Goal: Task Accomplishment & Management: Manage account settings

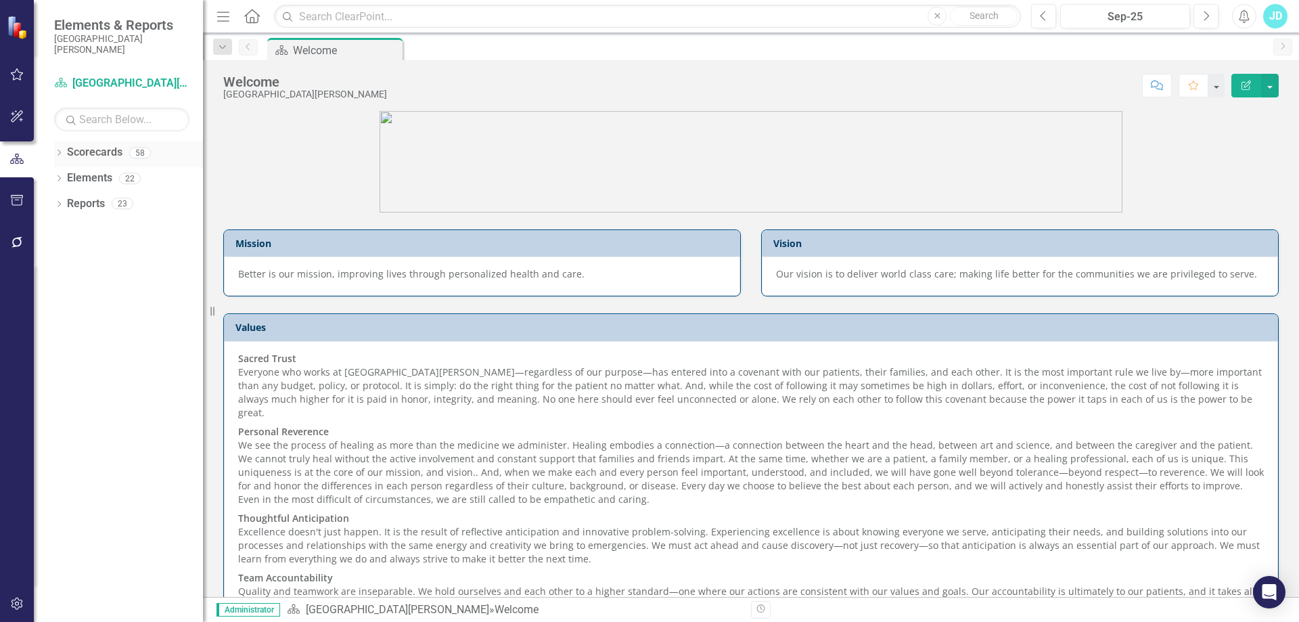
click at [57, 147] on div "Dropdown Scorecards 58" at bounding box center [128, 154] width 149 height 26
click at [57, 152] on icon "Dropdown" at bounding box center [58, 153] width 9 height 7
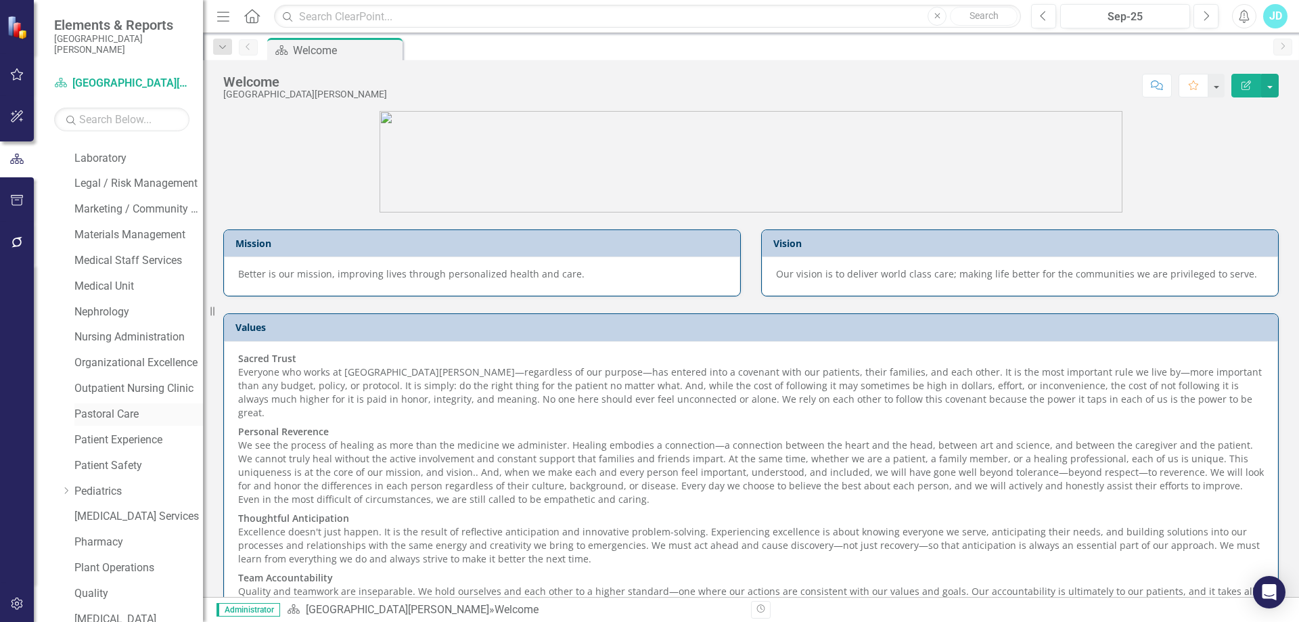
scroll to position [879, 0]
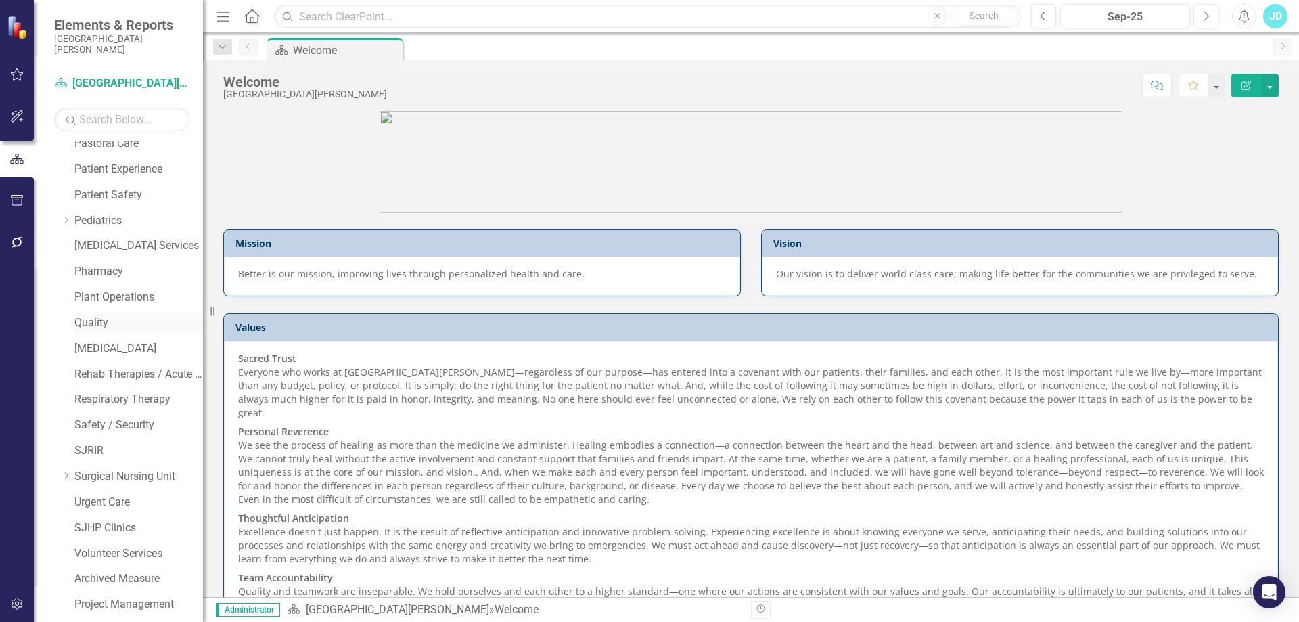
click at [100, 319] on link "Quality" at bounding box center [138, 323] width 129 height 16
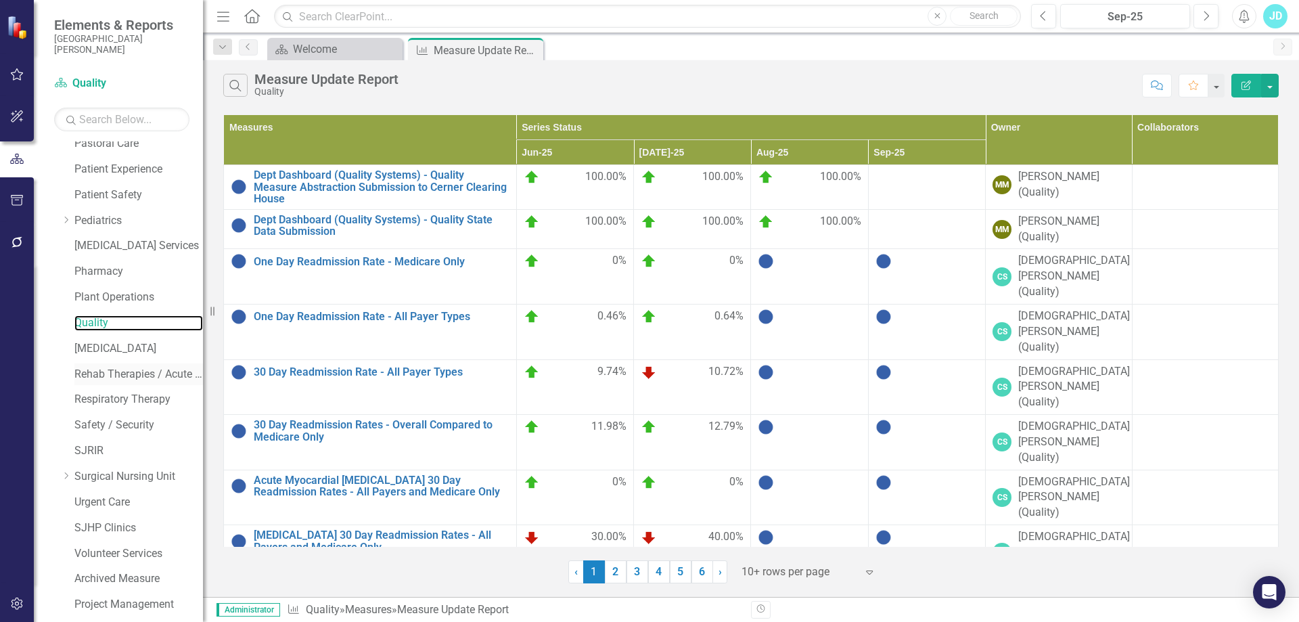
scroll to position [953, 0]
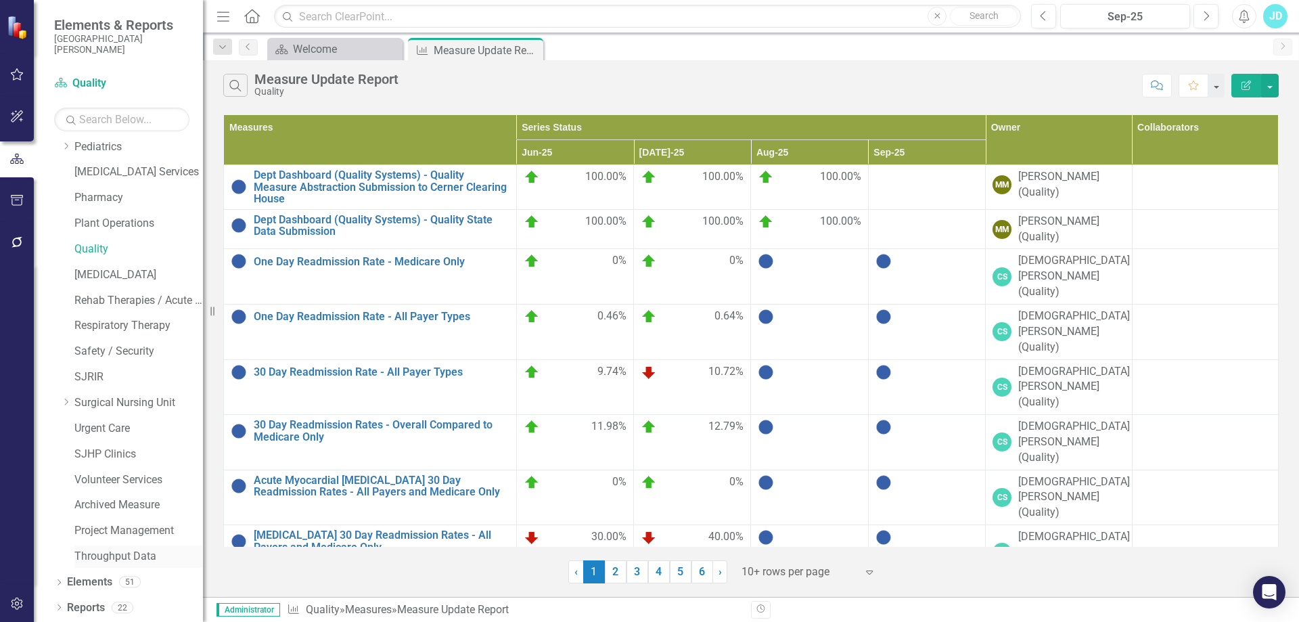
click at [101, 551] on link "Throughput Data" at bounding box center [138, 557] width 129 height 16
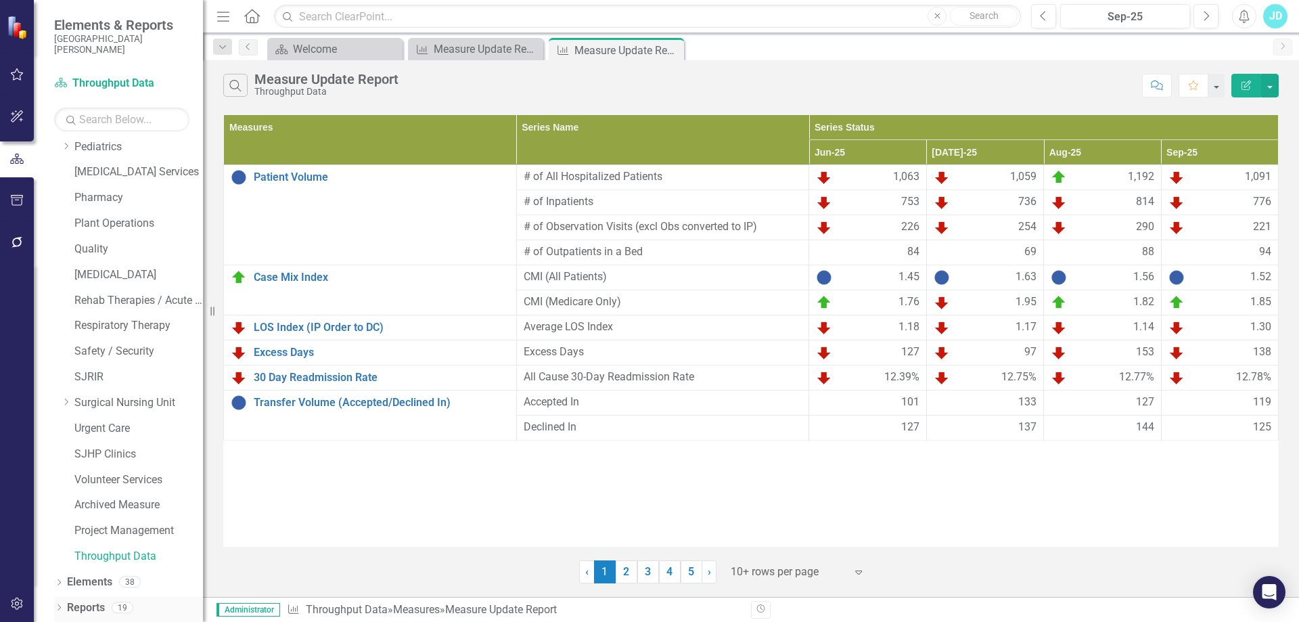
click at [89, 607] on link "Reports" at bounding box center [86, 608] width 38 height 16
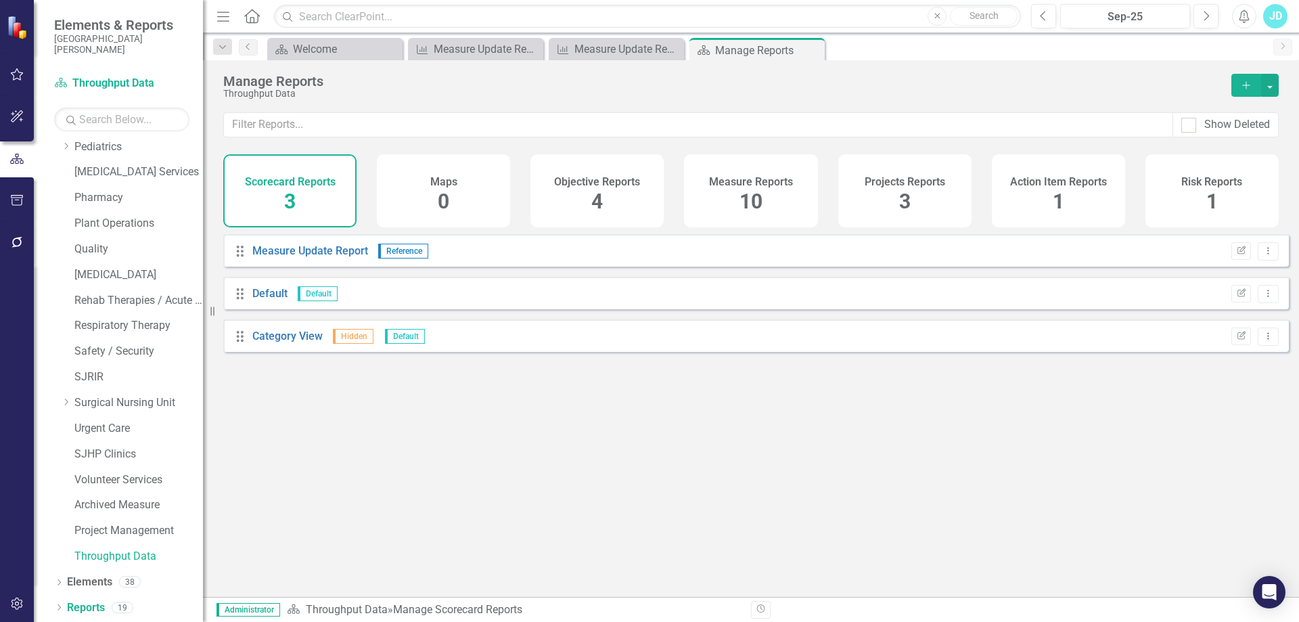
click at [749, 202] on span "10" at bounding box center [750, 201] width 23 height 24
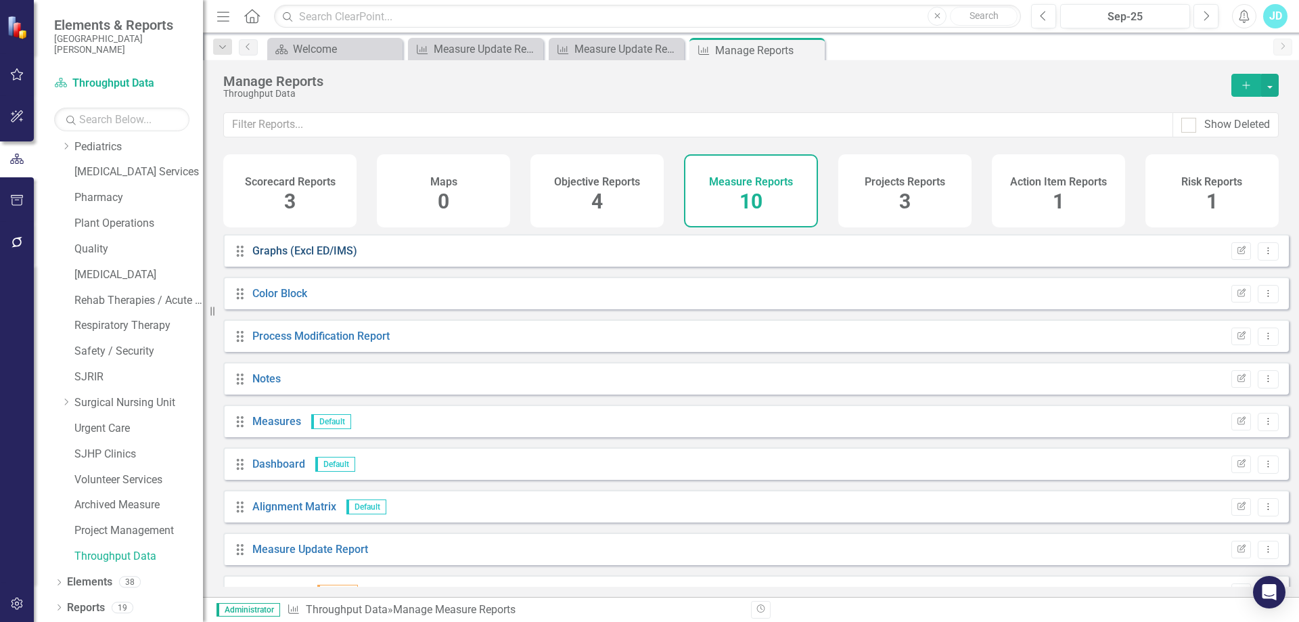
click at [271, 257] on link "Graphs (Excl ED/IMS)" at bounding box center [304, 250] width 105 height 13
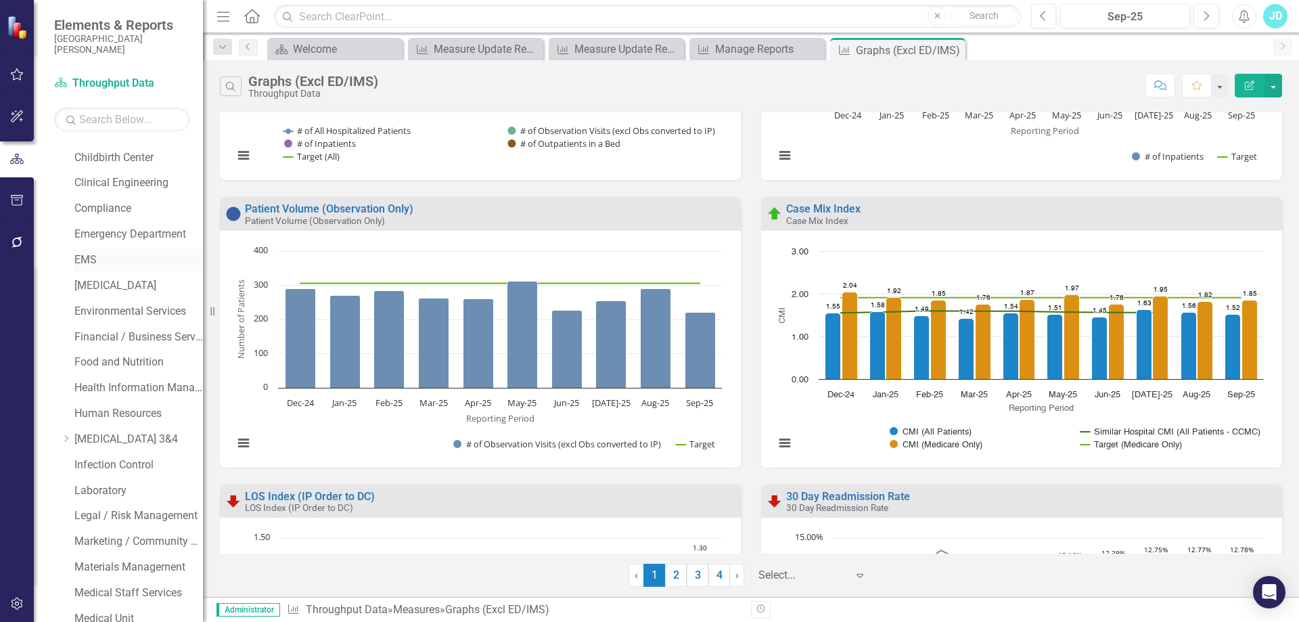
scroll to position [141, 0]
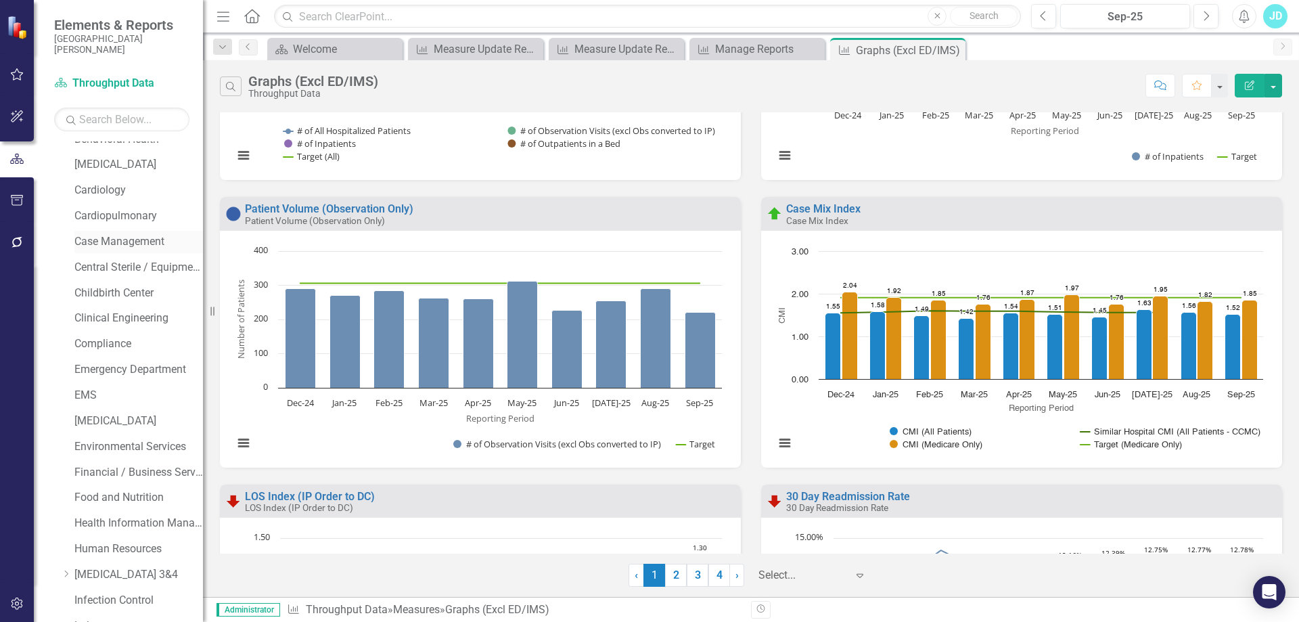
click at [119, 238] on link "Case Management" at bounding box center [138, 242] width 129 height 16
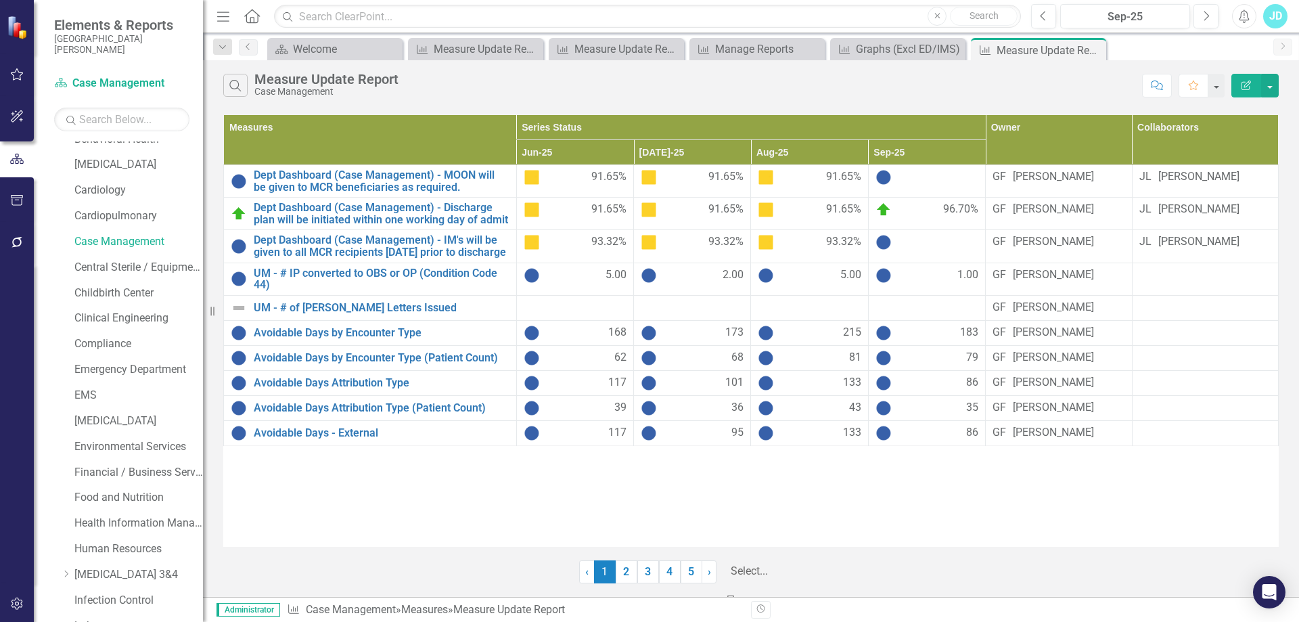
click at [798, 571] on div at bounding box center [797, 571] width 135 height 18
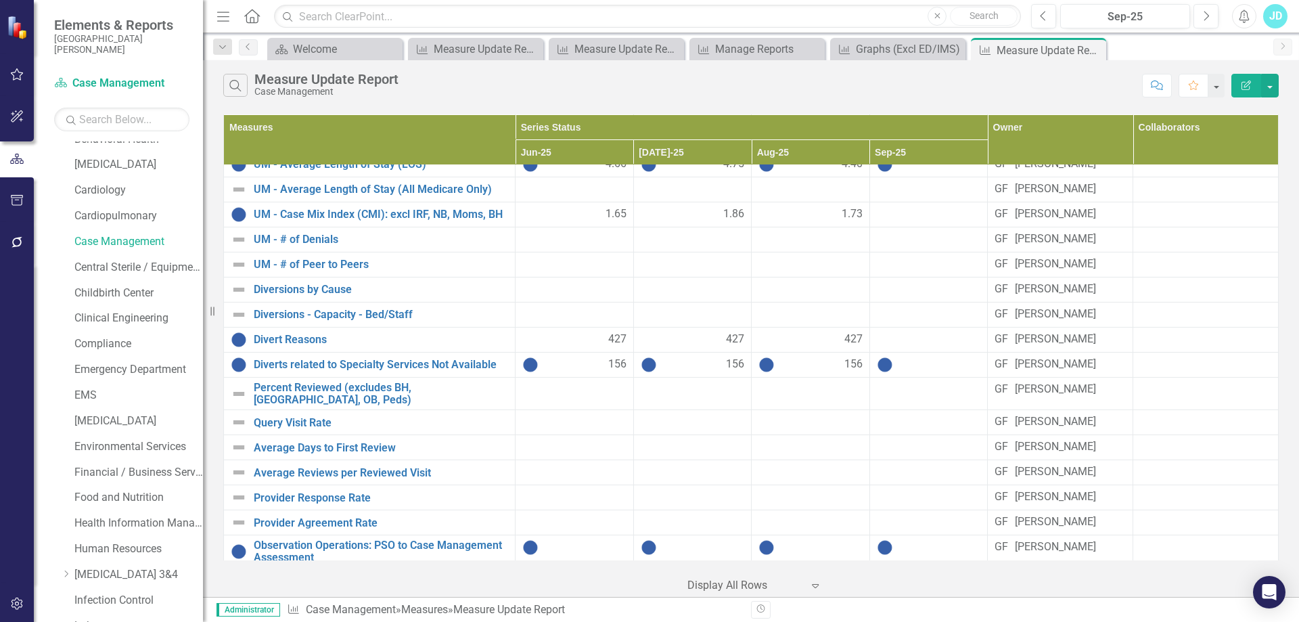
scroll to position [541, 0]
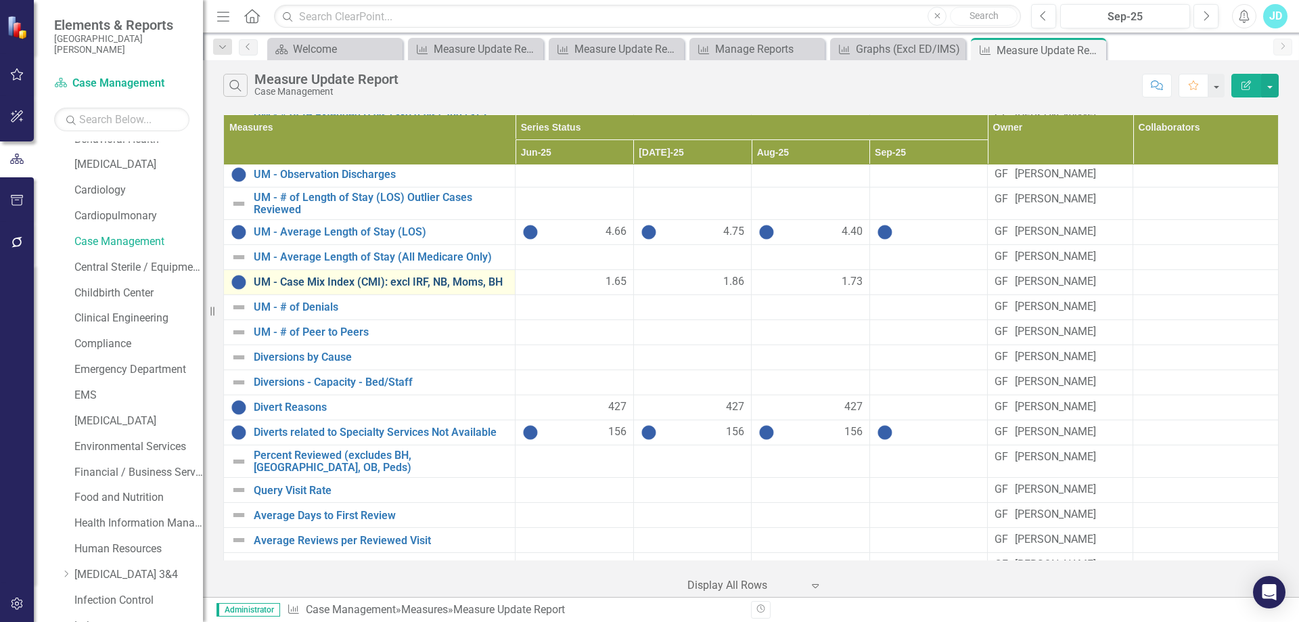
click at [397, 288] on link "UM - Case Mix Index (CMI): excl IRF, NB, Moms, BH" at bounding box center [381, 282] width 254 height 12
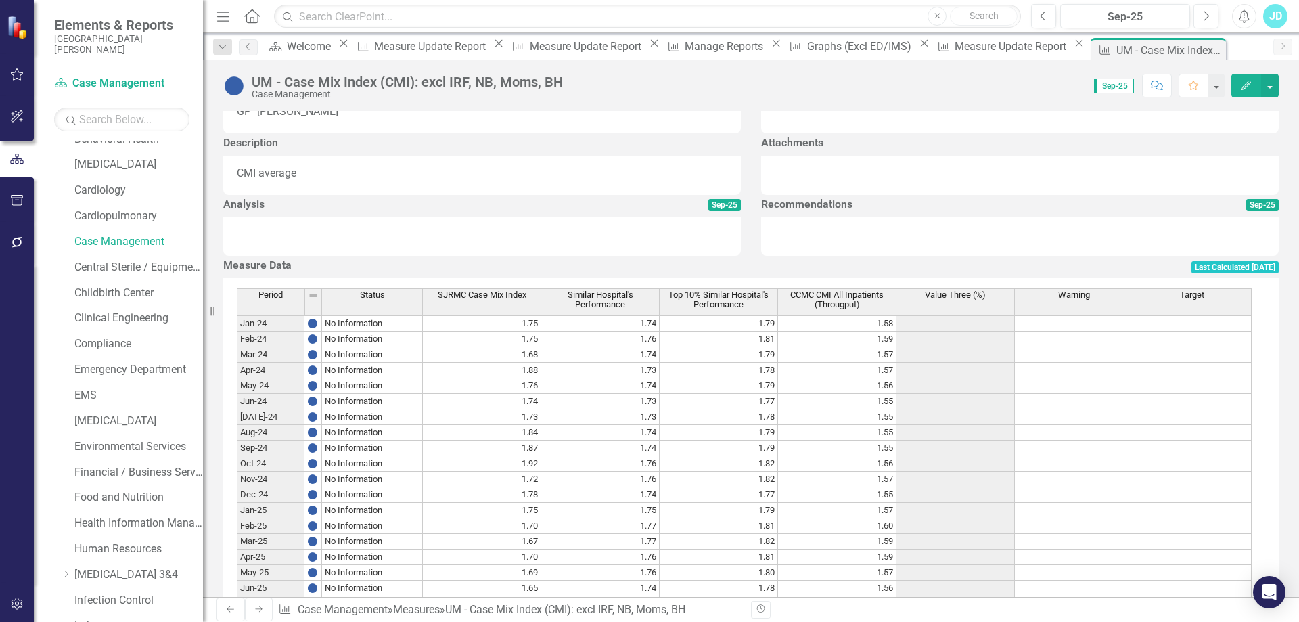
scroll to position [500, 0]
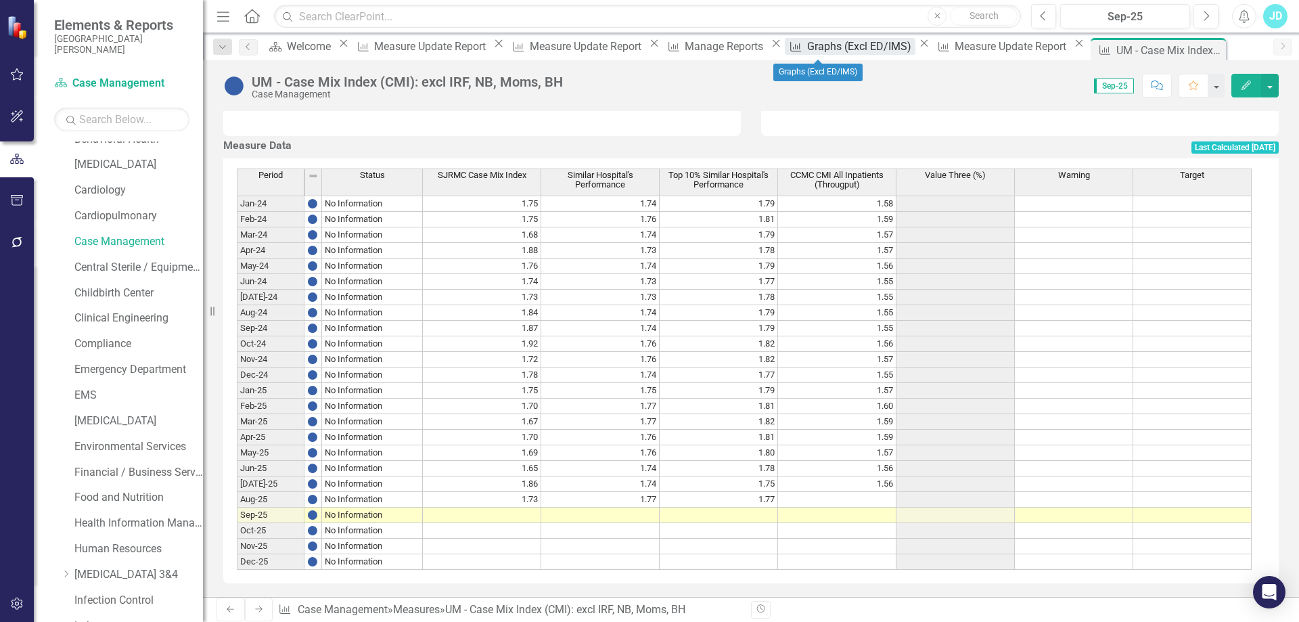
click at [816, 43] on div "Graphs (Excl ED/IMS)" at bounding box center [861, 46] width 108 height 17
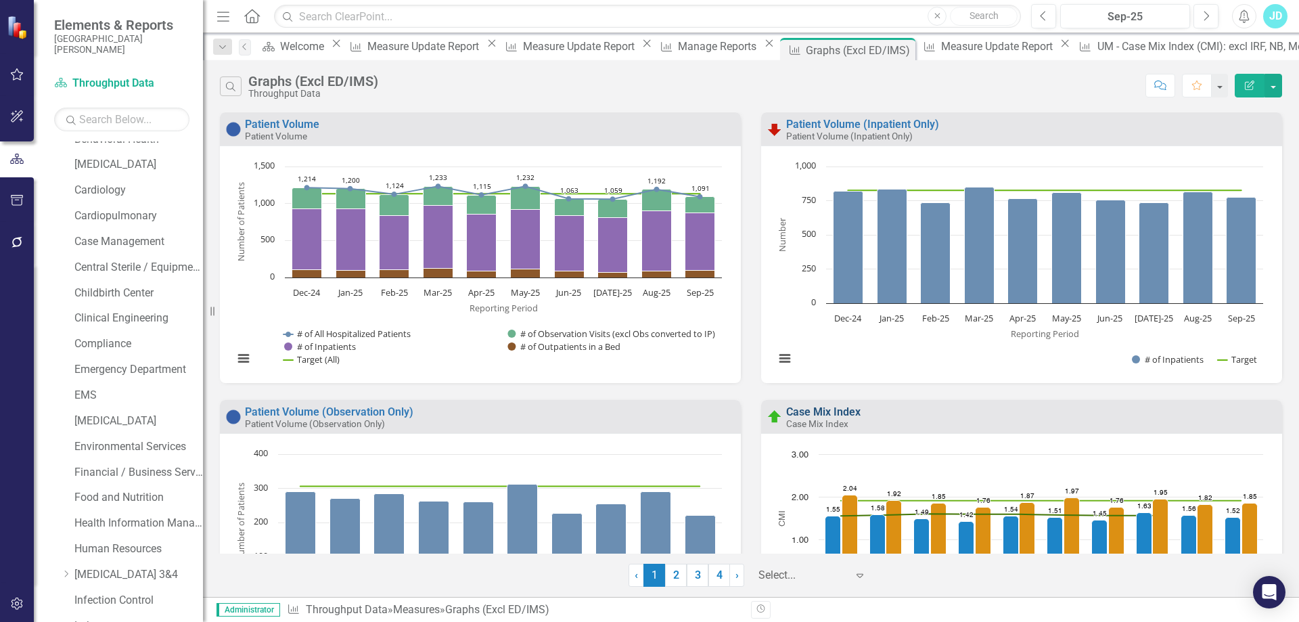
click at [824, 411] on link "Case Mix Index" at bounding box center [823, 411] width 74 height 13
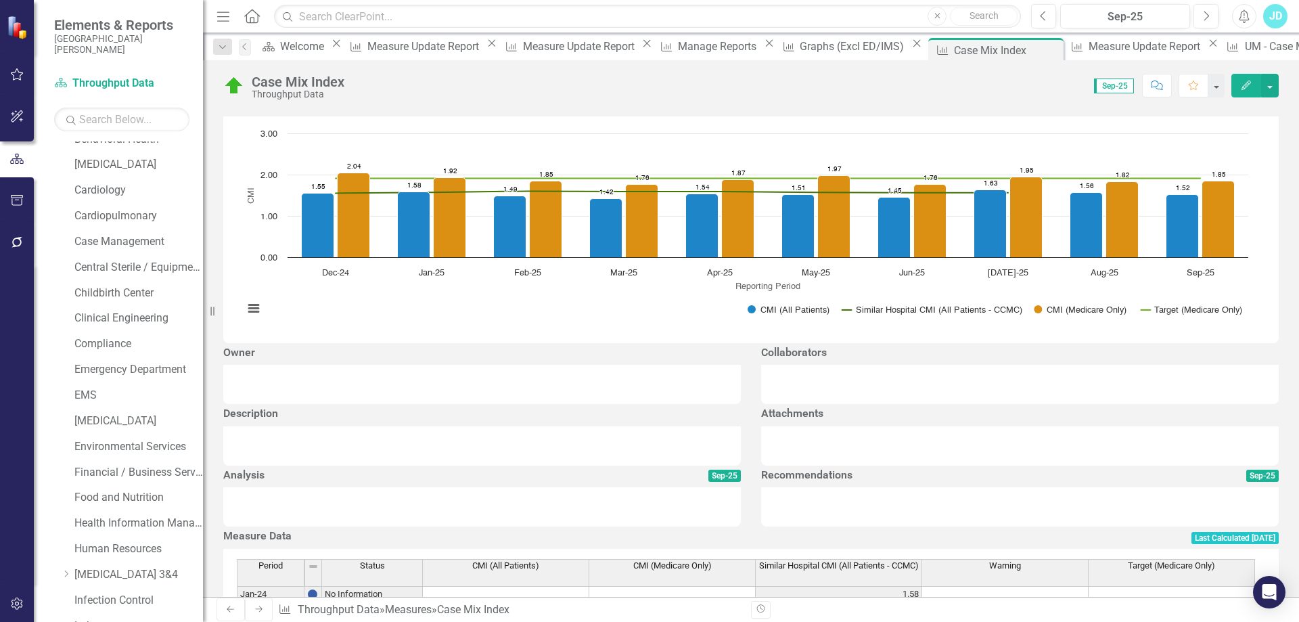
scroll to position [271, 0]
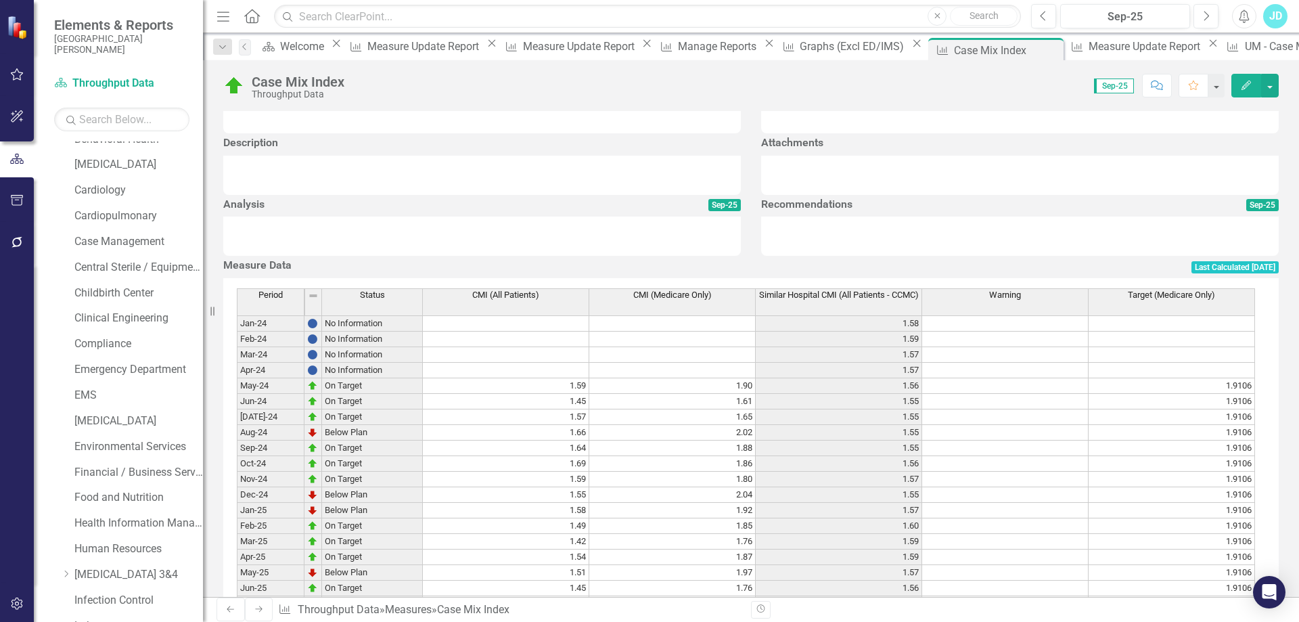
click at [864, 300] on span "Similar Hospital CMI (All Patients - CCMC)" at bounding box center [839, 294] width 160 height 9
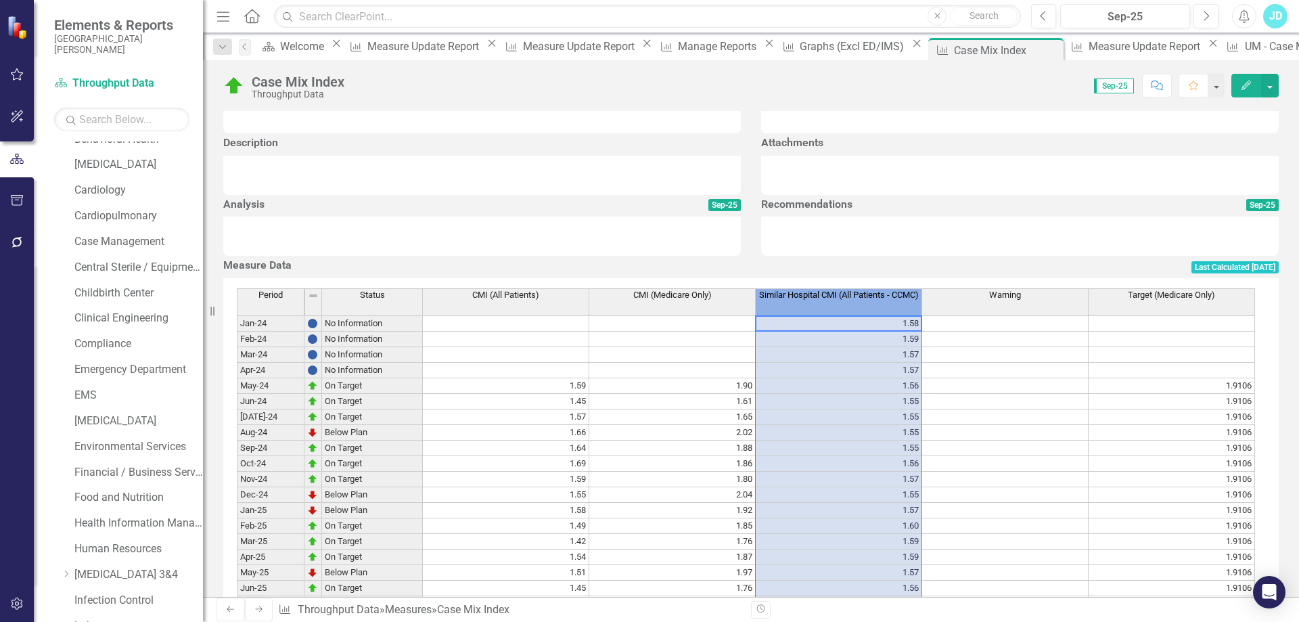
click at [864, 300] on span "Similar Hospital CMI (All Patients - CCMC)" at bounding box center [839, 294] width 160 height 9
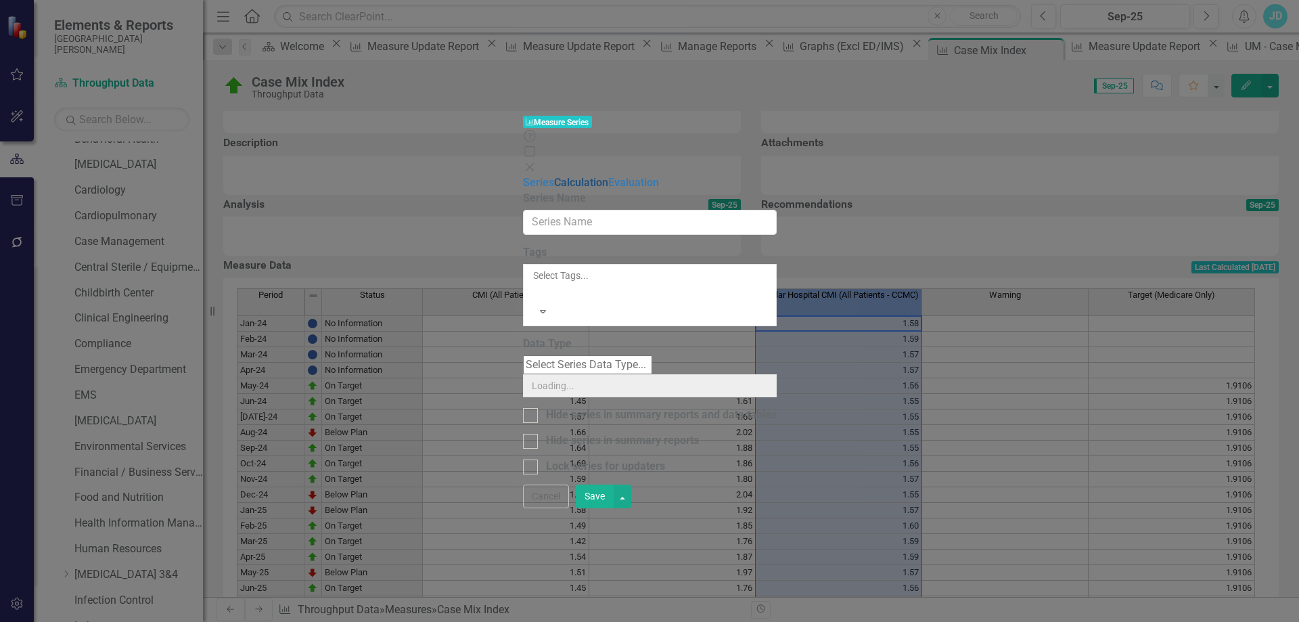
type input "Similar Hospital CMI (All Patients - CCMC)"
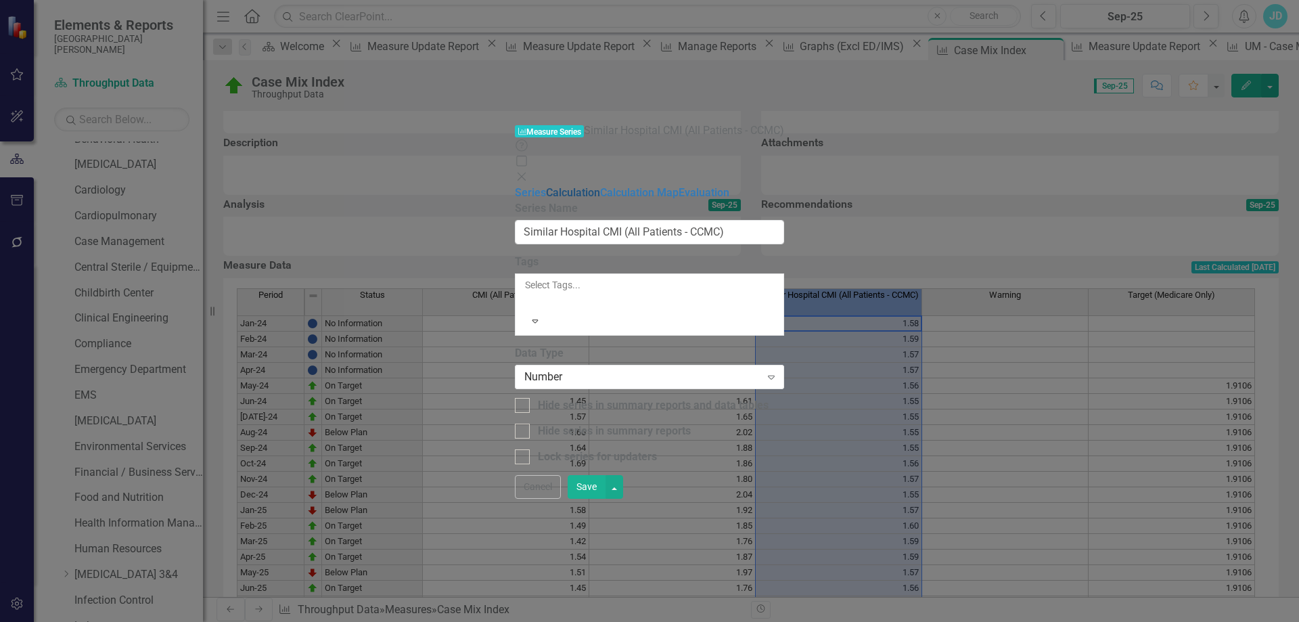
click at [546, 186] on link "Calculation" at bounding box center [573, 192] width 54 height 13
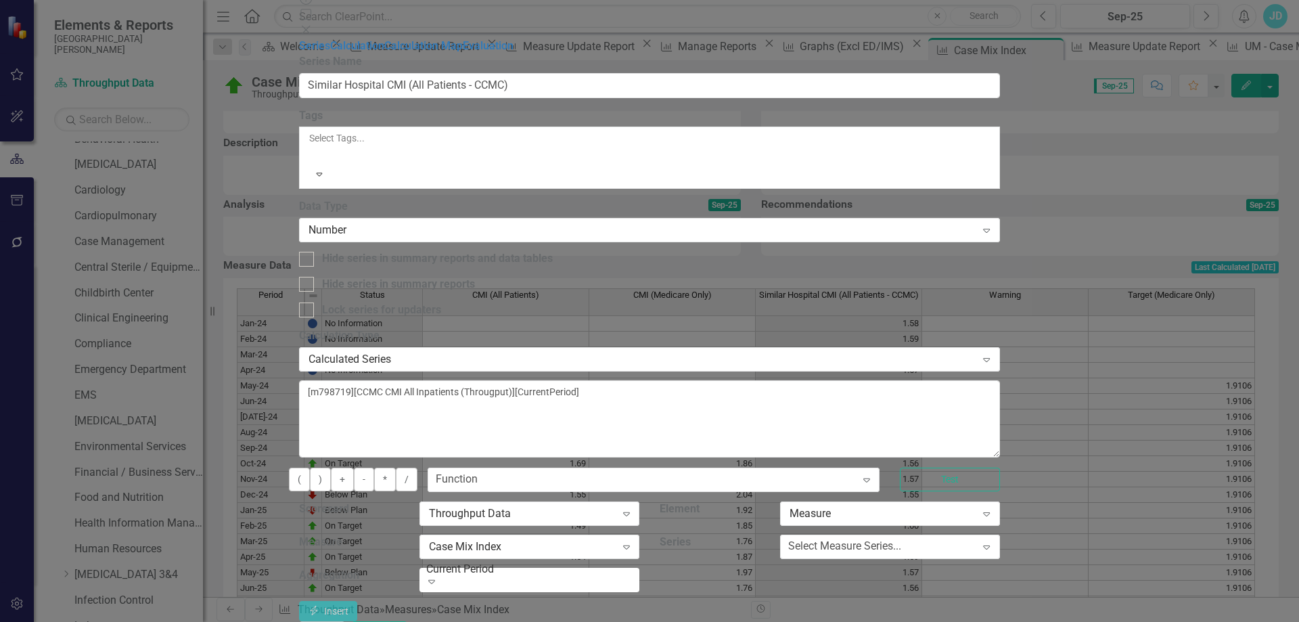
click at [345, 621] on button "Cancel" at bounding box center [322, 633] width 46 height 24
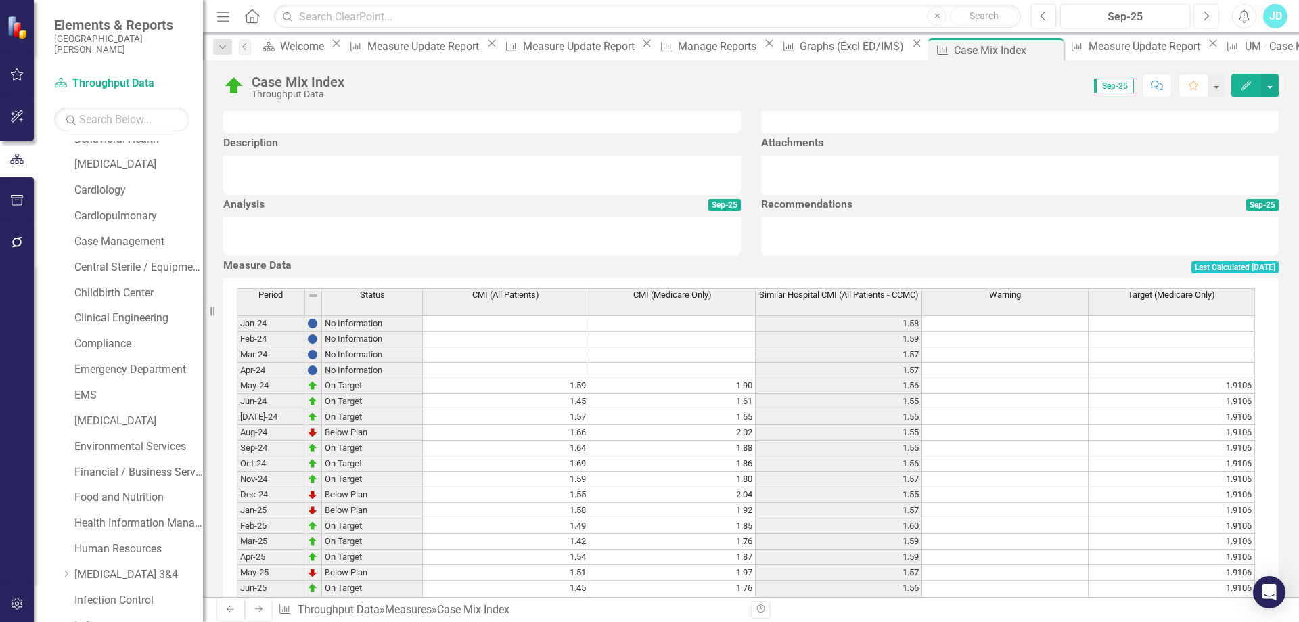
scroll to position [473, 0]
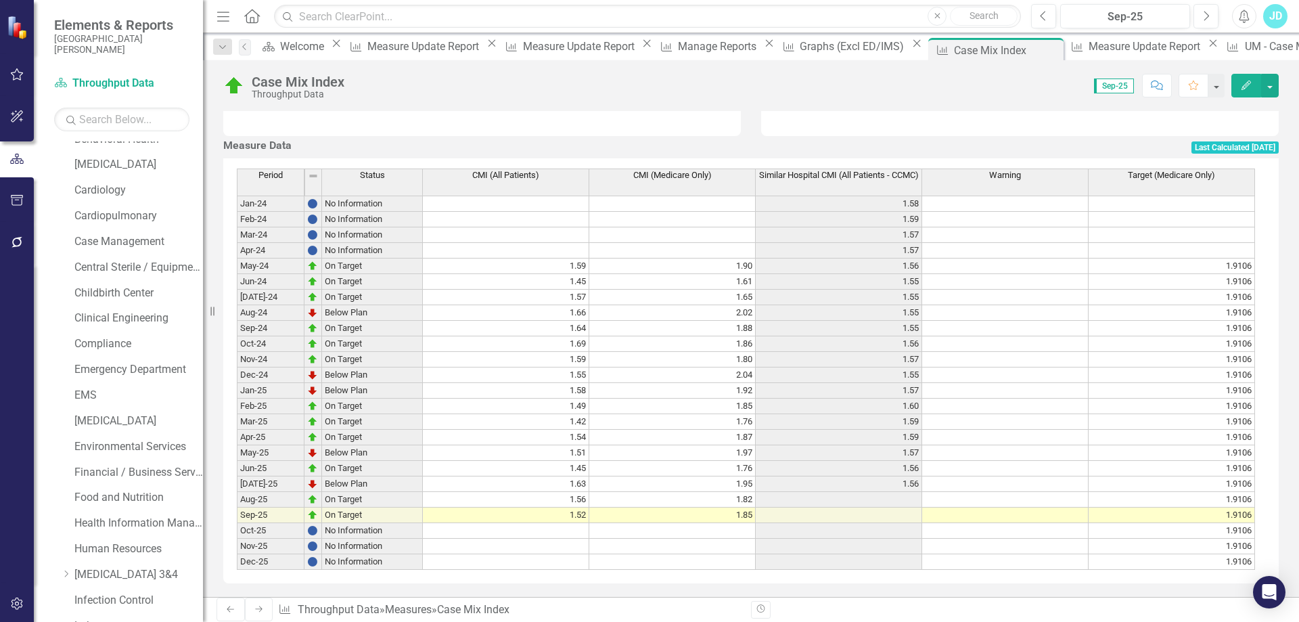
click at [847, 180] on span "Similar Hospital CMI (All Patients - CCMC)" at bounding box center [839, 174] width 160 height 9
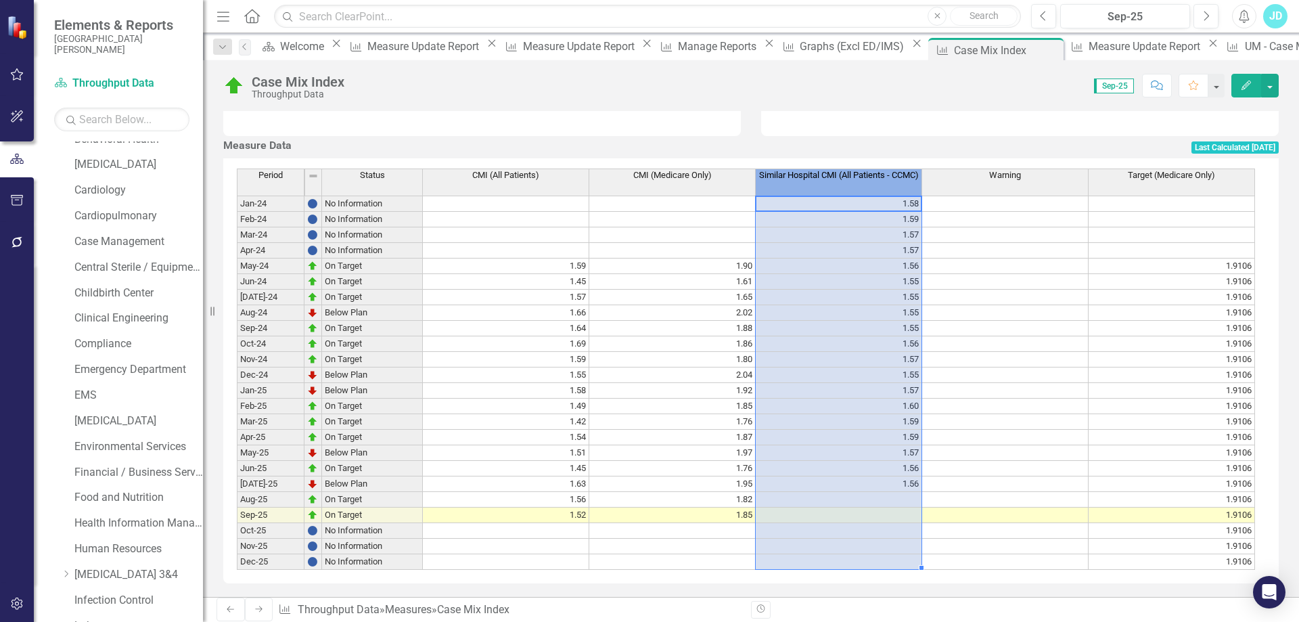
click at [847, 180] on span "Similar Hospital CMI (All Patients - CCMC)" at bounding box center [839, 174] width 160 height 9
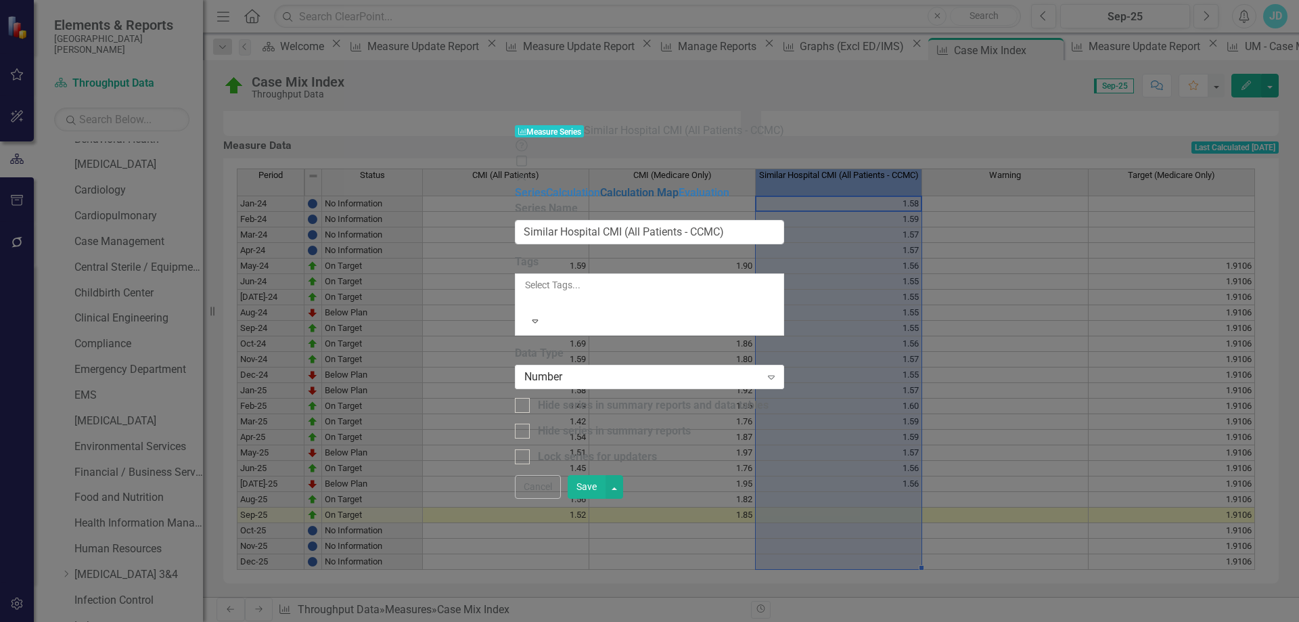
click at [600, 186] on link "Calculation Map" at bounding box center [639, 192] width 78 height 13
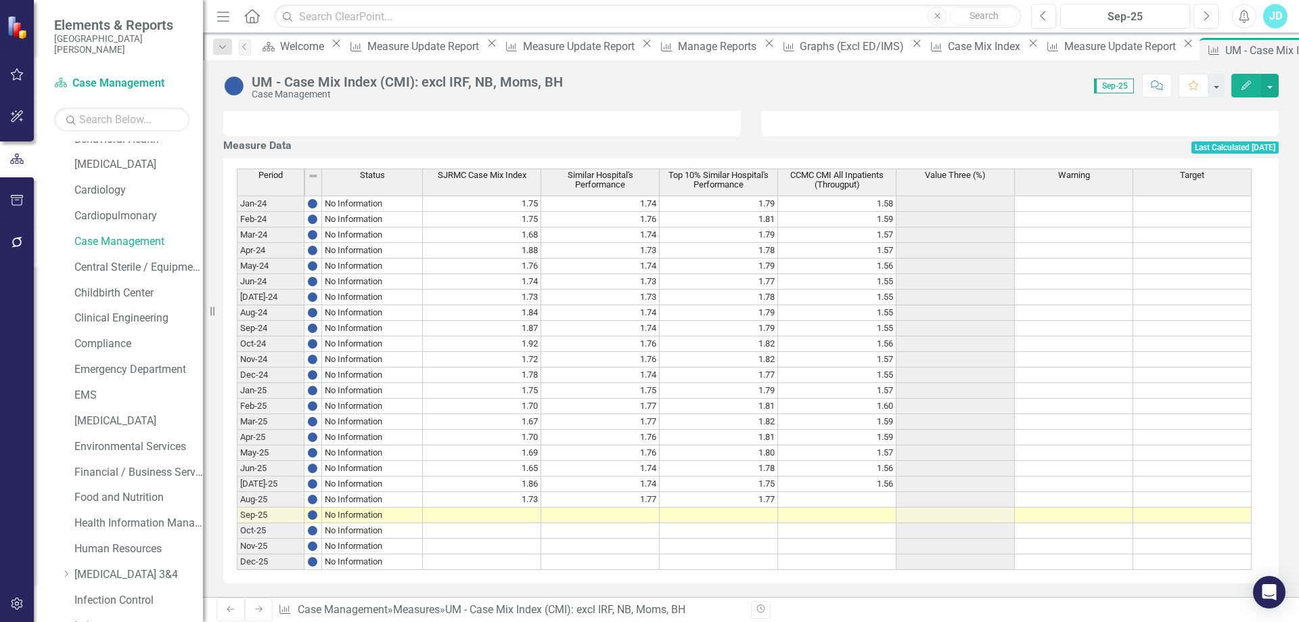
scroll to position [500, 0]
click at [296, 405] on div "Period Status SJRMC Case Mix Index Similar Hospital's Performance Top 10% Simil…" at bounding box center [750, 370] width 1055 height 425
click at [867, 479] on td "1.56" at bounding box center [837, 484] width 118 height 16
click at [864, 492] on td at bounding box center [837, 500] width 118 height 16
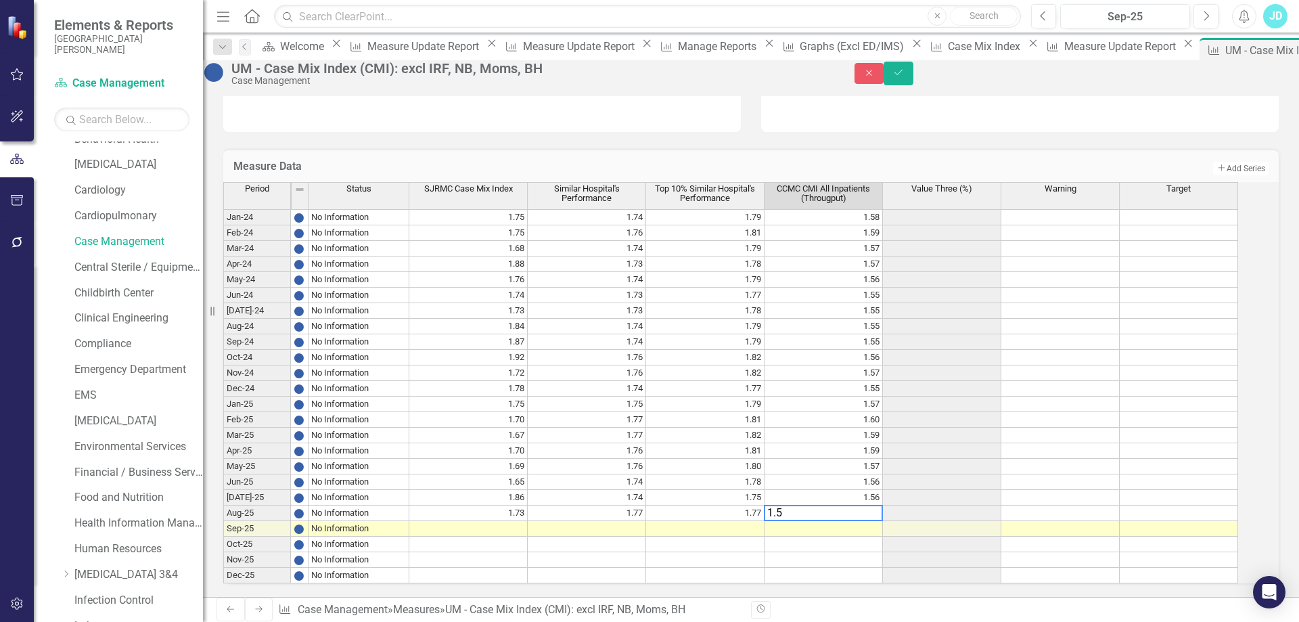
type textarea "1.56"
type textarea "1.6"
click at [904, 77] on icon "Save" at bounding box center [898, 72] width 12 height 9
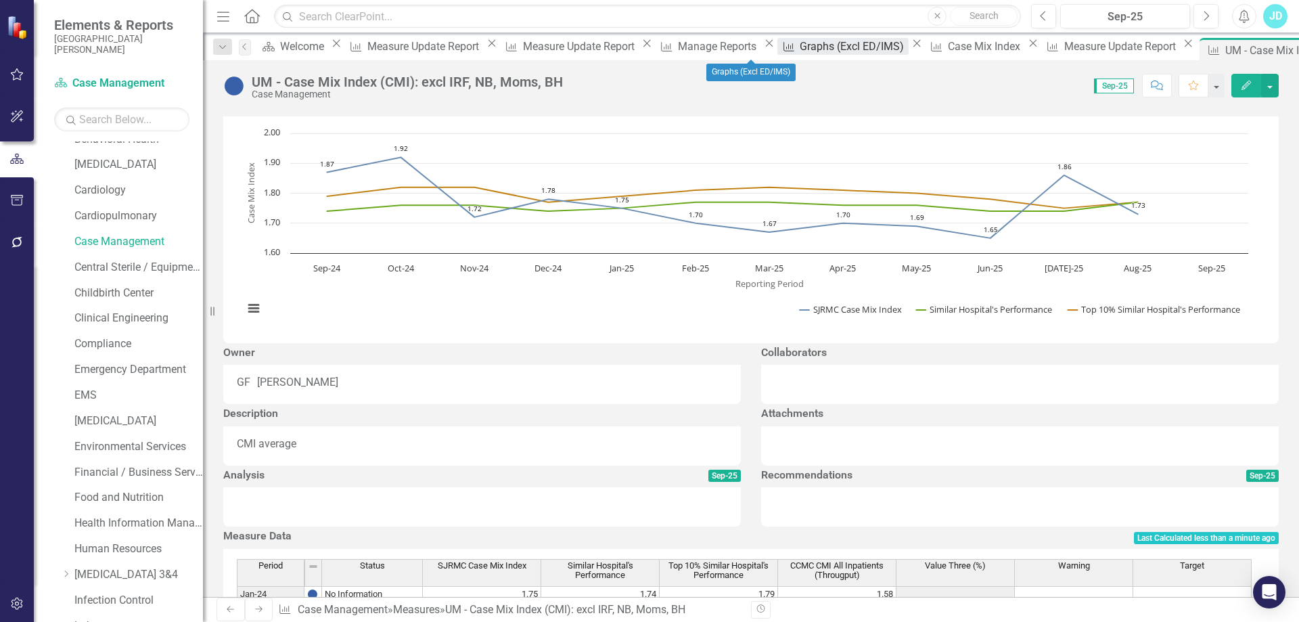
click at [799, 48] on div "Graphs (Excl ED/IMS)" at bounding box center [853, 46] width 108 height 17
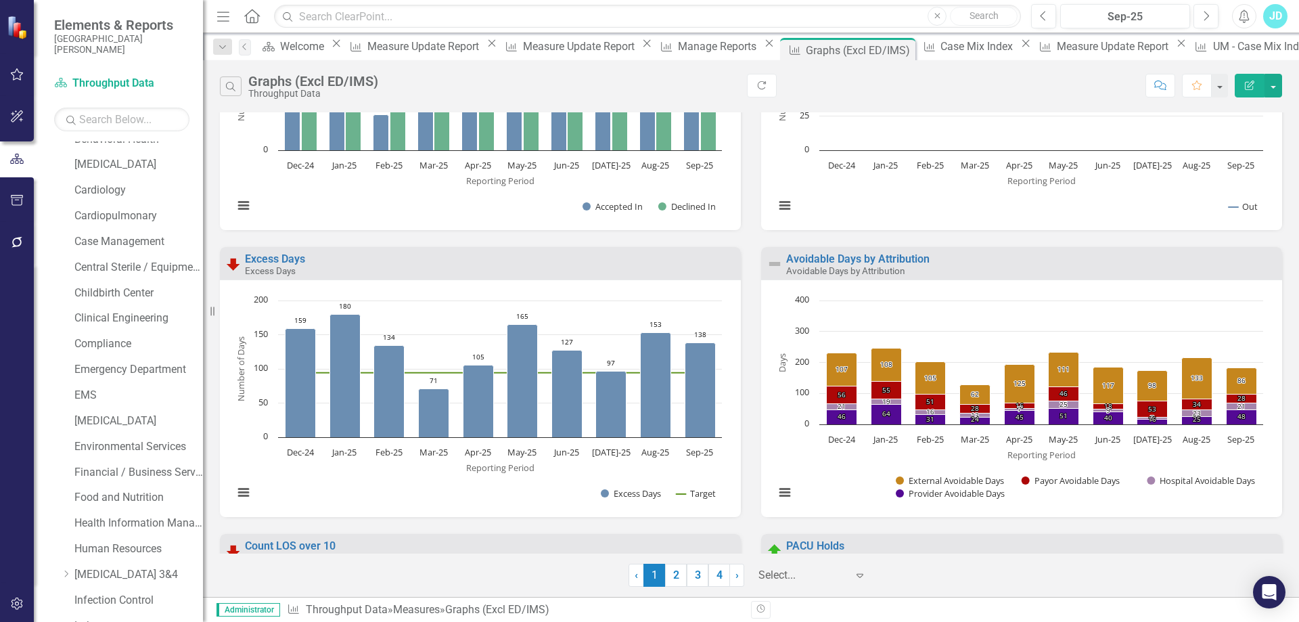
scroll to position [1282, 0]
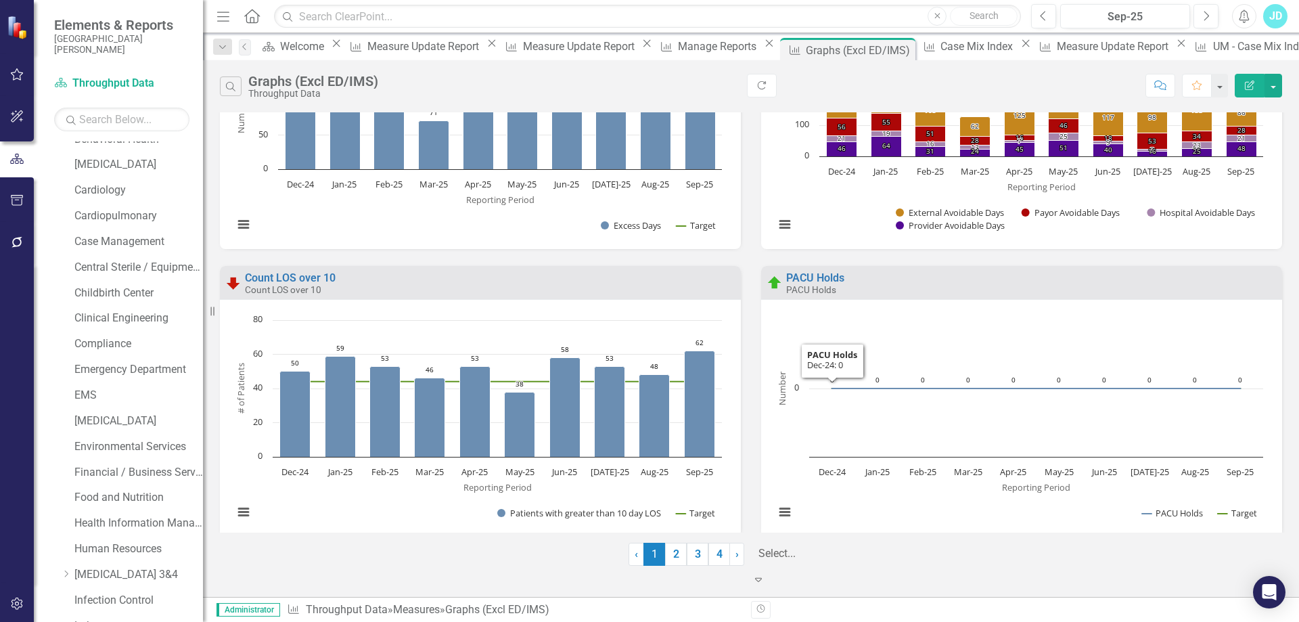
click at [803, 563] on div at bounding box center [812, 553] width 108 height 18
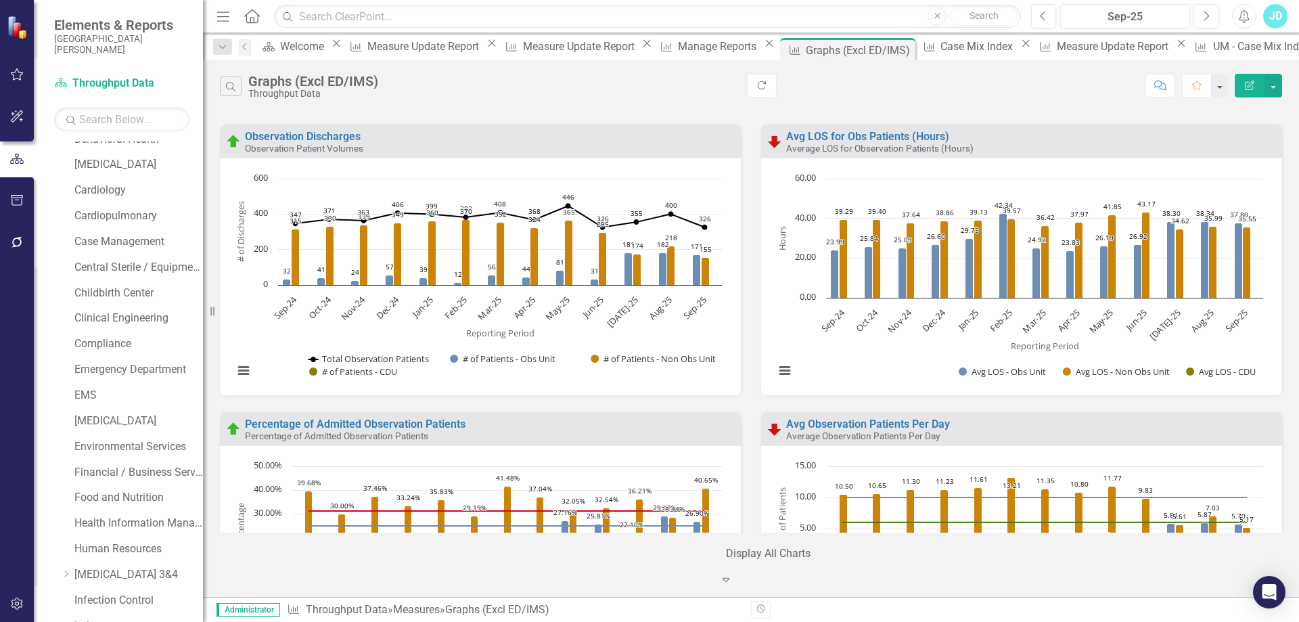
scroll to position [5015, 0]
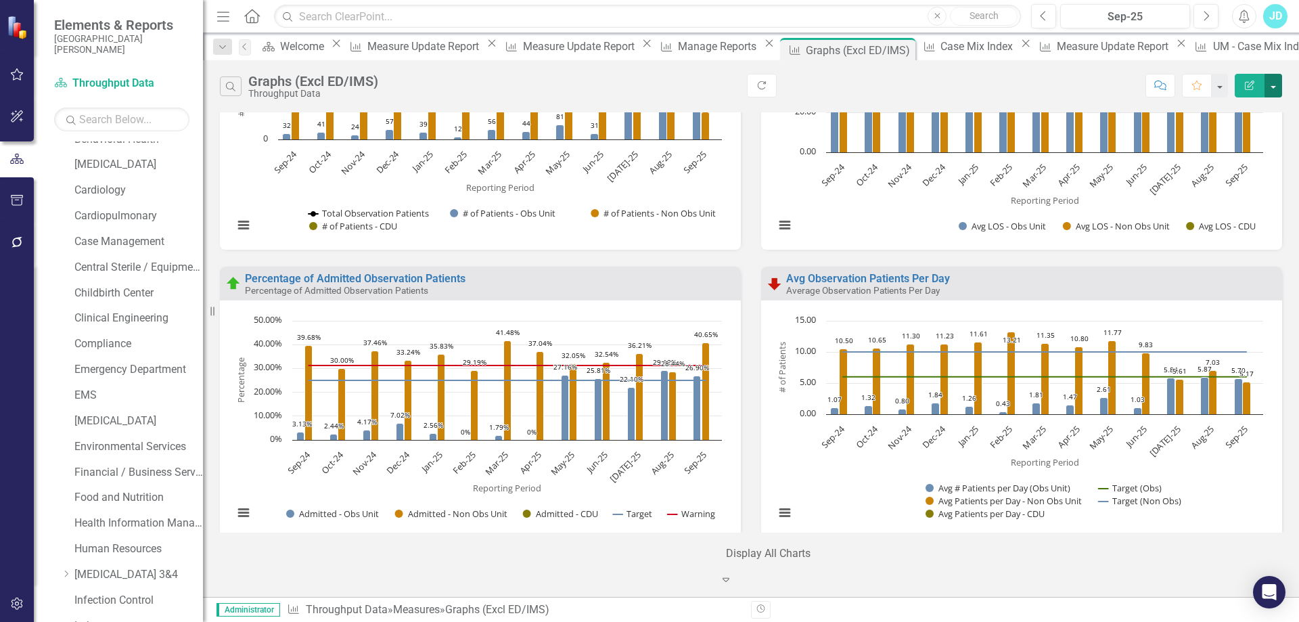
click at [1273, 91] on button "button" at bounding box center [1273, 86] width 18 height 24
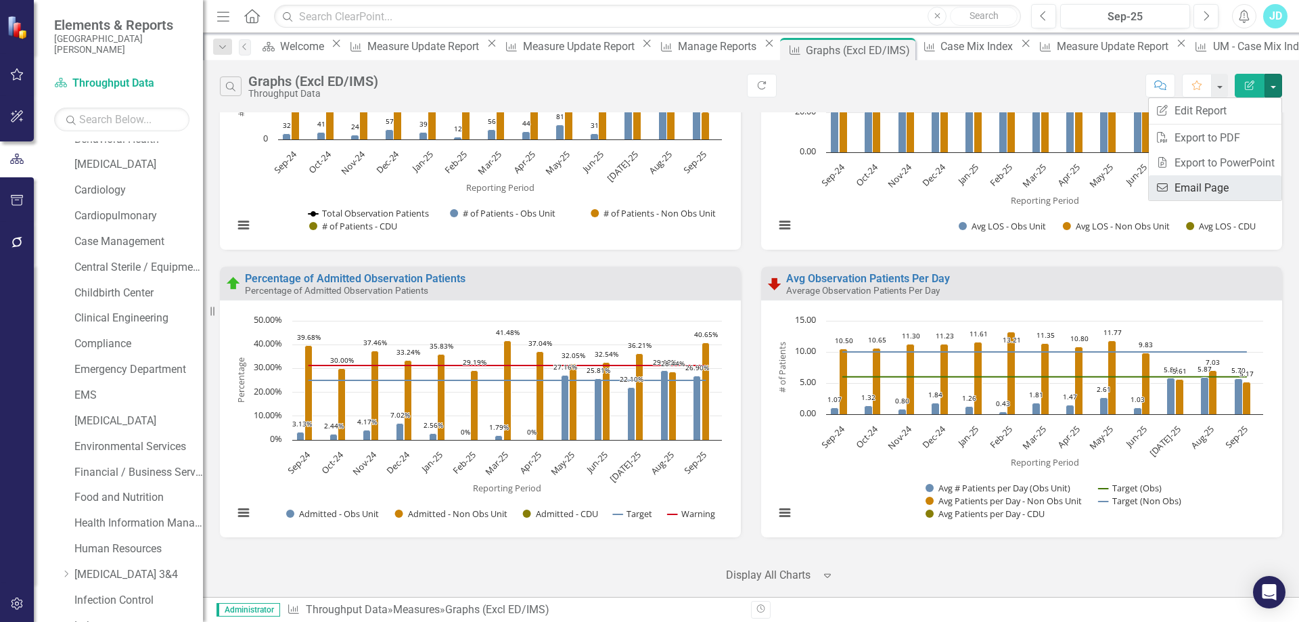
click at [1235, 183] on link "Email Email Page" at bounding box center [1214, 187] width 133 height 25
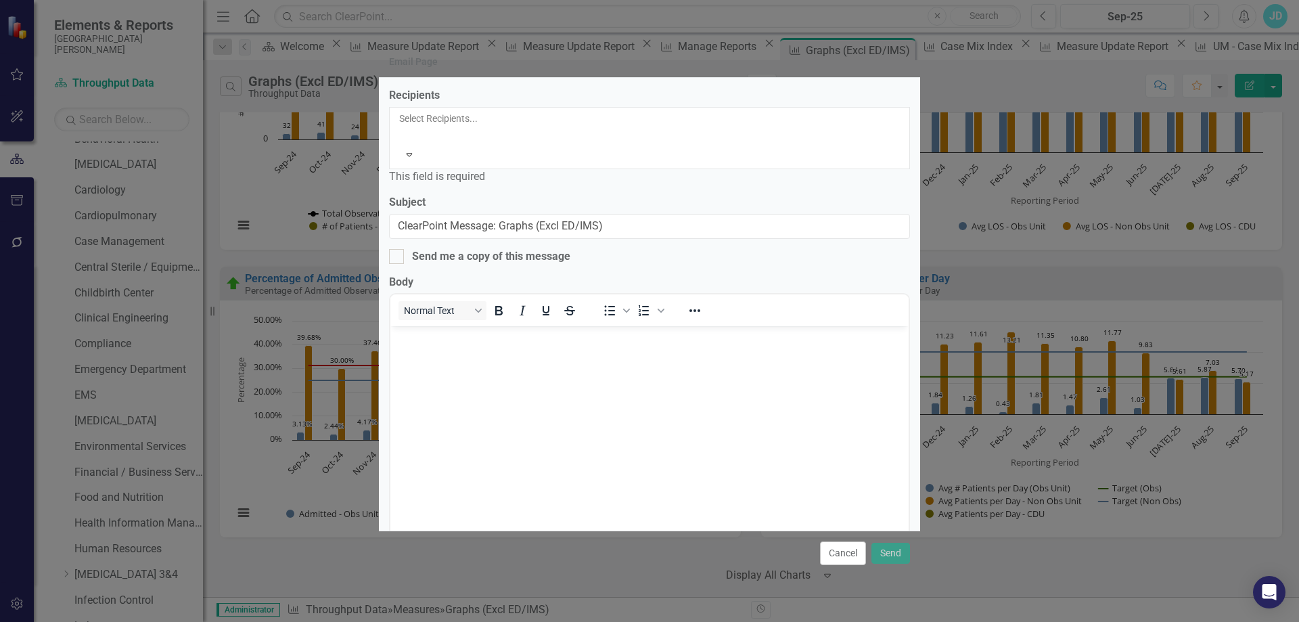
scroll to position [0, 0]
click at [464, 169] on div "This field is required" at bounding box center [649, 177] width 521 height 16
click at [401, 126] on div at bounding box center [400, 134] width 2 height 16
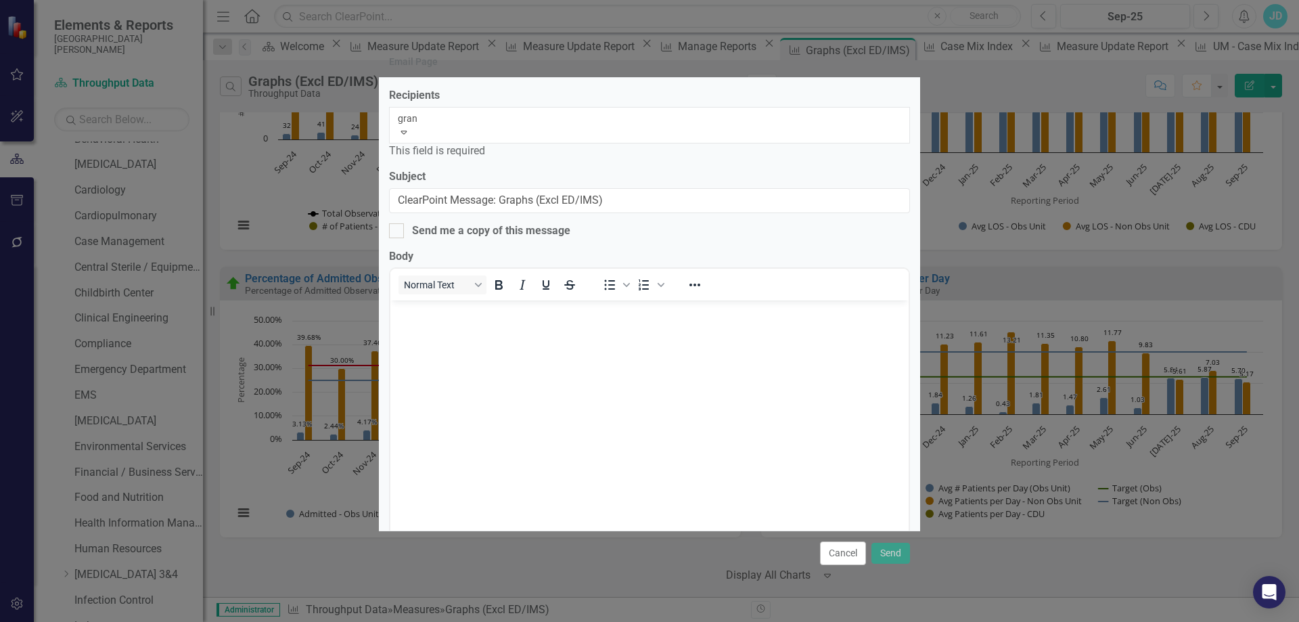
type input "grant"
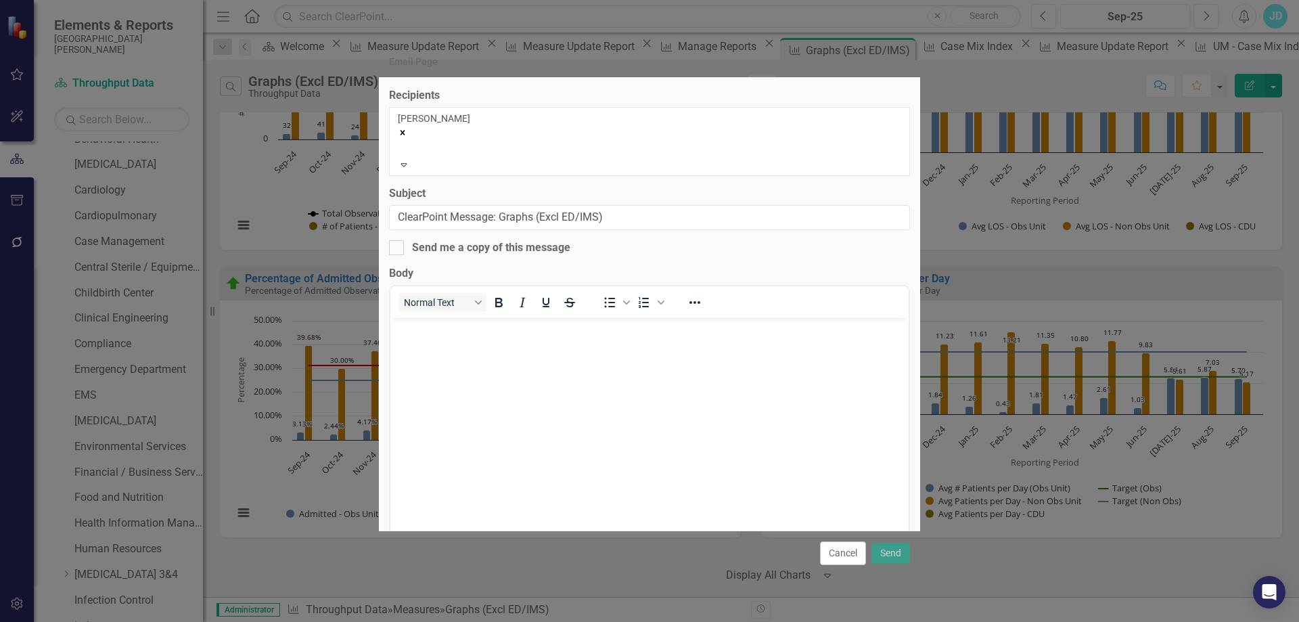
click at [513, 375] on body "Rich Text Area. Press ALT-0 for help." at bounding box center [649, 418] width 518 height 203
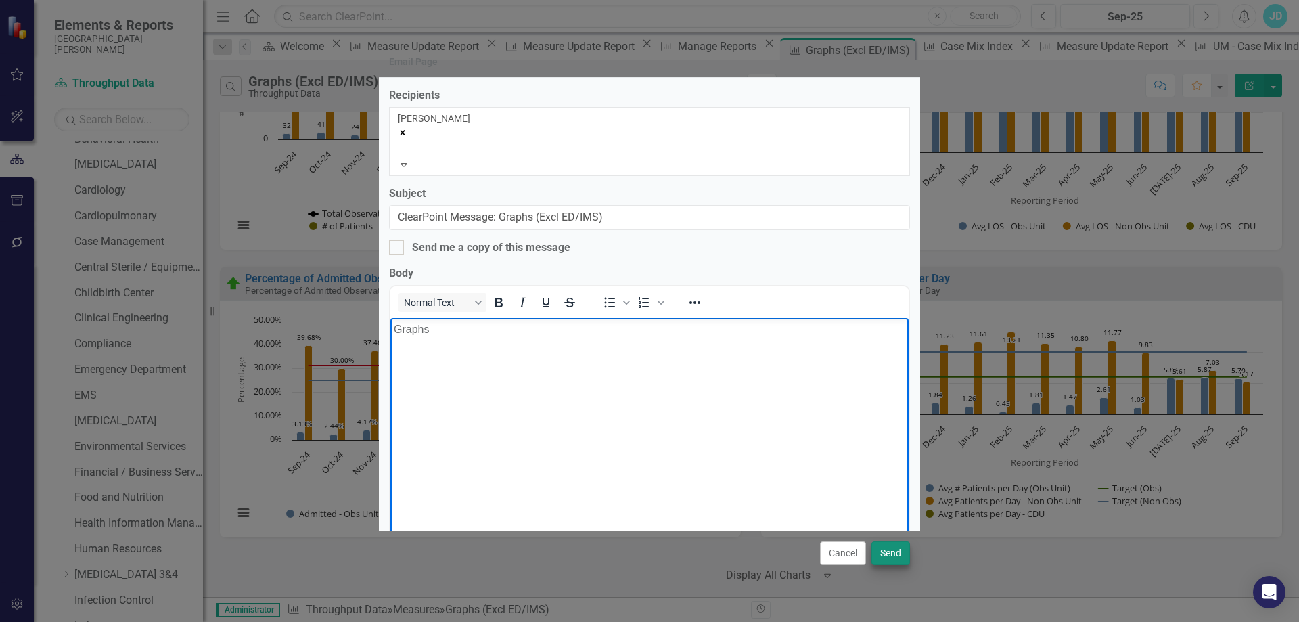
click at [882, 557] on button "Send" at bounding box center [890, 553] width 39 height 24
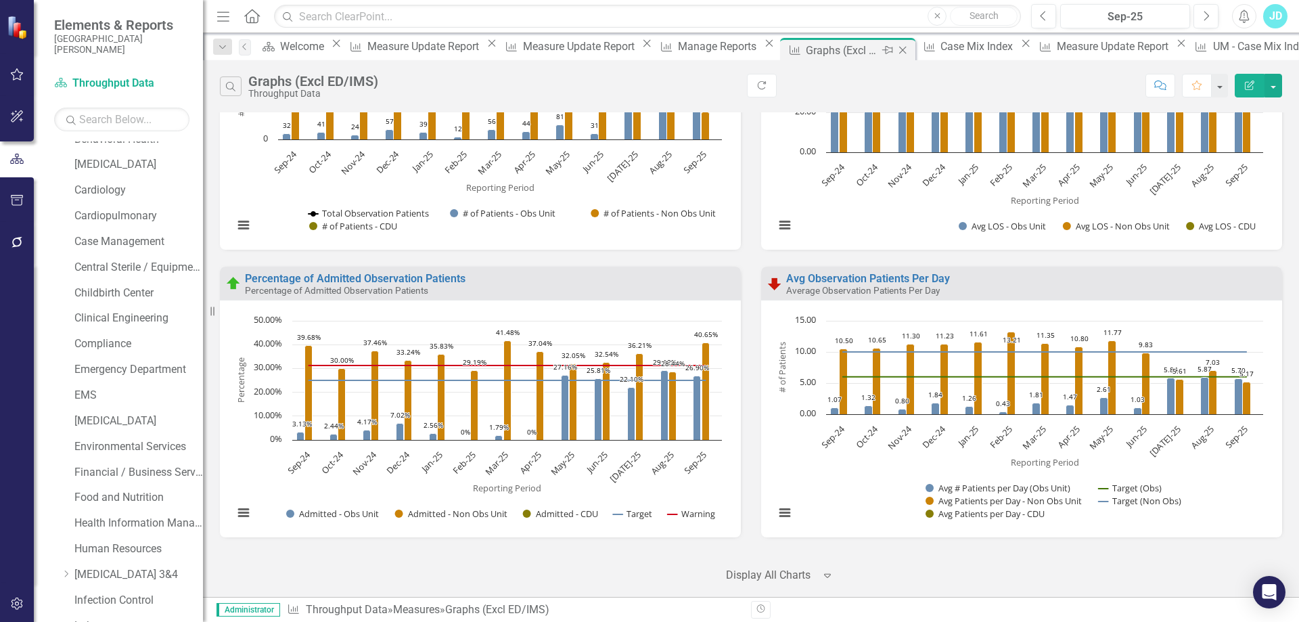
click at [895, 51] on icon "Close" at bounding box center [902, 50] width 14 height 11
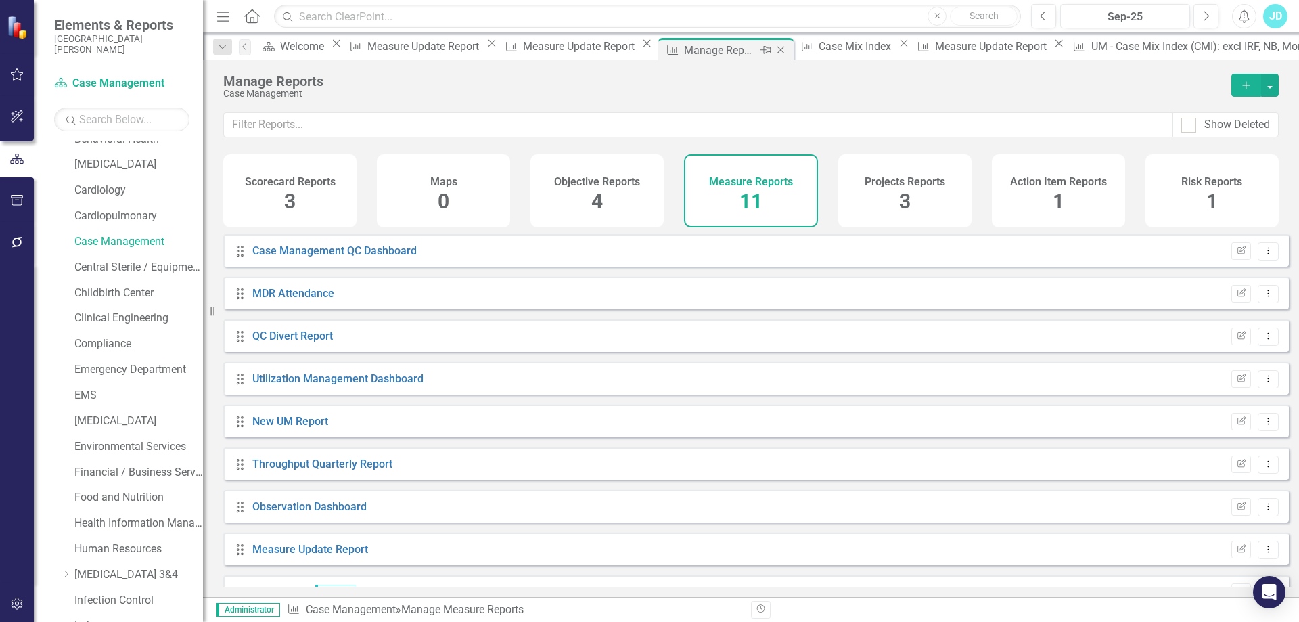
click at [774, 48] on icon "Close" at bounding box center [781, 50] width 14 height 11
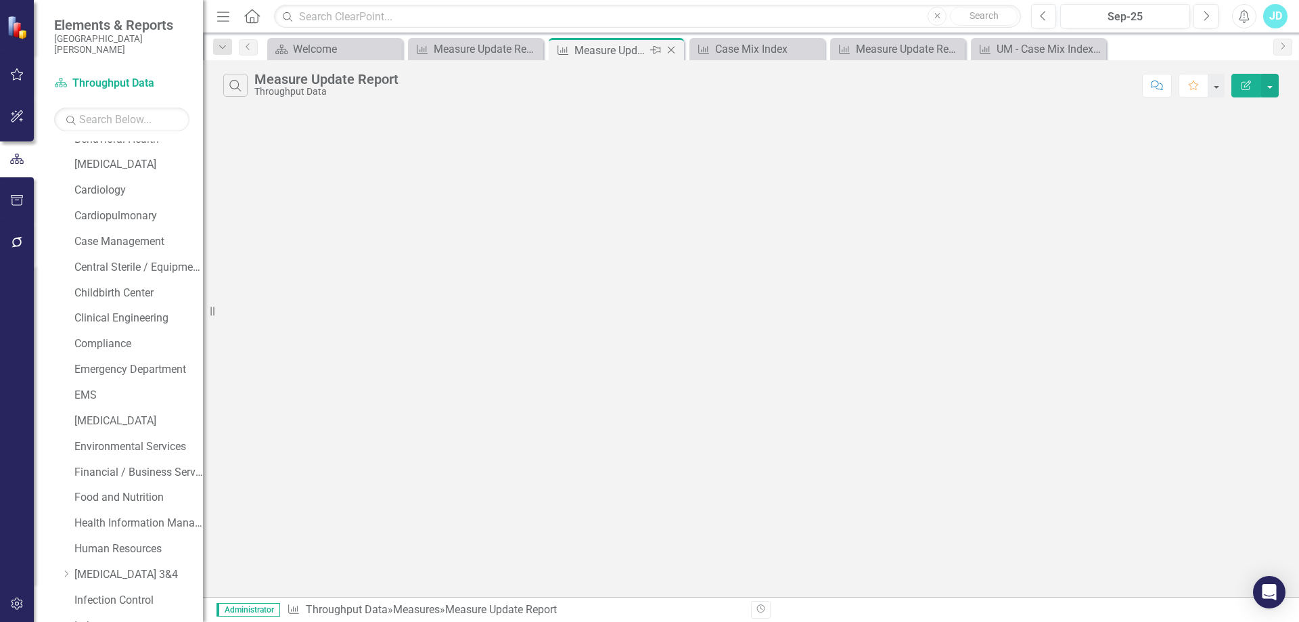
click at [671, 48] on icon "Close" at bounding box center [671, 50] width 14 height 11
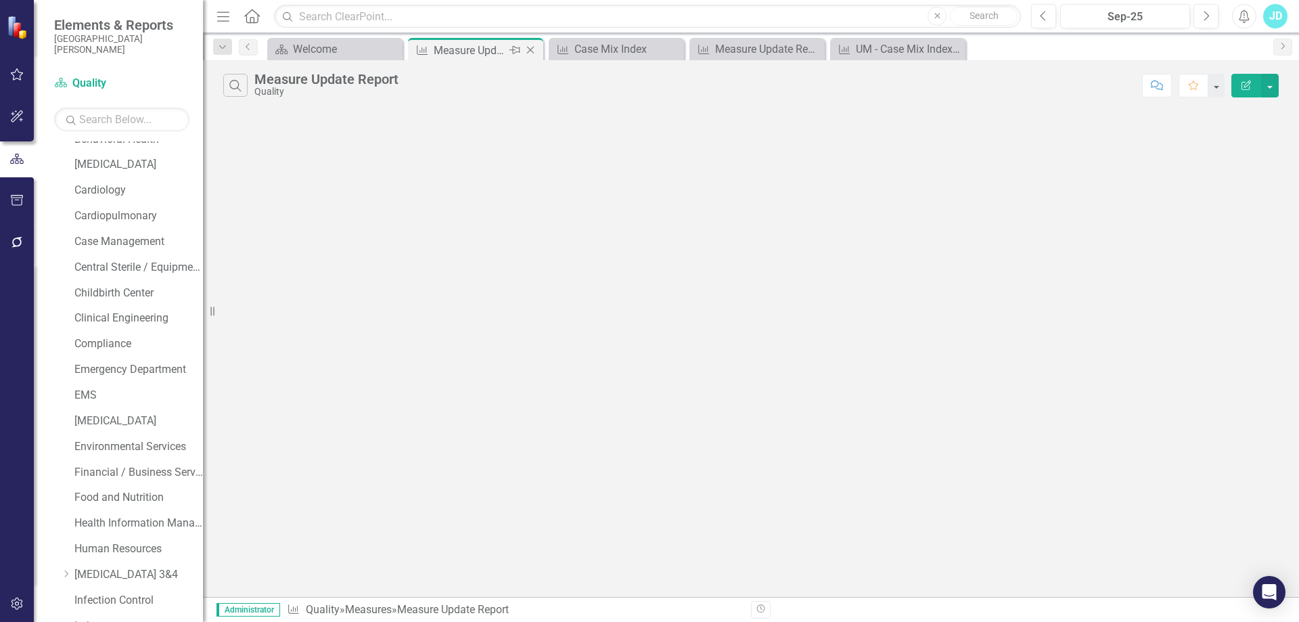
click at [535, 50] on icon "Close" at bounding box center [530, 50] width 14 height 11
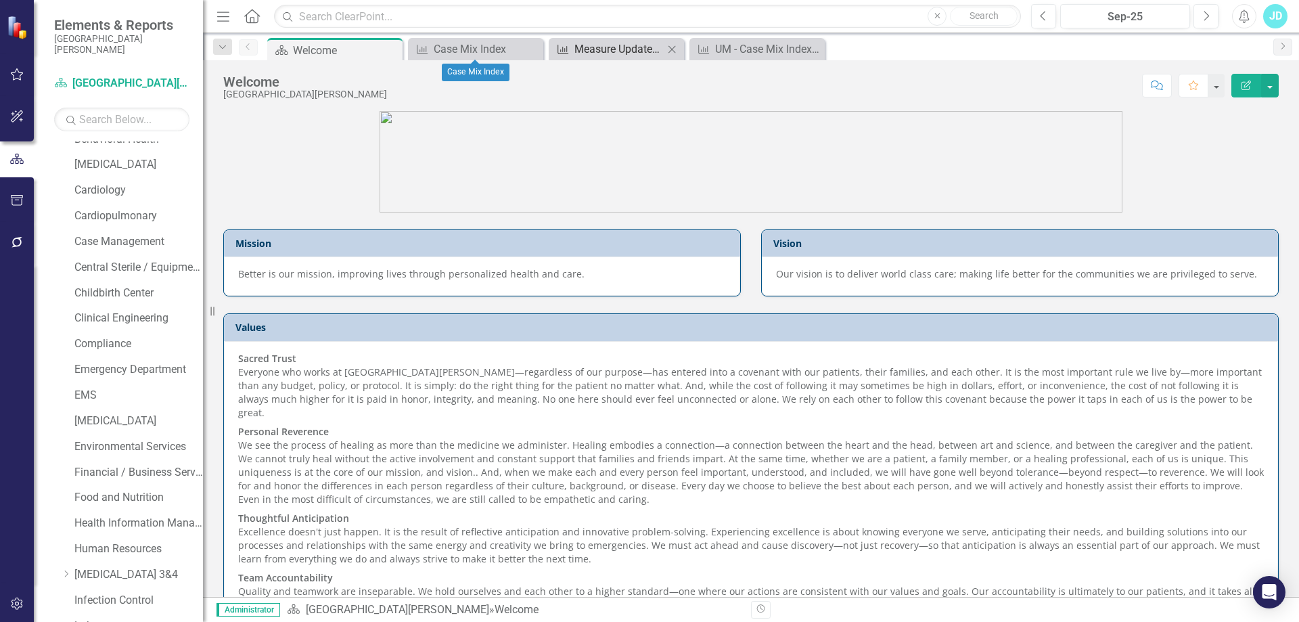
click at [613, 50] on div "Measure Update Report" at bounding box center [618, 49] width 89 height 17
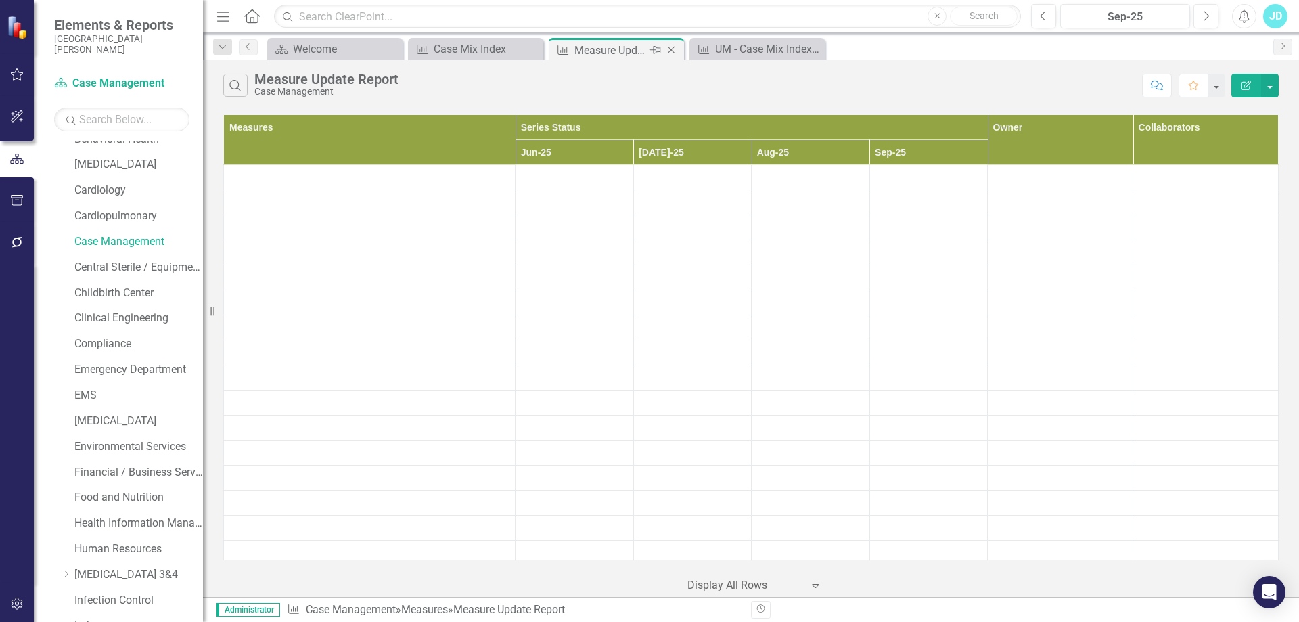
click at [670, 50] on icon "Close" at bounding box center [671, 50] width 14 height 11
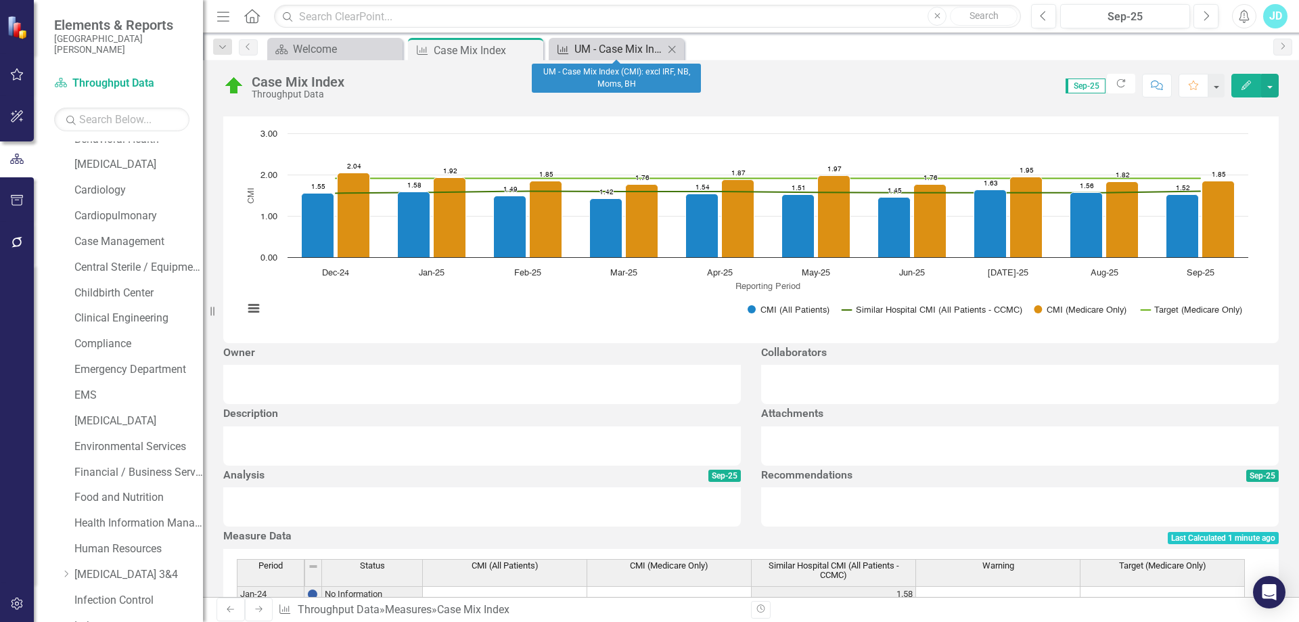
click at [630, 50] on div "UM - Case Mix Index (CMI): excl IRF, NB, Moms, BH" at bounding box center [618, 49] width 89 height 17
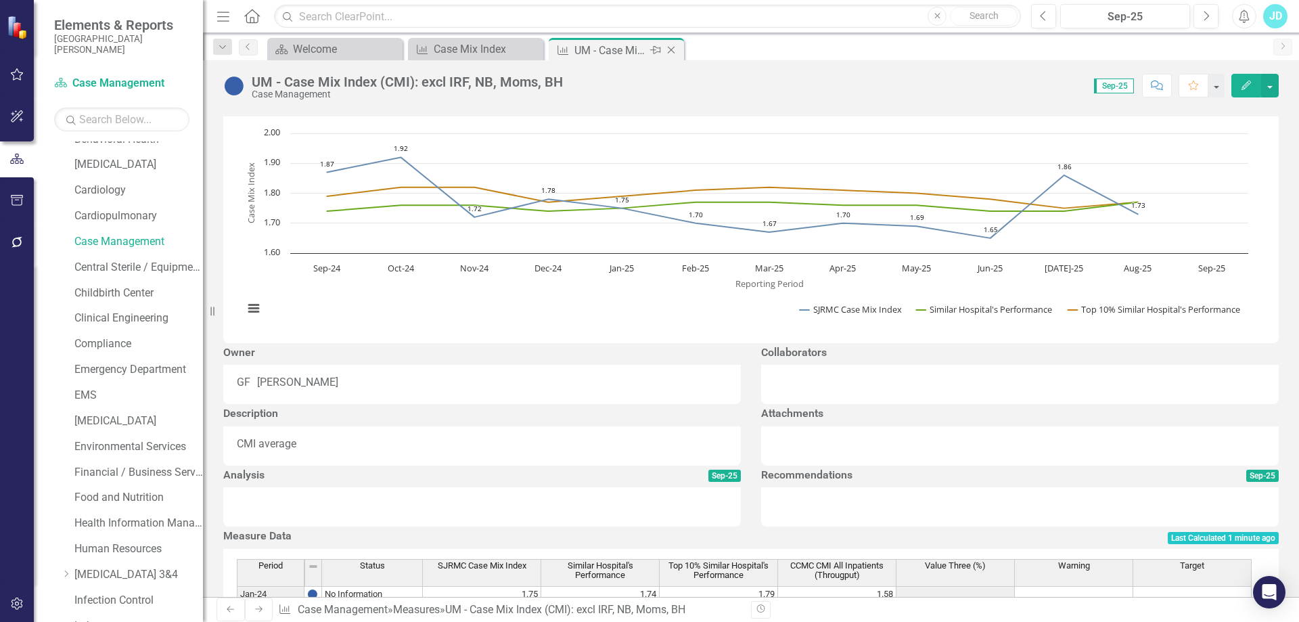
click at [670, 50] on icon "Close" at bounding box center [671, 50] width 14 height 11
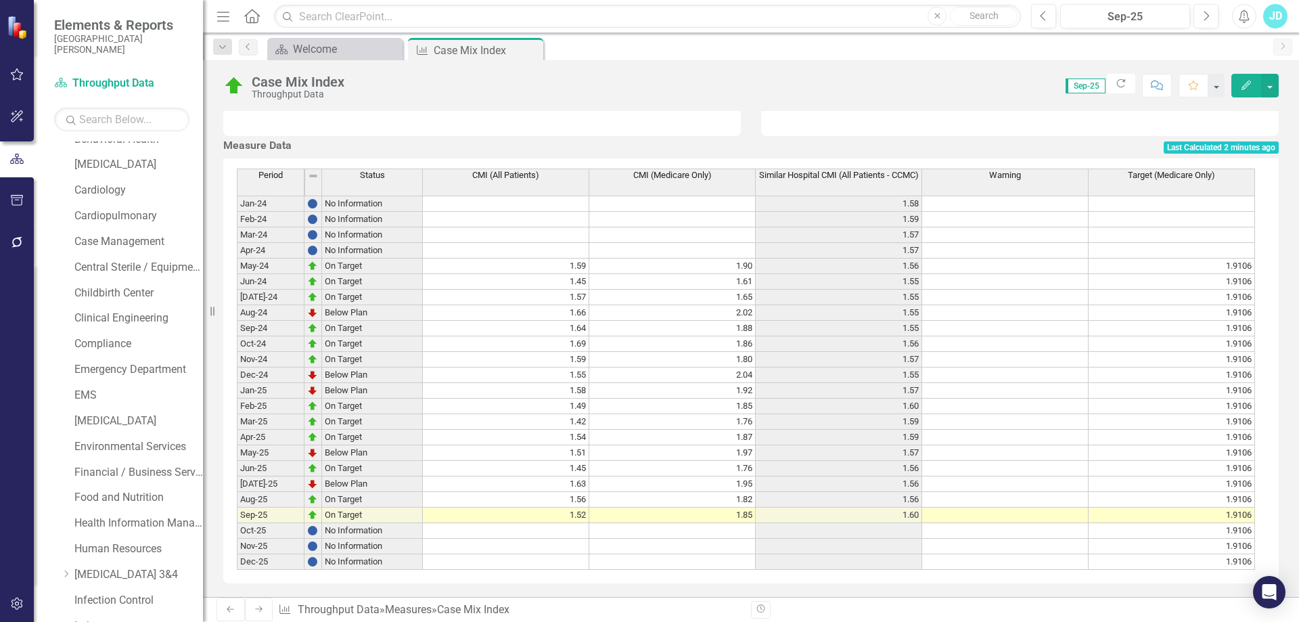
scroll to position [160, 0]
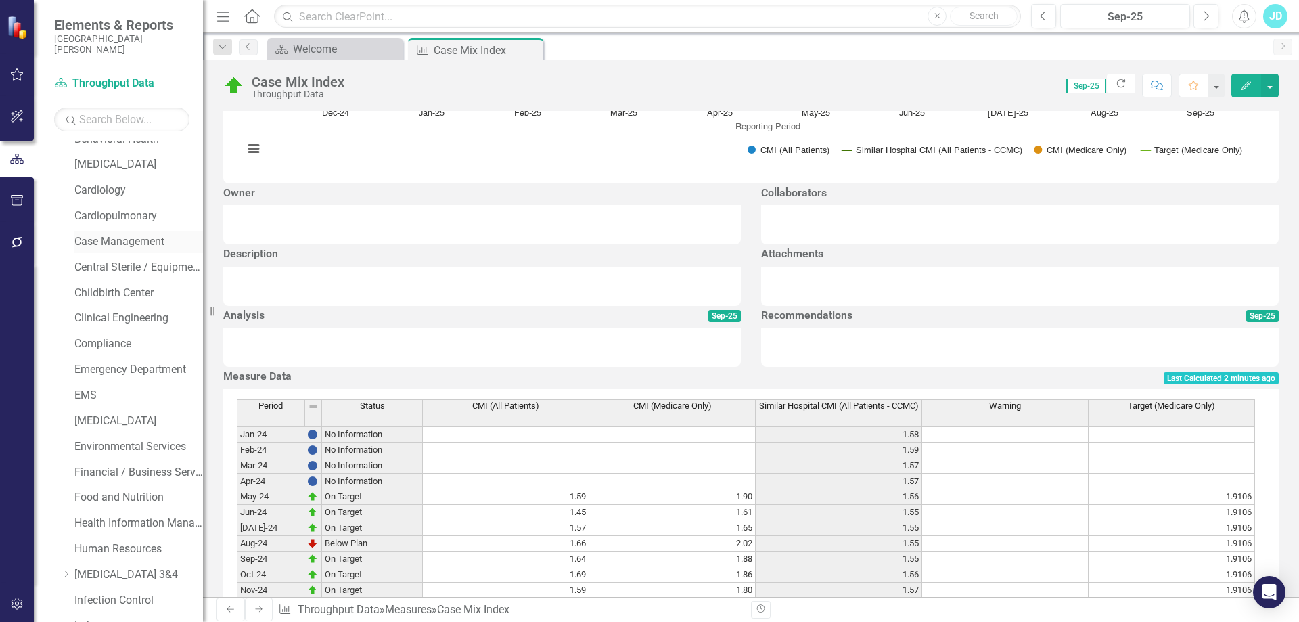
click at [152, 244] on link "Case Management" at bounding box center [138, 242] width 129 height 16
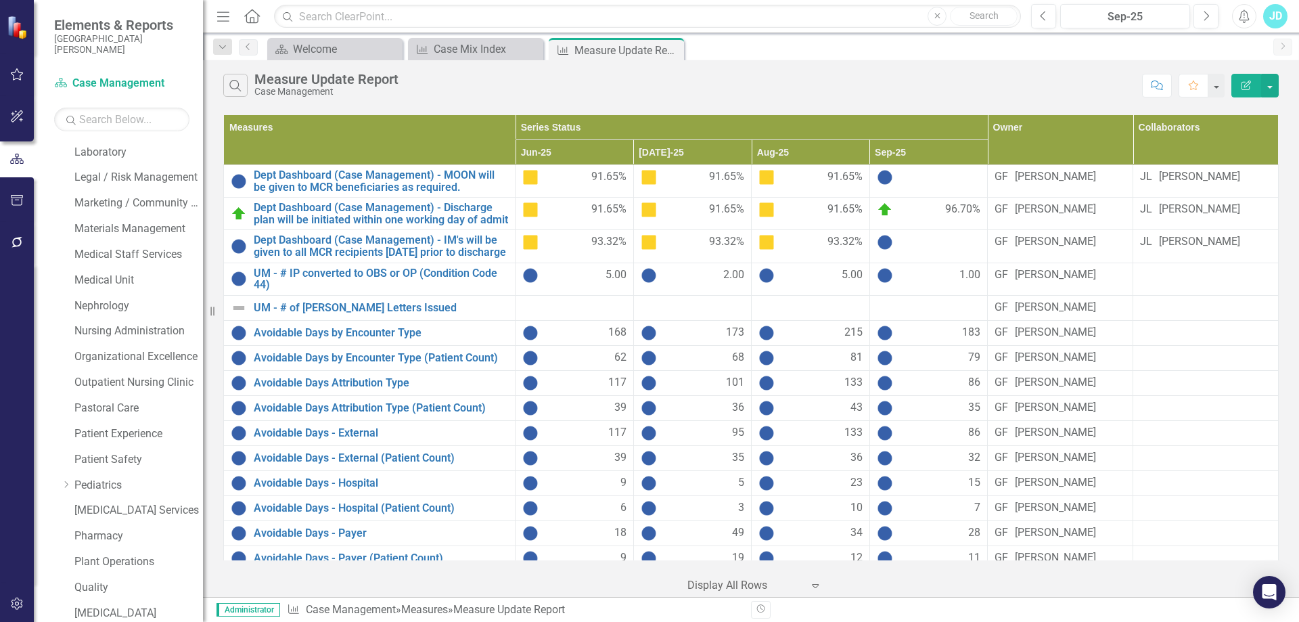
scroll to position [953, 0]
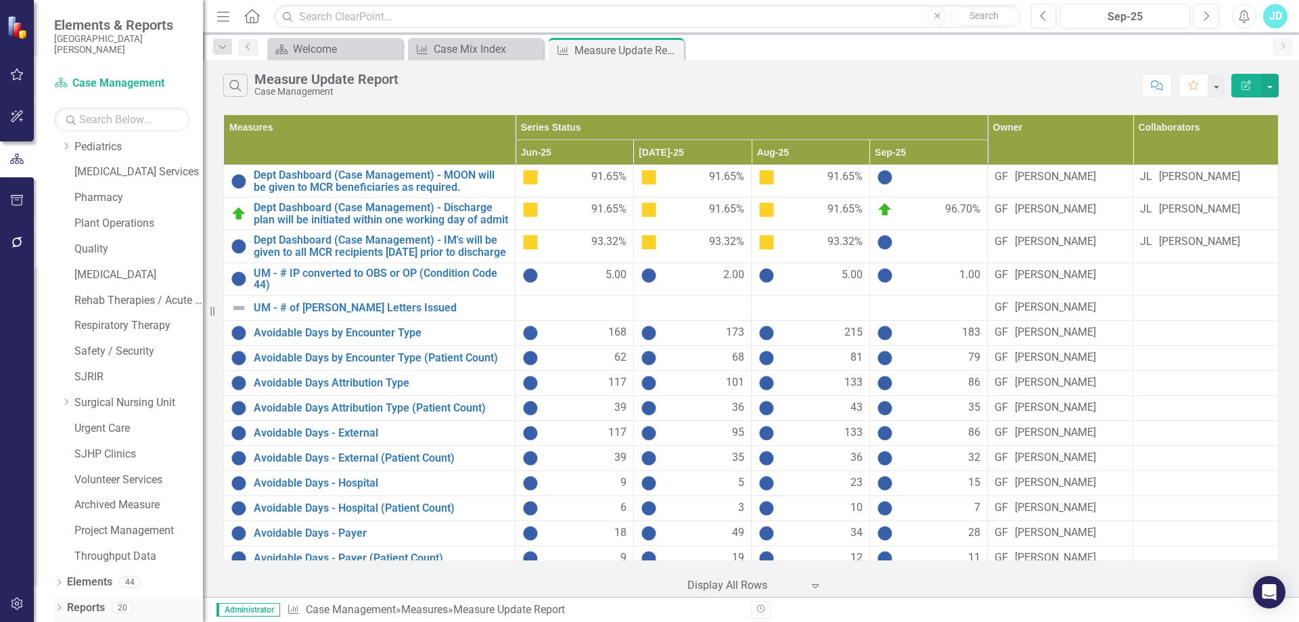
click at [91, 607] on link "Reports" at bounding box center [86, 608] width 38 height 16
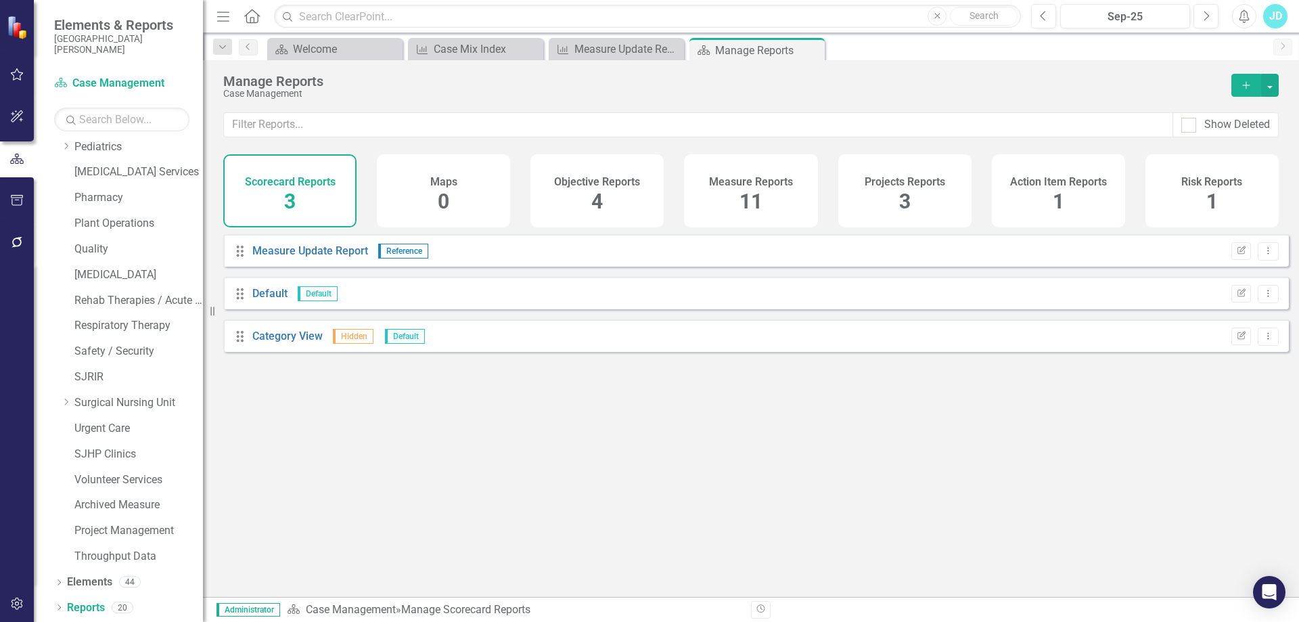
click at [744, 210] on span "11" at bounding box center [750, 201] width 23 height 24
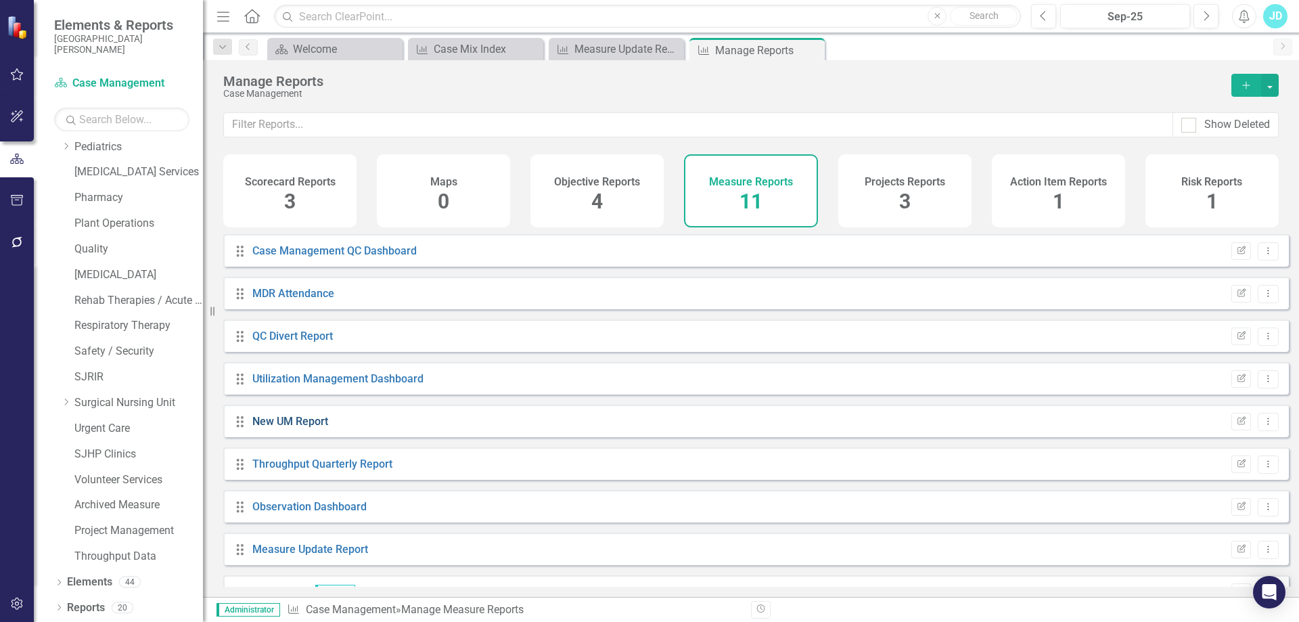
click at [294, 427] on link "New UM Report" at bounding box center [290, 421] width 76 height 13
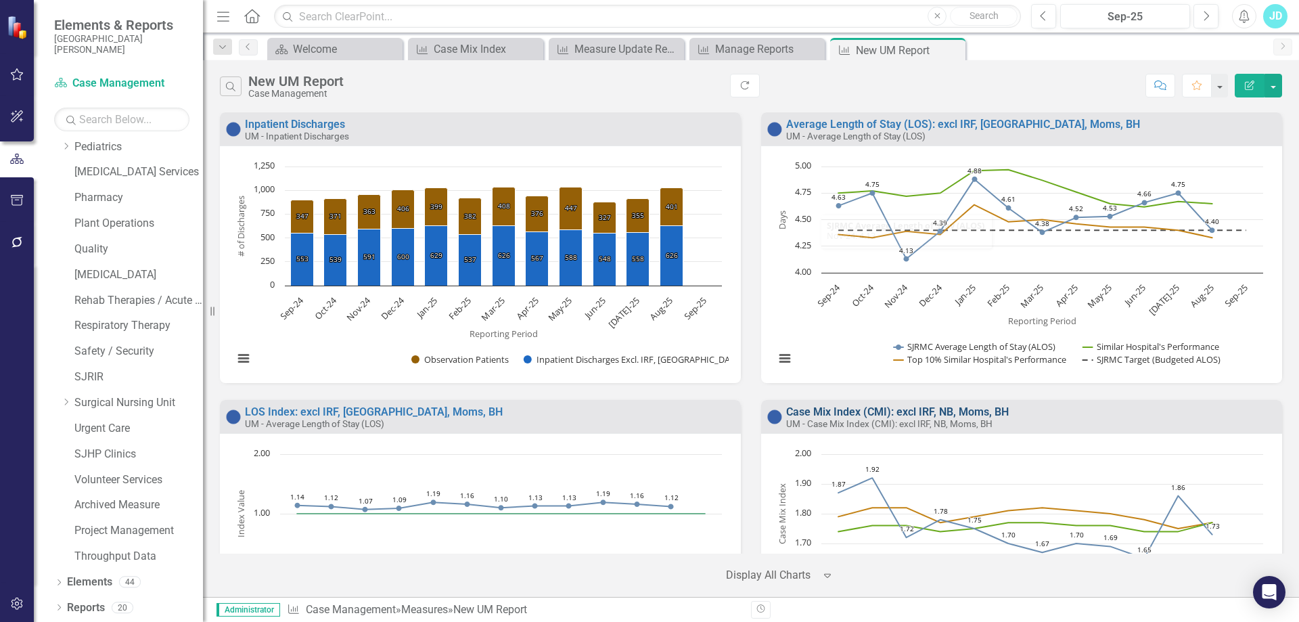
click at [931, 411] on link "Case Mix Index (CMI): excl IRF, NB, Moms, BH" at bounding box center [897, 411] width 223 height 13
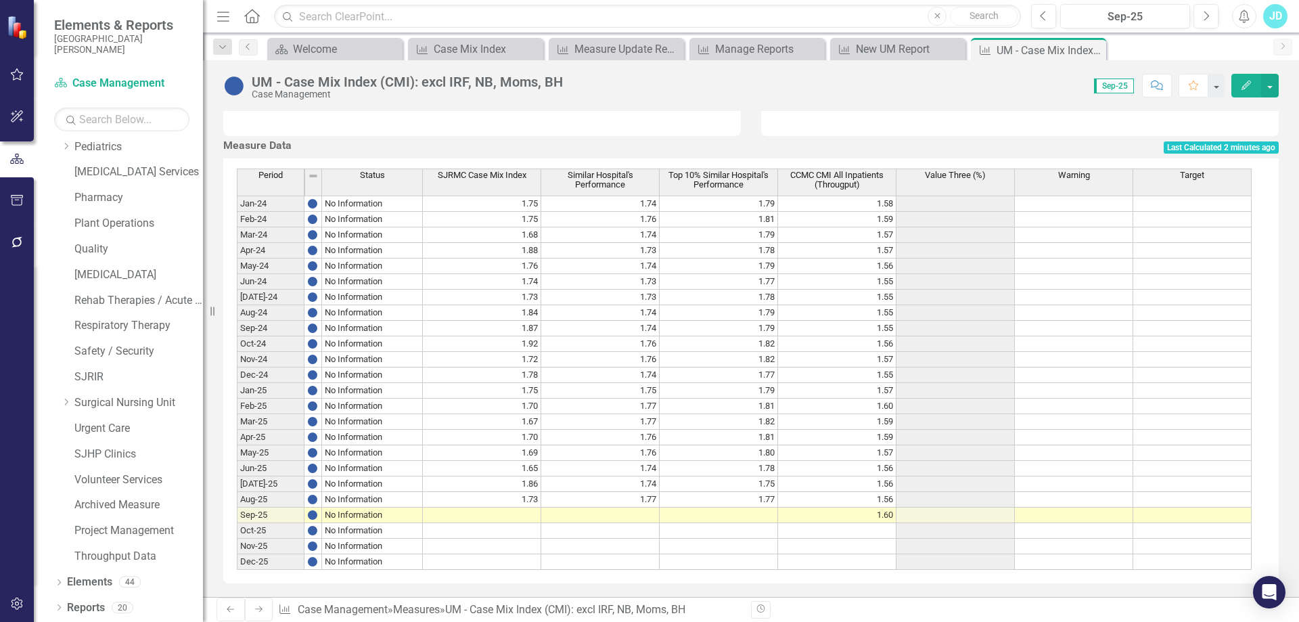
scroll to position [500, 0]
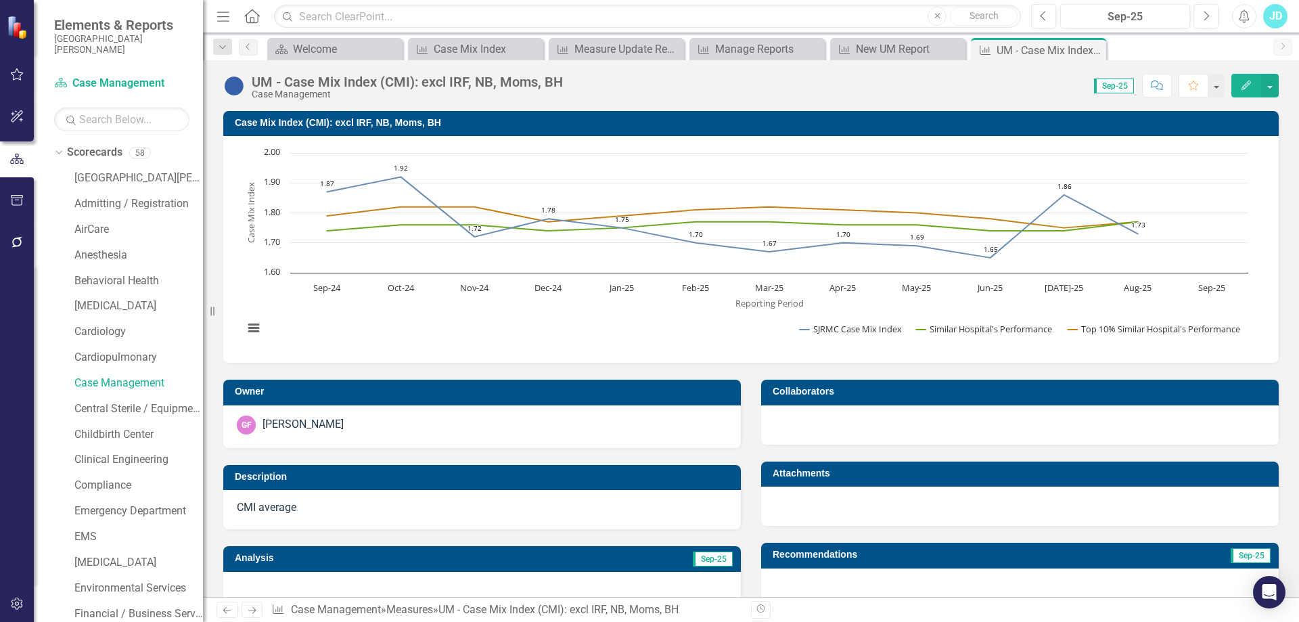
scroll to position [500, 0]
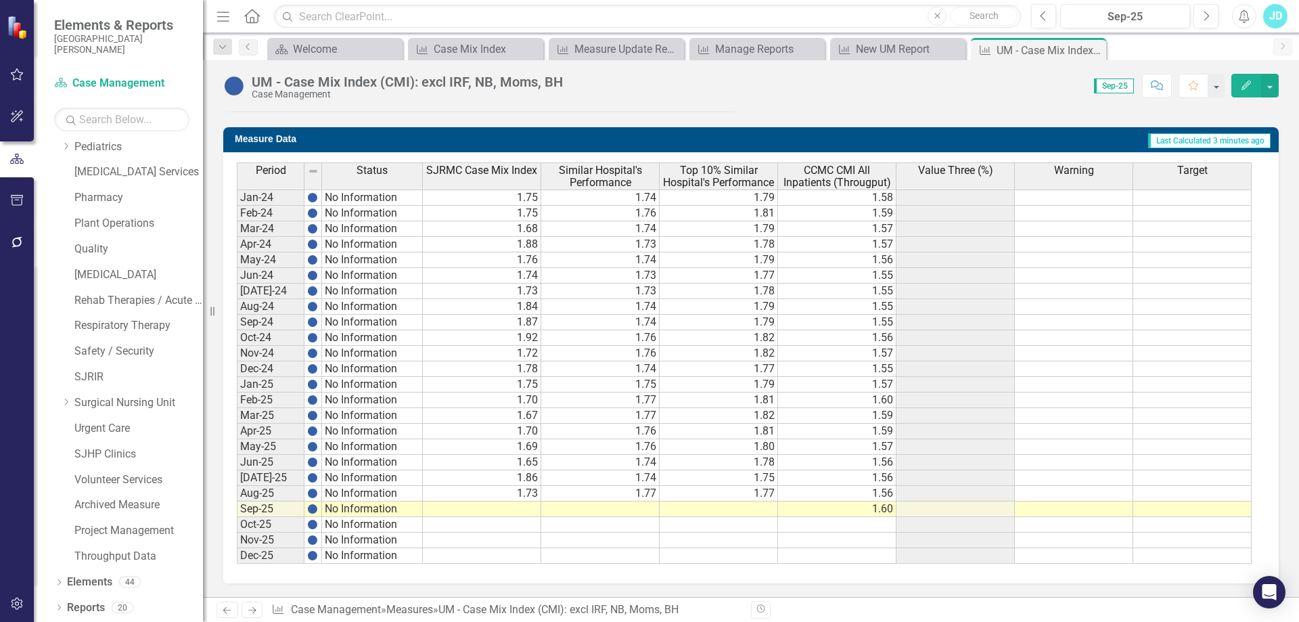
click at [620, 473] on td "1.74" at bounding box center [600, 478] width 118 height 16
click at [620, 495] on td "1.77" at bounding box center [600, 494] width 118 height 16
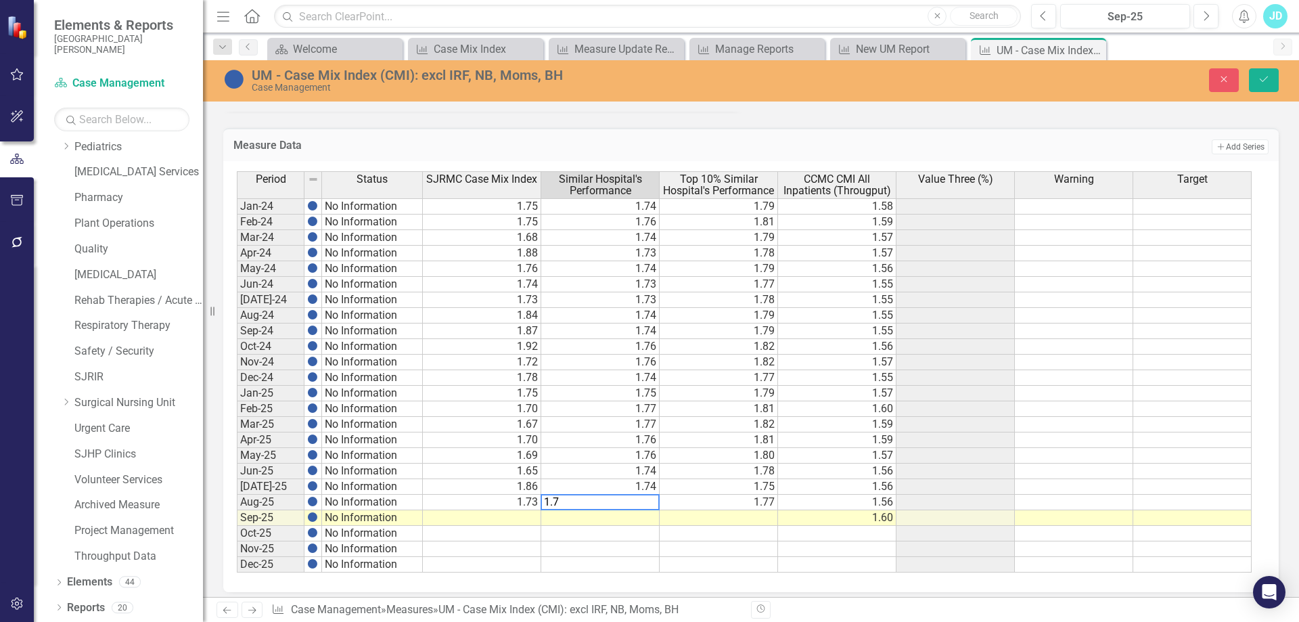
type textarea "1.75"
click at [1267, 76] on icon "Save" at bounding box center [1263, 78] width 12 height 9
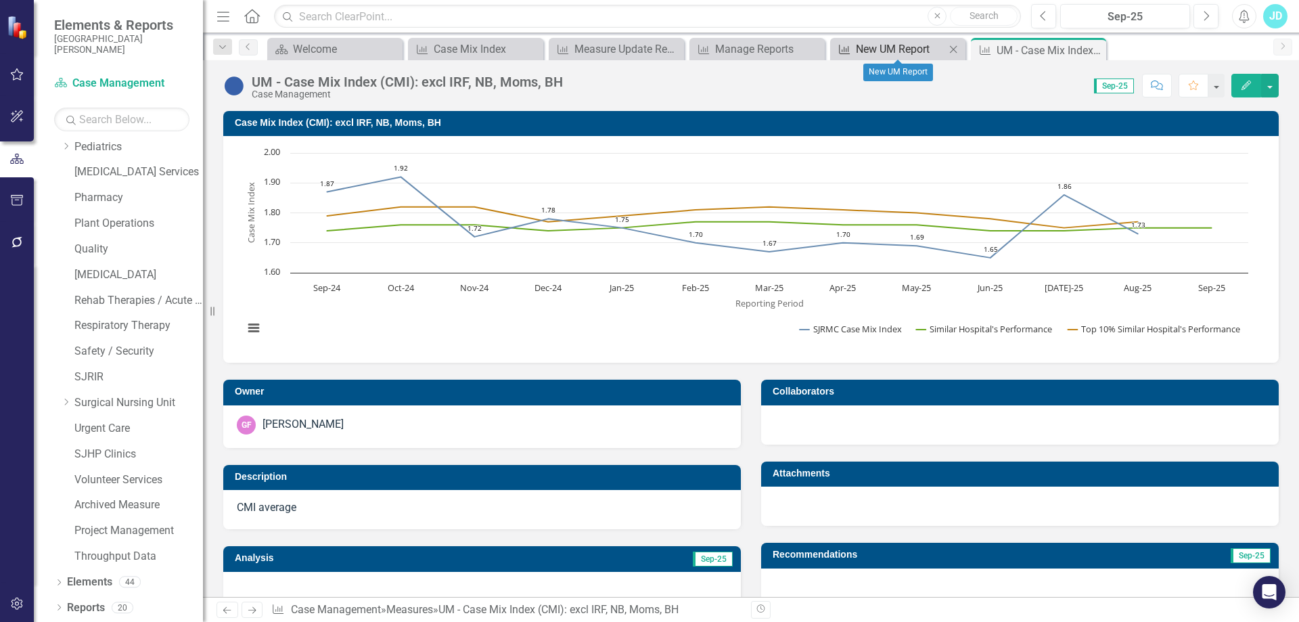
click at [864, 50] on div "New UM Report" at bounding box center [900, 49] width 89 height 17
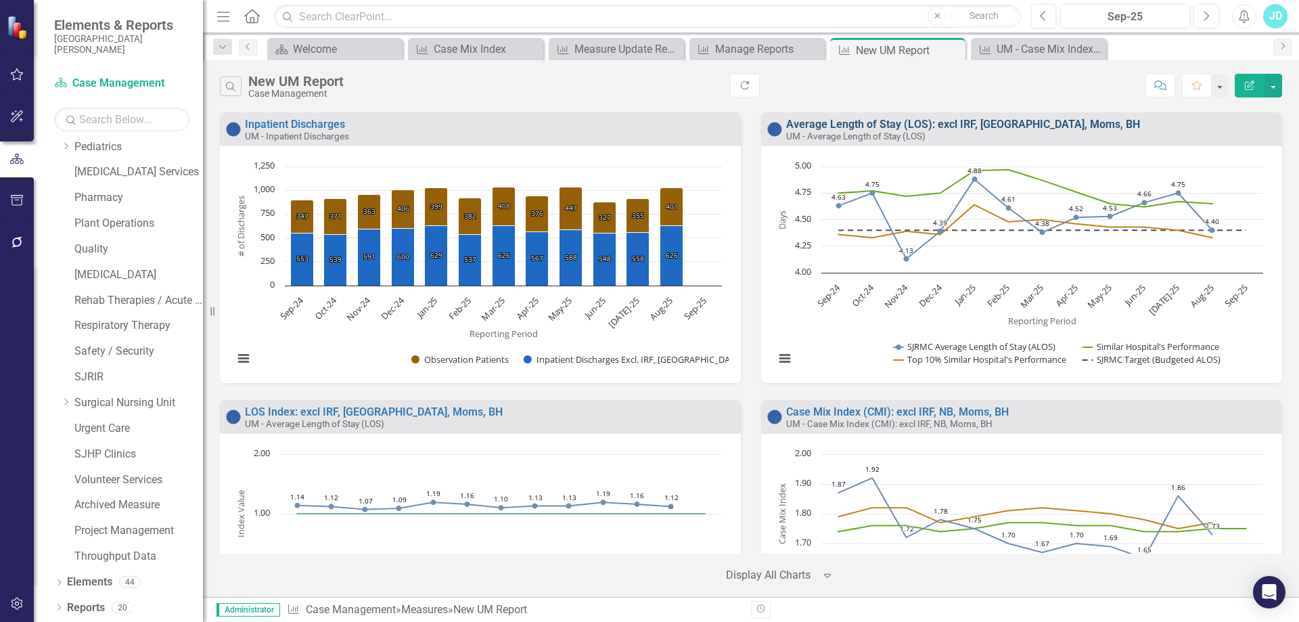
click at [822, 121] on link "Average Length of Stay (LOS): excl IRF, [GEOGRAPHIC_DATA], Moms, BH" at bounding box center [963, 124] width 354 height 13
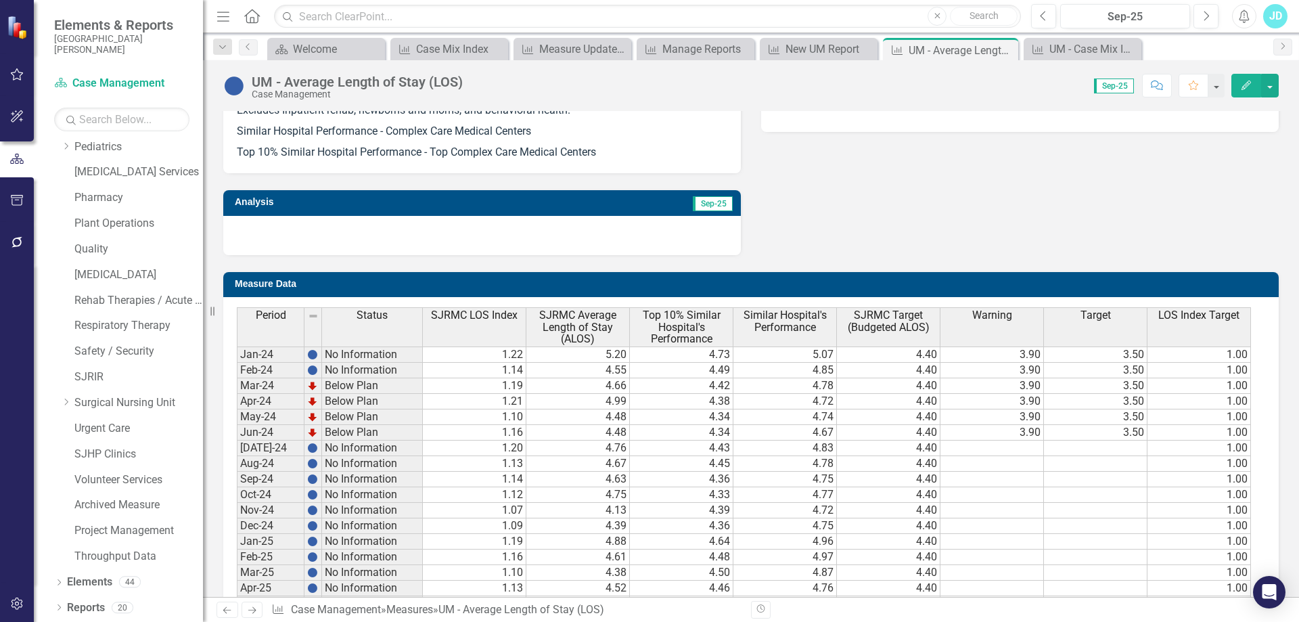
scroll to position [916, 0]
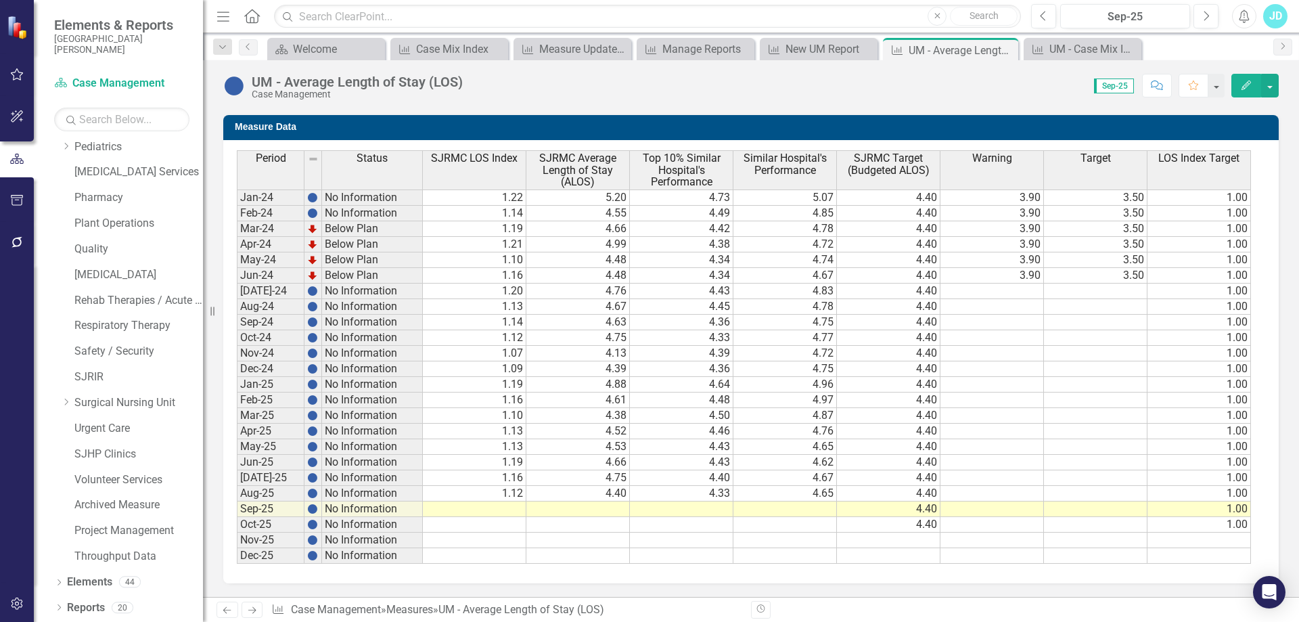
click at [917, 528] on td "4.40" at bounding box center [888, 525] width 103 height 16
drag, startPoint x: 937, startPoint y: 532, endPoint x: 938, endPoint y: 555, distance: 23.0
click at [237, 555] on div "Period Status SJRMC LOS Index SJRMC Average Length of Stay (ALOS) Top 10% Simil…" at bounding box center [237, 356] width 0 height 413
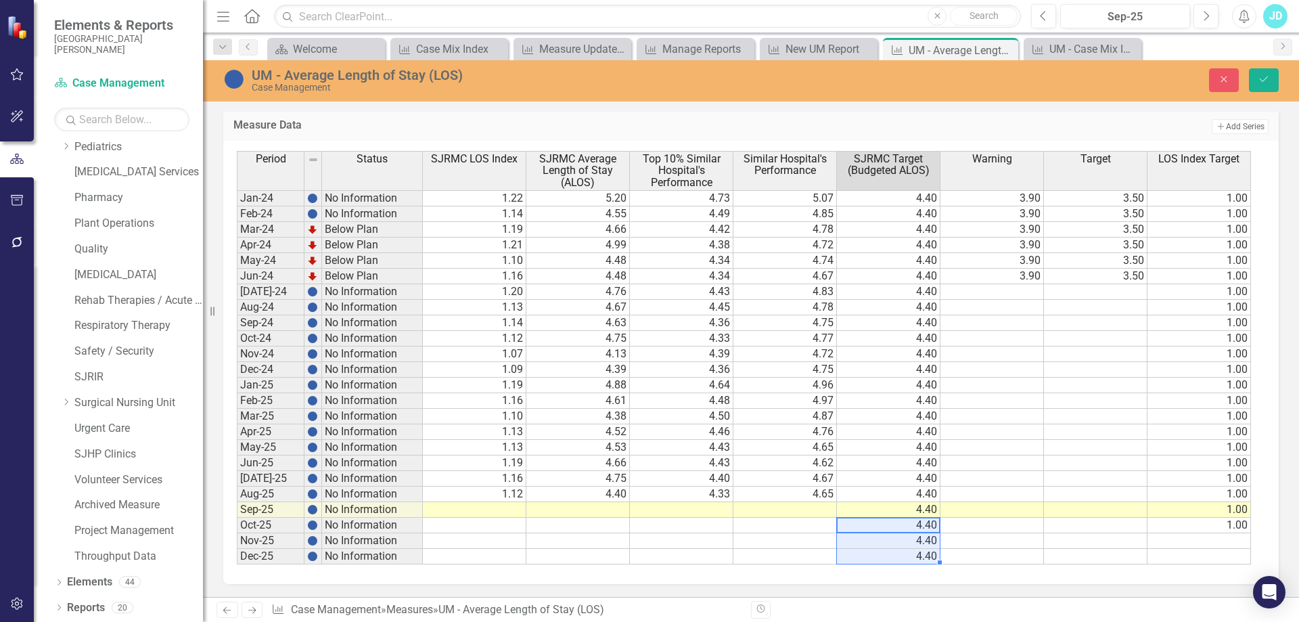
click at [1246, 533] on td "1.00" at bounding box center [1198, 525] width 103 height 16
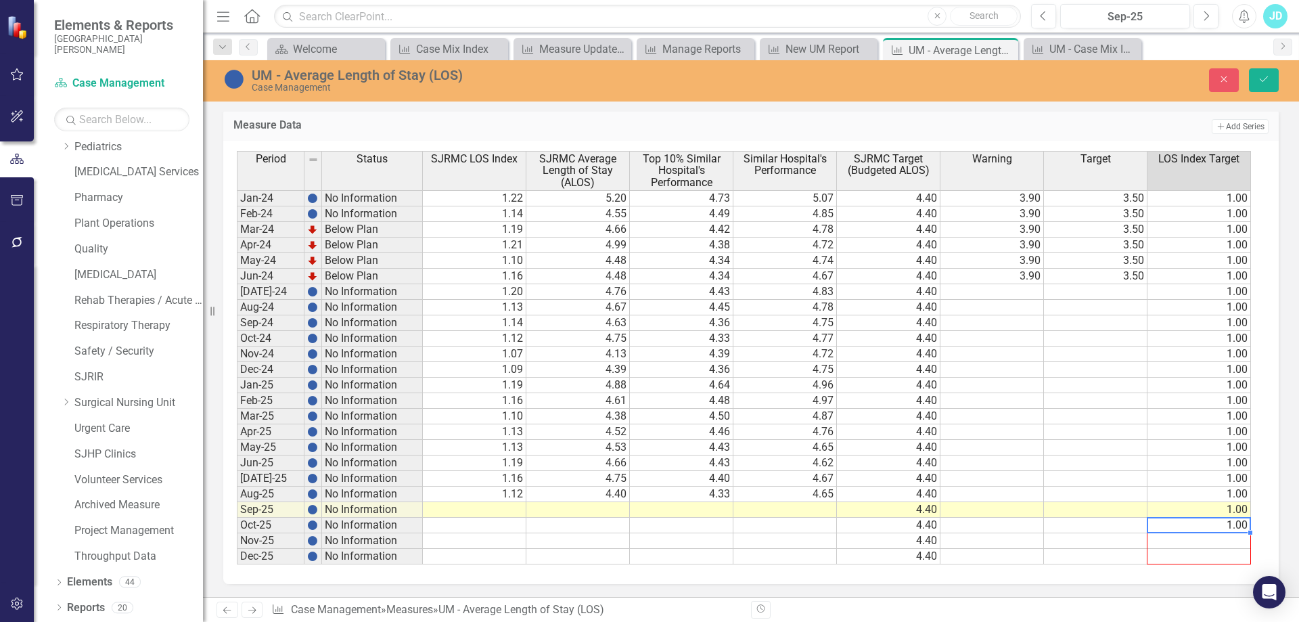
drag, startPoint x: 1249, startPoint y: 541, endPoint x: 1250, endPoint y: 568, distance: 27.1
click at [237, 564] on div at bounding box center [237, 564] width 0 height 0
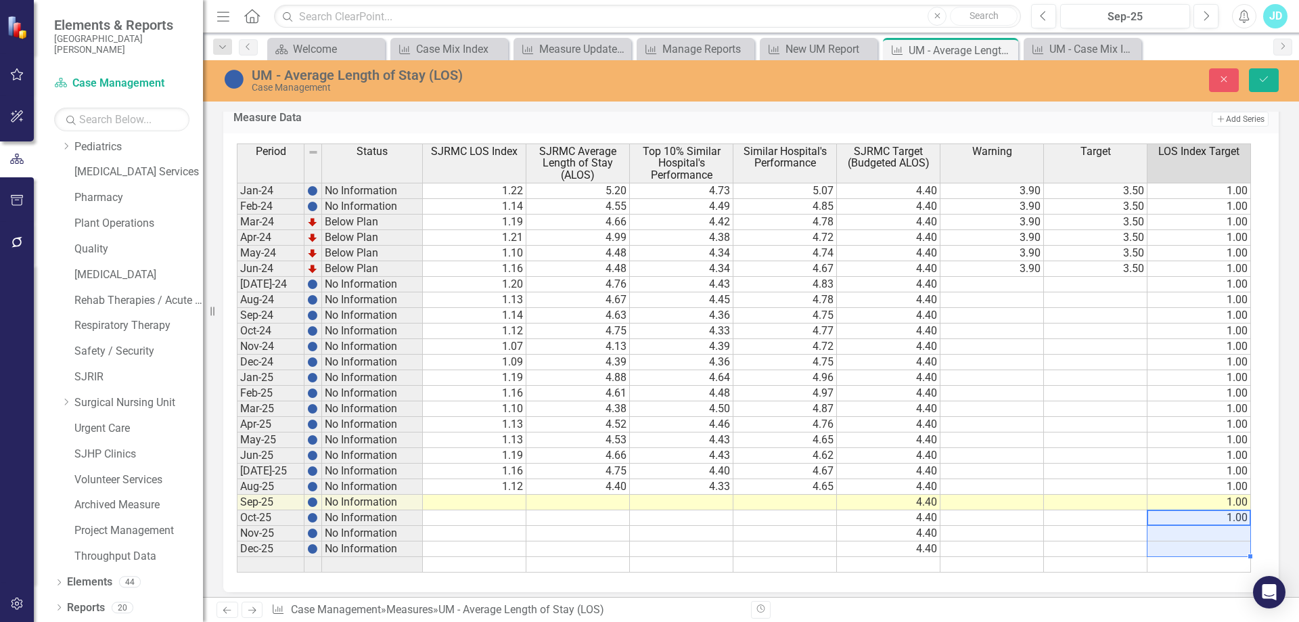
type textarea "1"
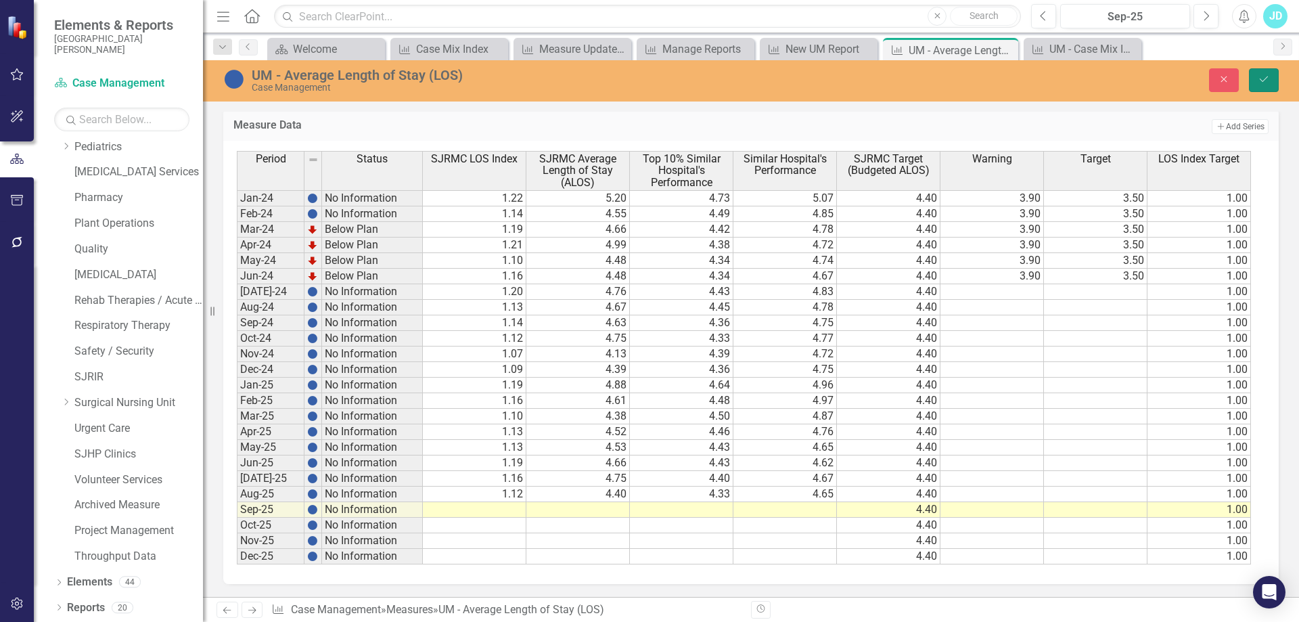
click at [1265, 79] on icon "submit" at bounding box center [1263, 78] width 8 height 5
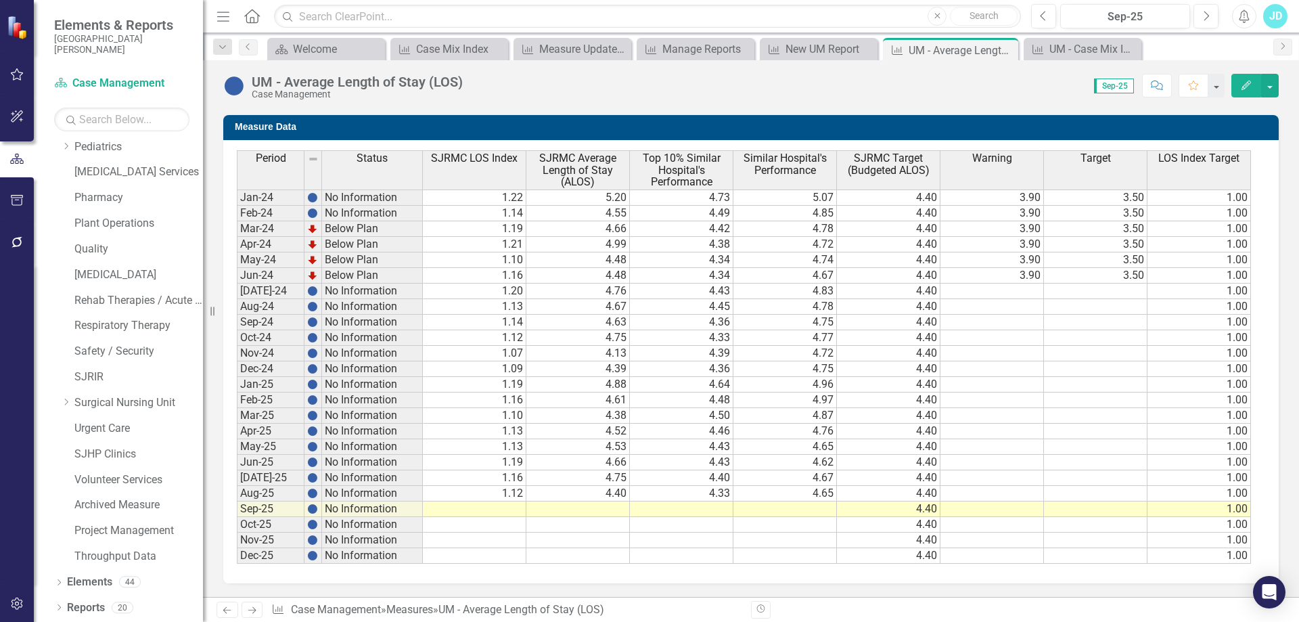
click at [820, 475] on td "4.67" at bounding box center [784, 478] width 103 height 16
click at [818, 490] on td "4.65" at bounding box center [784, 494] width 103 height 16
type textarea "6"
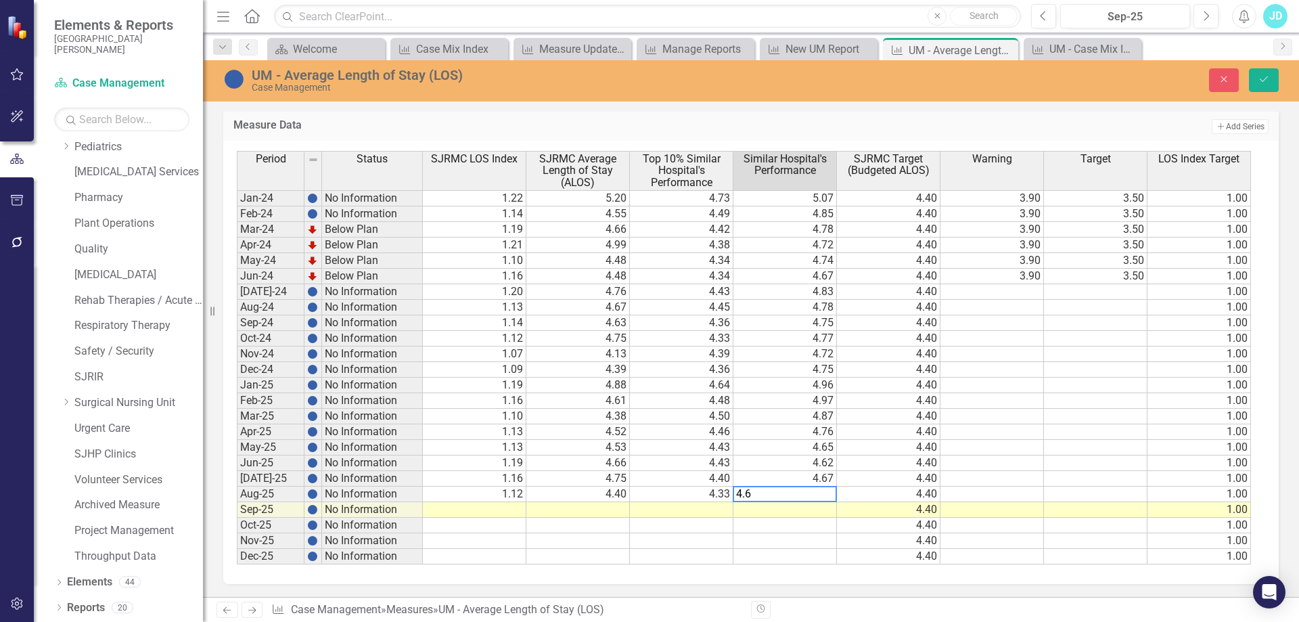
type textarea "4.62"
type textarea "4.46"
click at [1270, 78] on button "Save" at bounding box center [1264, 80] width 30 height 24
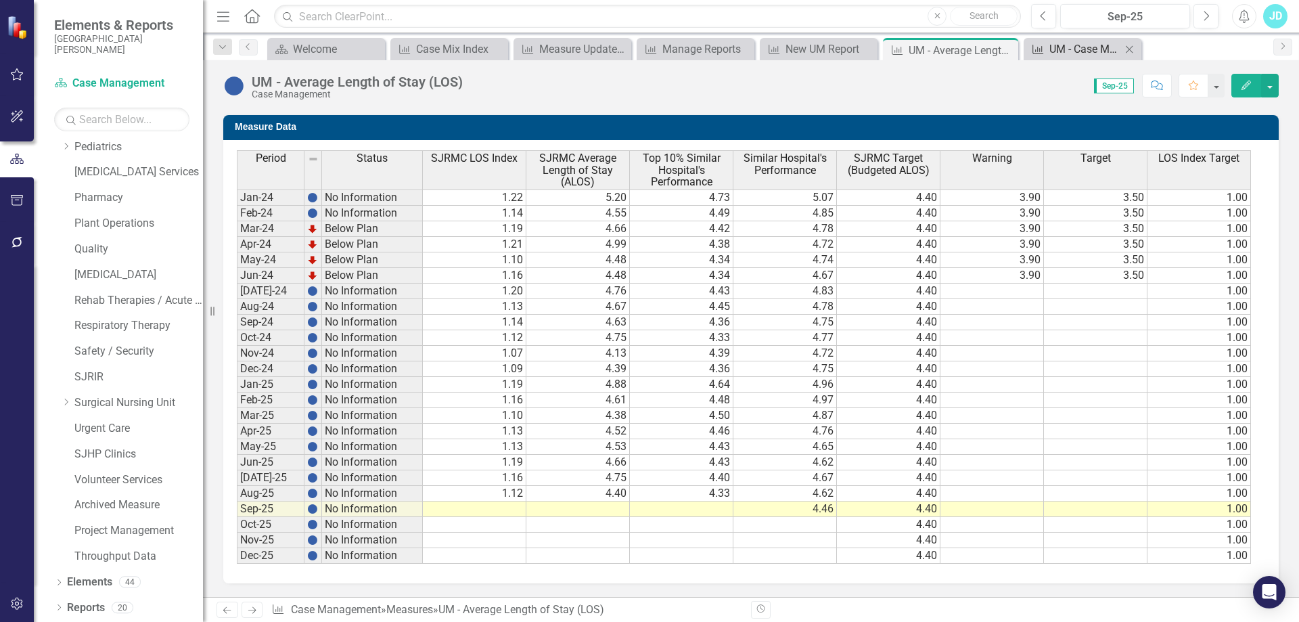
click at [1073, 44] on div "UM - Case Mix Index (CMI): excl IRF, NB, Moms, BH" at bounding box center [1085, 49] width 72 height 17
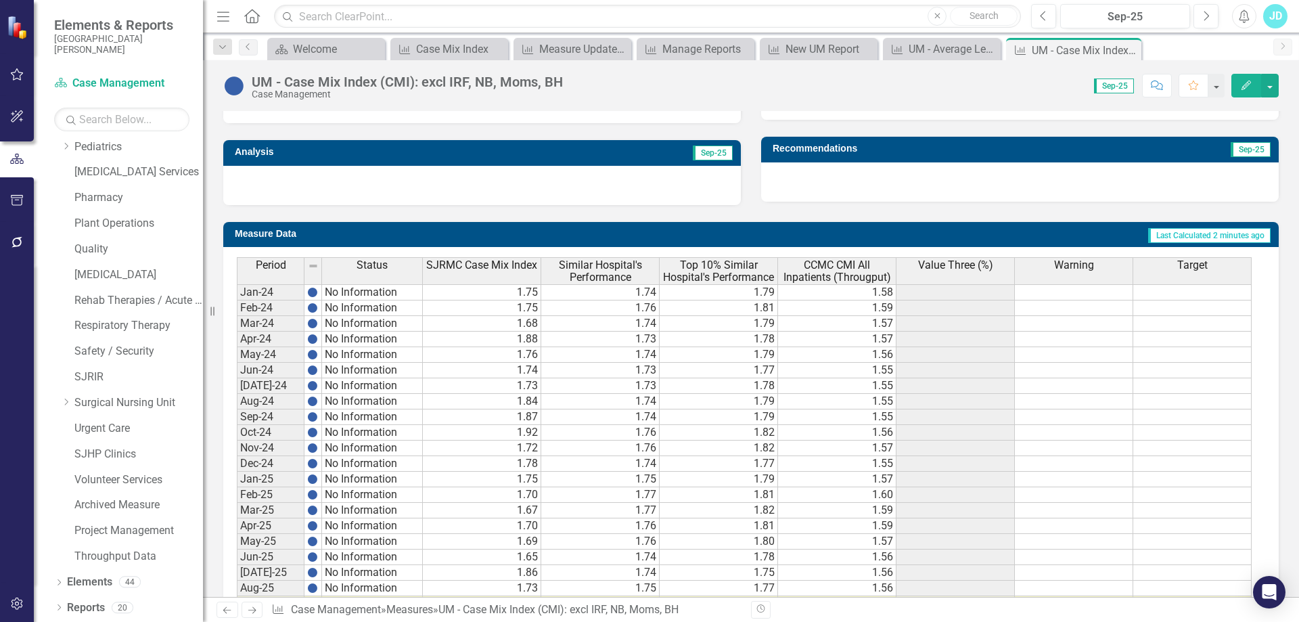
scroll to position [500, 0]
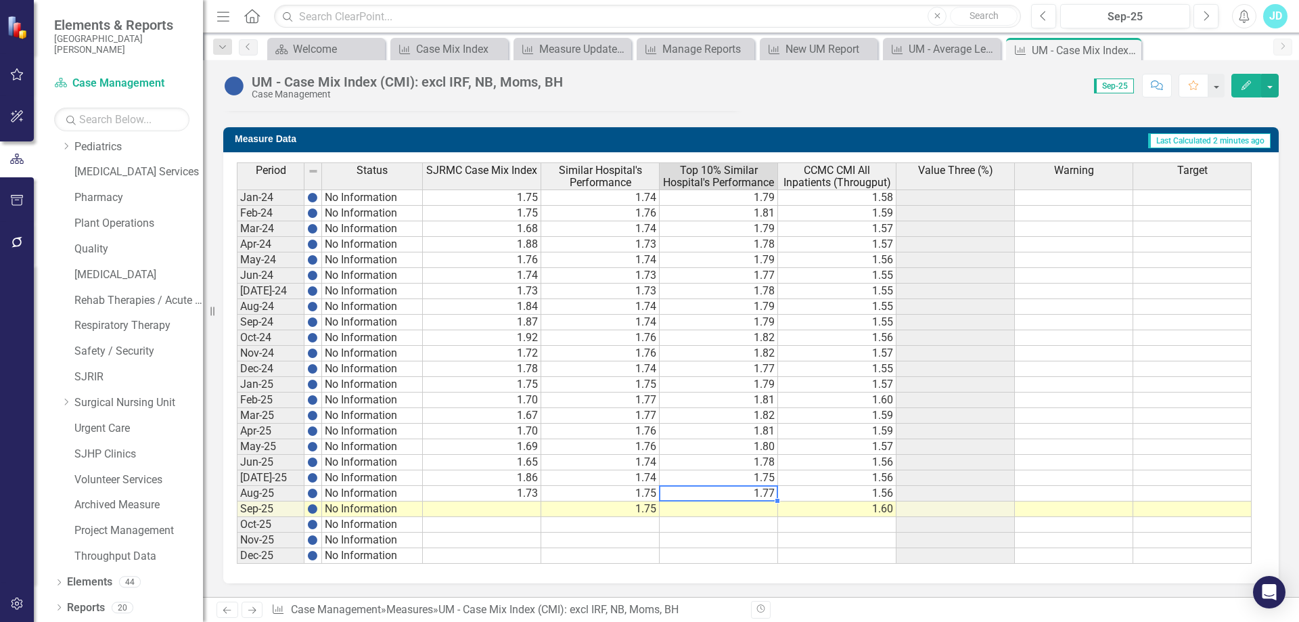
click at [735, 496] on td "1.77" at bounding box center [718, 494] width 118 height 16
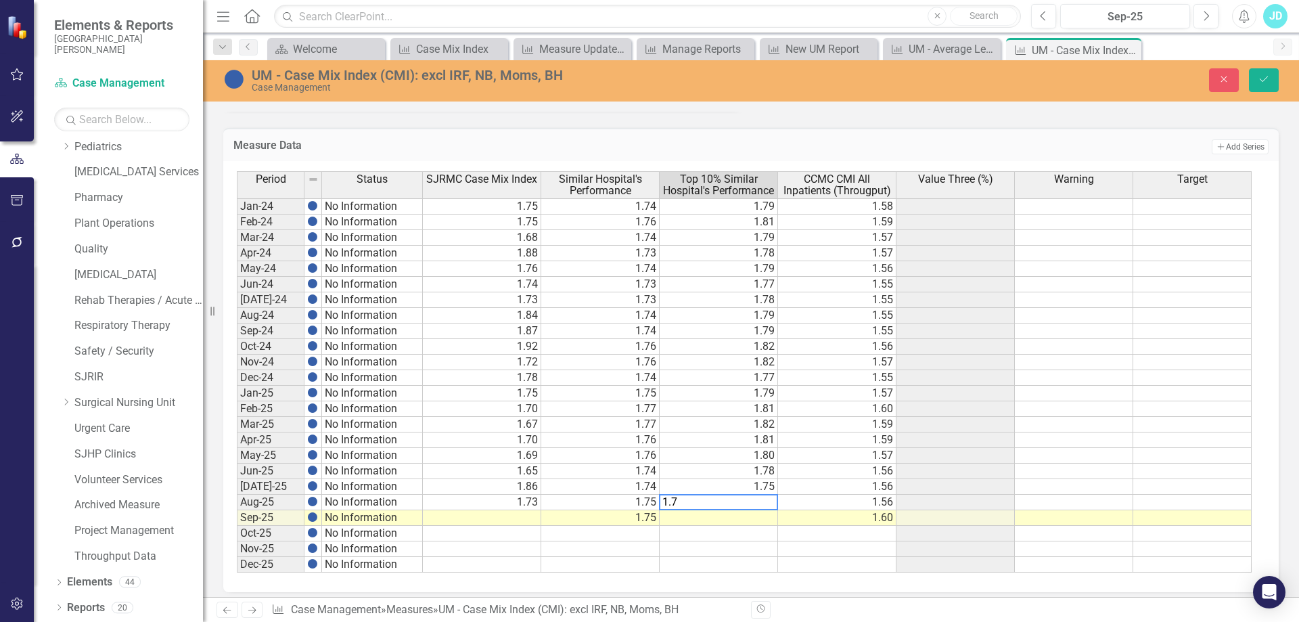
type textarea "1.76"
type textarea "1.82"
click at [1267, 79] on icon "Save" at bounding box center [1263, 78] width 12 height 9
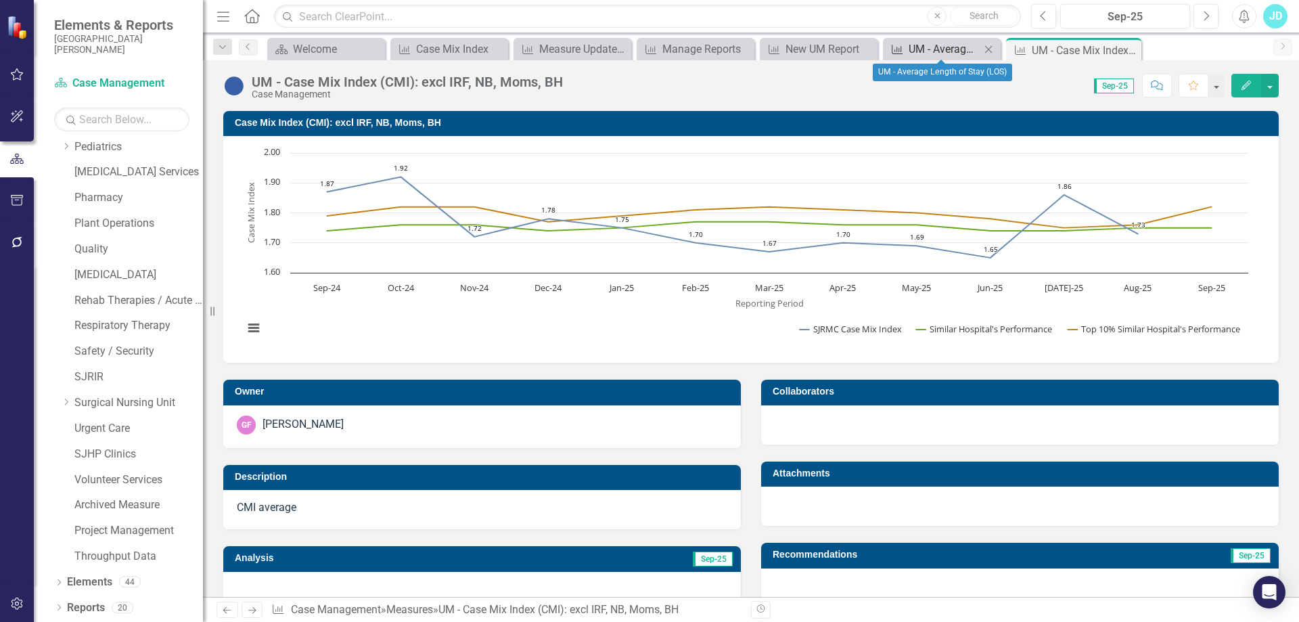
click at [926, 49] on div "UM - Average Length of Stay (LOS)" at bounding box center [944, 49] width 72 height 17
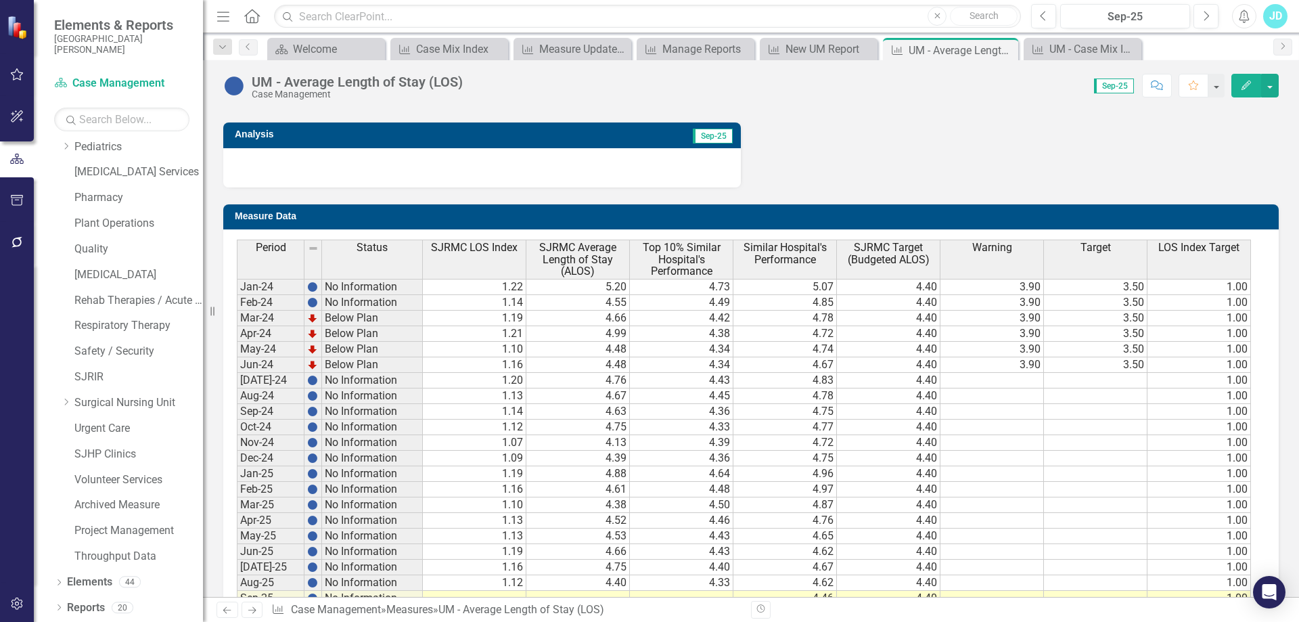
scroll to position [916, 0]
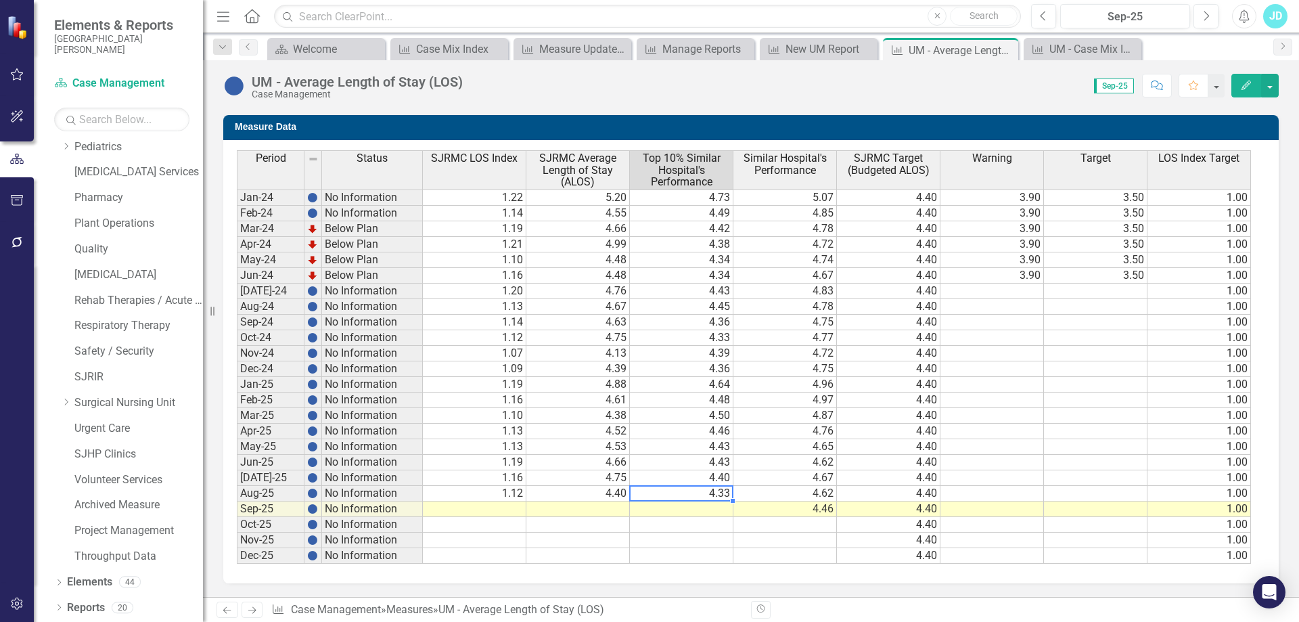
click at [719, 493] on td "4.33" at bounding box center [681, 494] width 103 height 16
click at [718, 479] on td "4.40" at bounding box center [681, 478] width 103 height 16
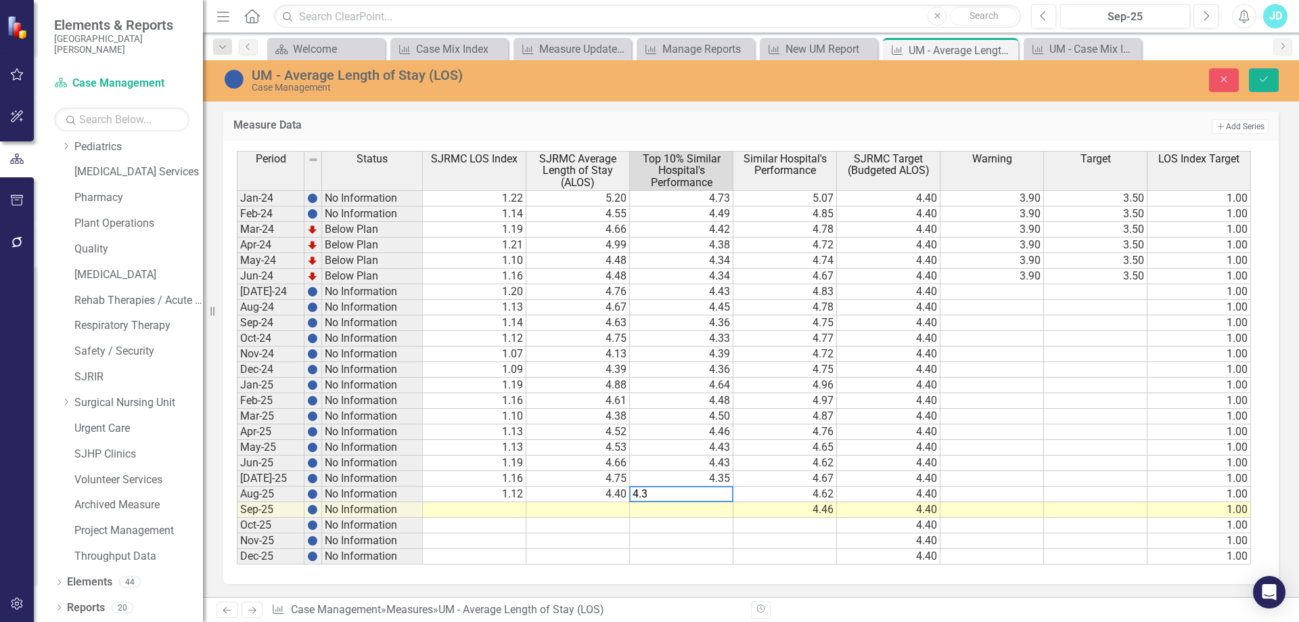
type textarea "4.34"
click at [1273, 81] on button "Save" at bounding box center [1264, 80] width 30 height 24
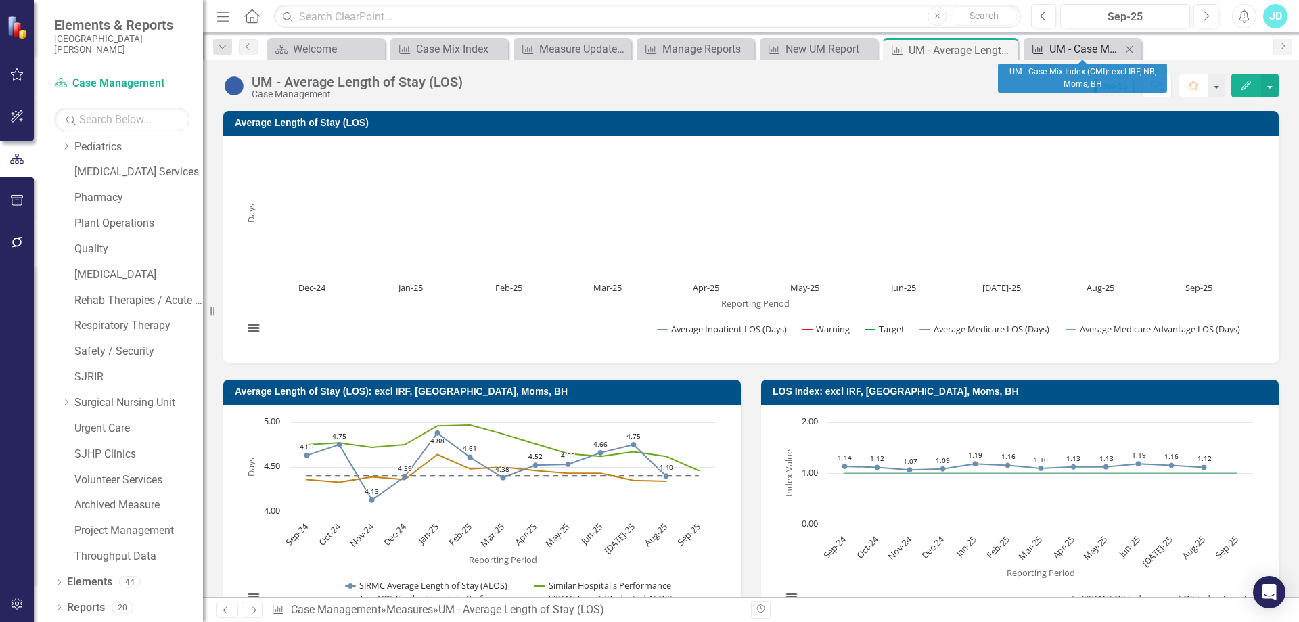
click at [1062, 54] on div "UM - Case Mix Index (CMI): excl IRF, NB, Moms, BH" at bounding box center [1085, 49] width 72 height 17
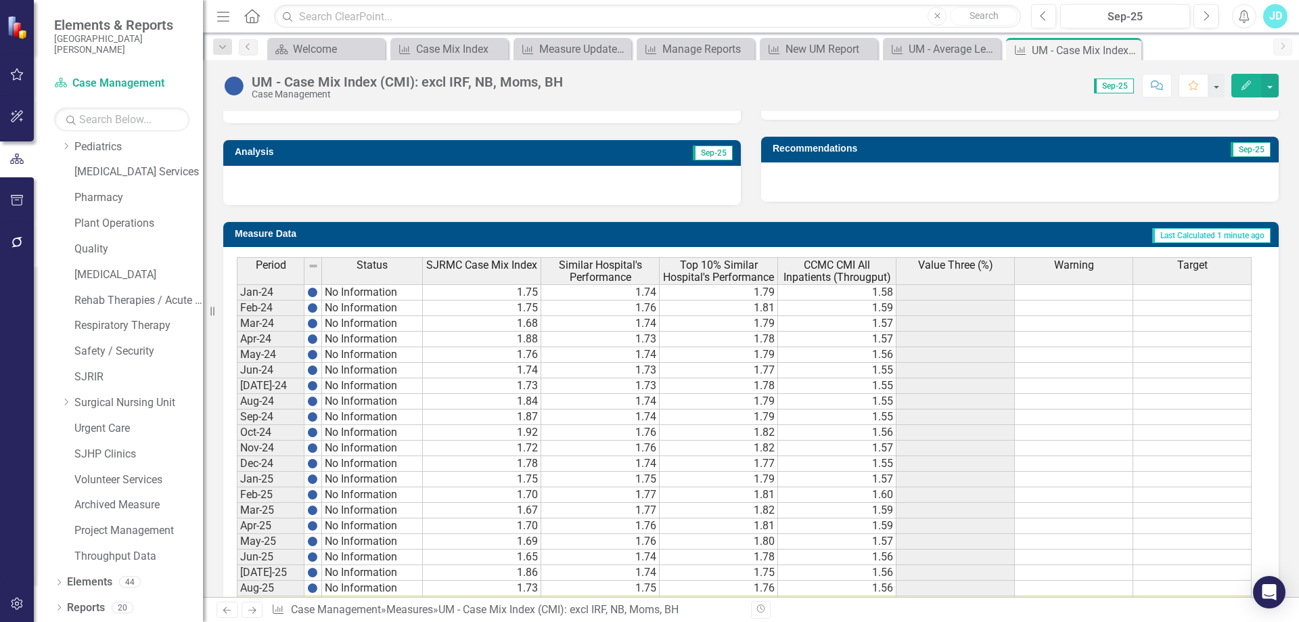
scroll to position [500, 0]
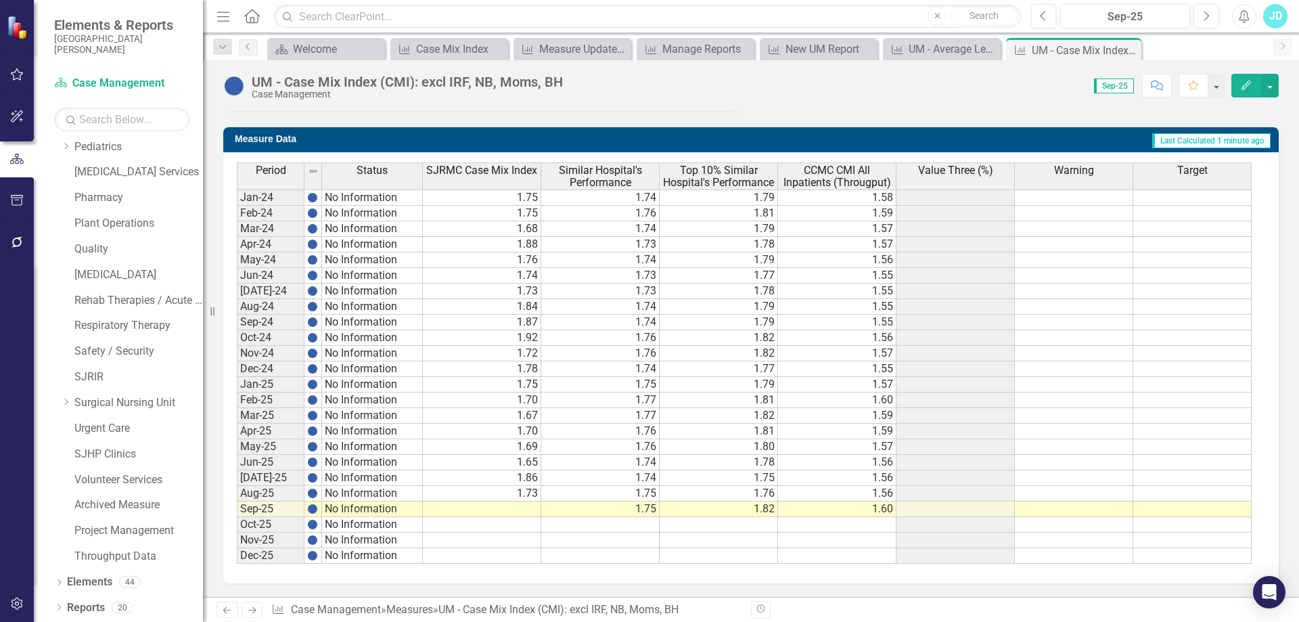
click at [737, 477] on td "1.75" at bounding box center [718, 478] width 118 height 16
drag, startPoint x: 738, startPoint y: 489, endPoint x: 739, endPoint y: 502, distance: 12.9
click at [739, 502] on tbody "Jan-24 No Information 1.75 1.74 1.79 1.58 Feb-24 No Information 1.75 1.76 1.81 …" at bounding box center [744, 376] width 1015 height 374
click at [741, 475] on td "1.75" at bounding box center [718, 478] width 118 height 16
type textarea "1.76"
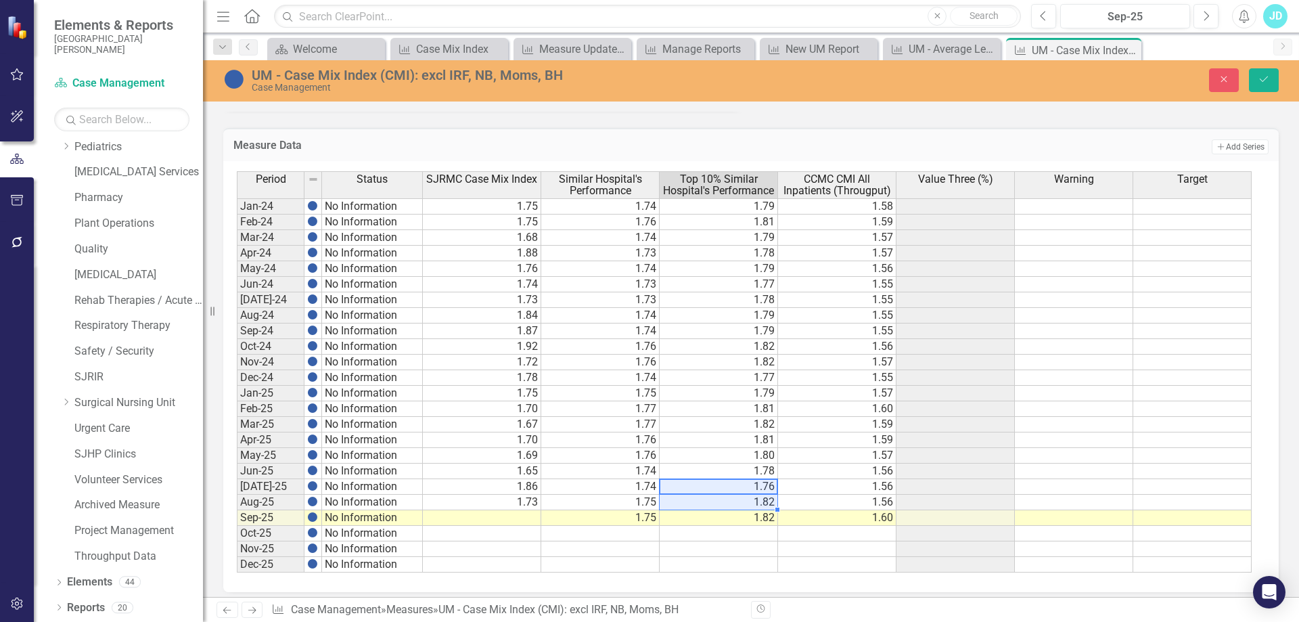
click at [745, 519] on td "1.82" at bounding box center [718, 518] width 118 height 16
click at [1261, 80] on icon "submit" at bounding box center [1263, 78] width 8 height 5
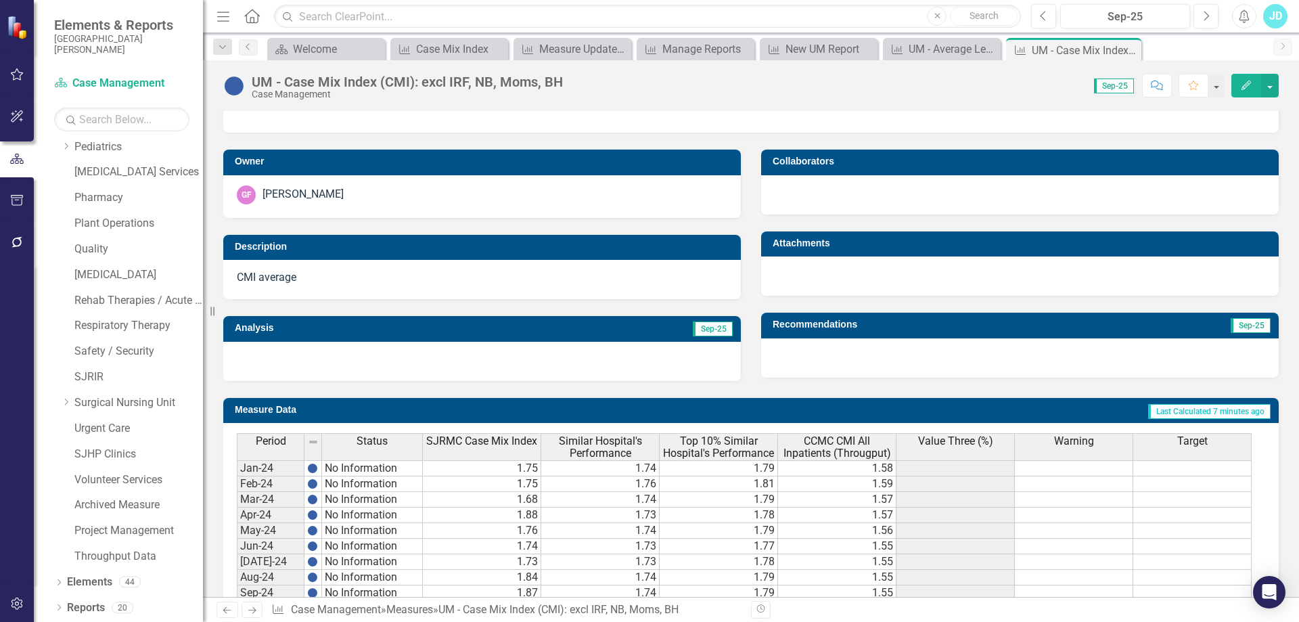
scroll to position [27, 0]
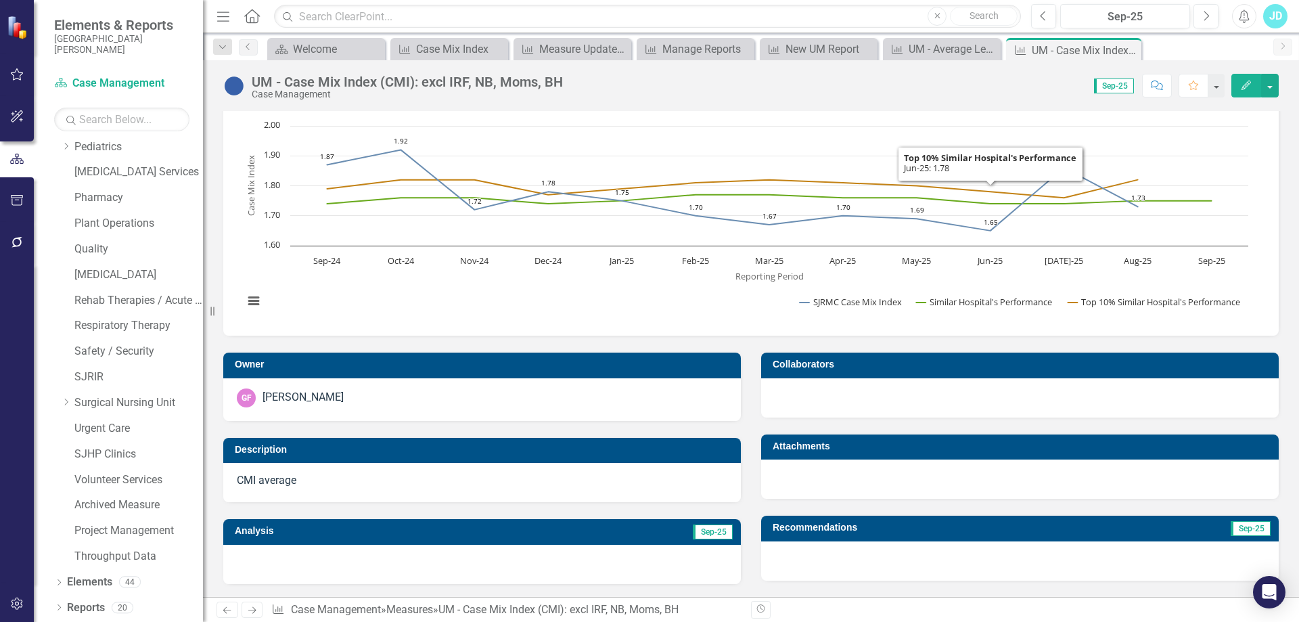
click at [834, 80] on div "Score: N/A Sep-25 Completed Comment Favorite Edit" at bounding box center [923, 85] width 709 height 23
click at [824, 49] on div "New UM Report" at bounding box center [821, 49] width 72 height 17
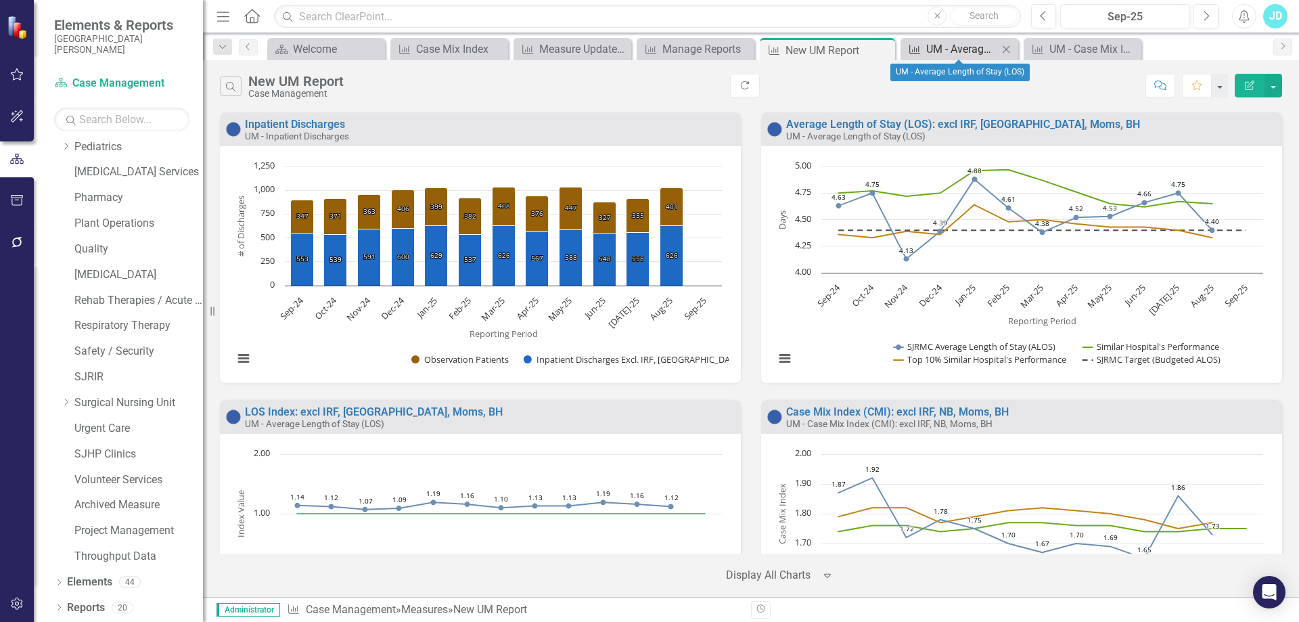
click at [947, 43] on div "UM - Average Length of Stay (LOS)" at bounding box center [962, 49] width 72 height 17
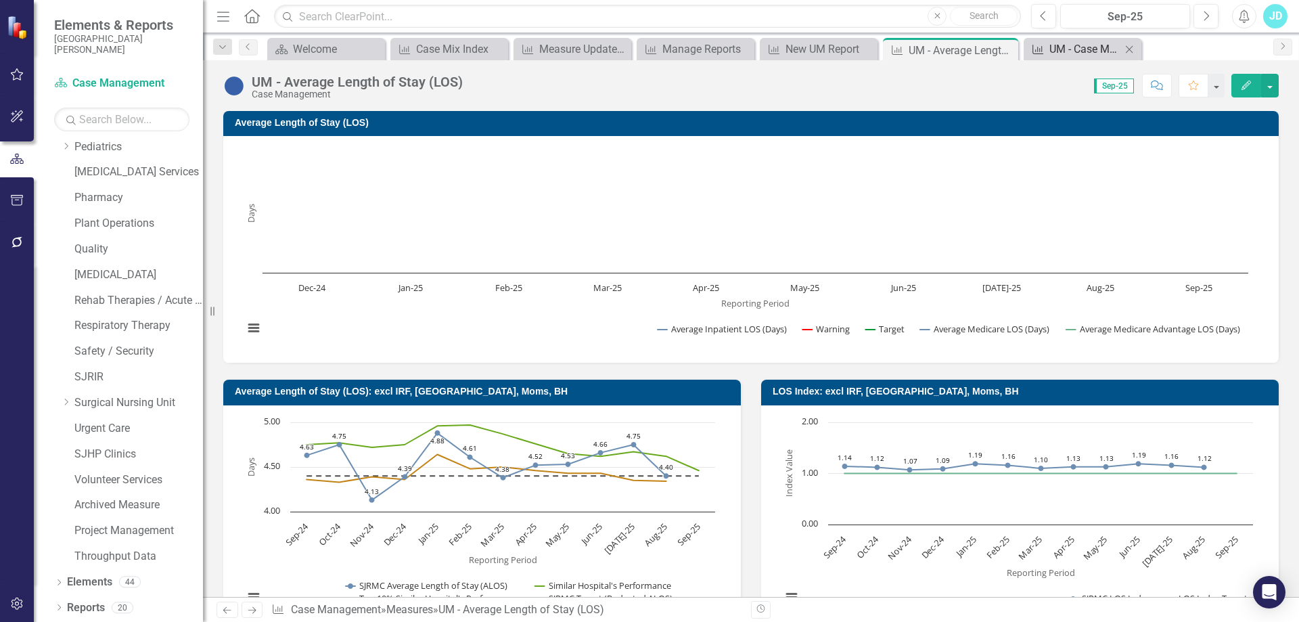
click at [1055, 44] on div "UM - Case Mix Index (CMI): excl IRF, NB, Moms, BH" at bounding box center [1085, 49] width 72 height 17
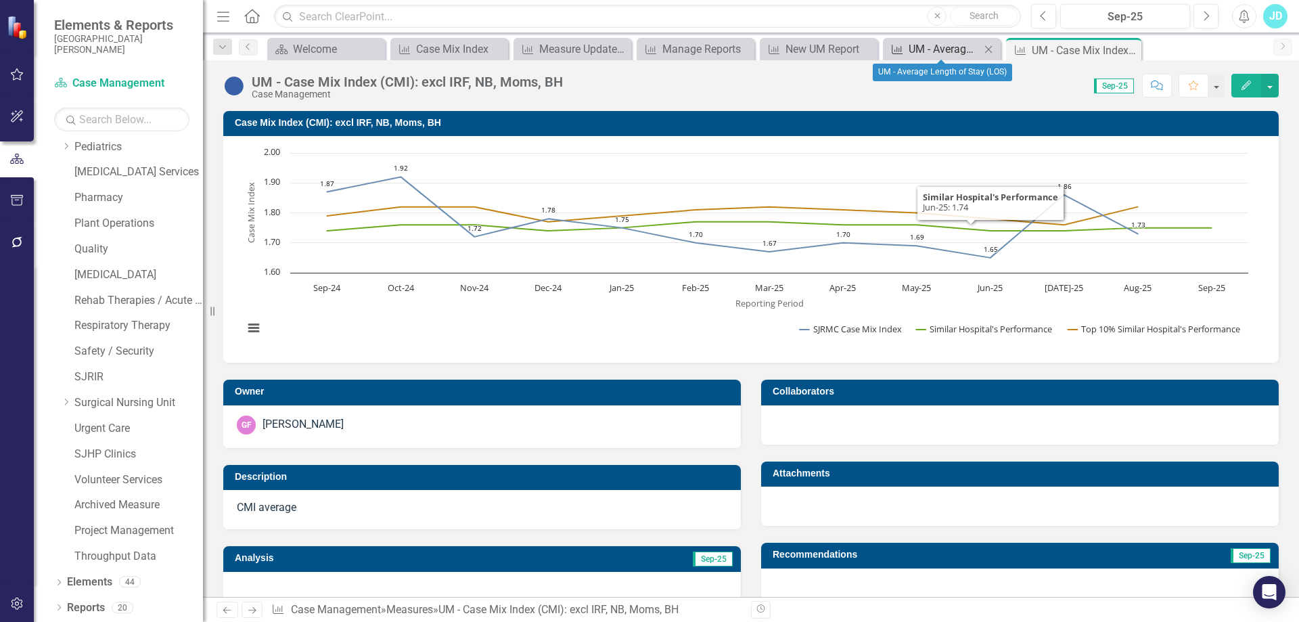
click at [938, 46] on div "UM - Average Length of Stay (LOS)" at bounding box center [944, 49] width 72 height 17
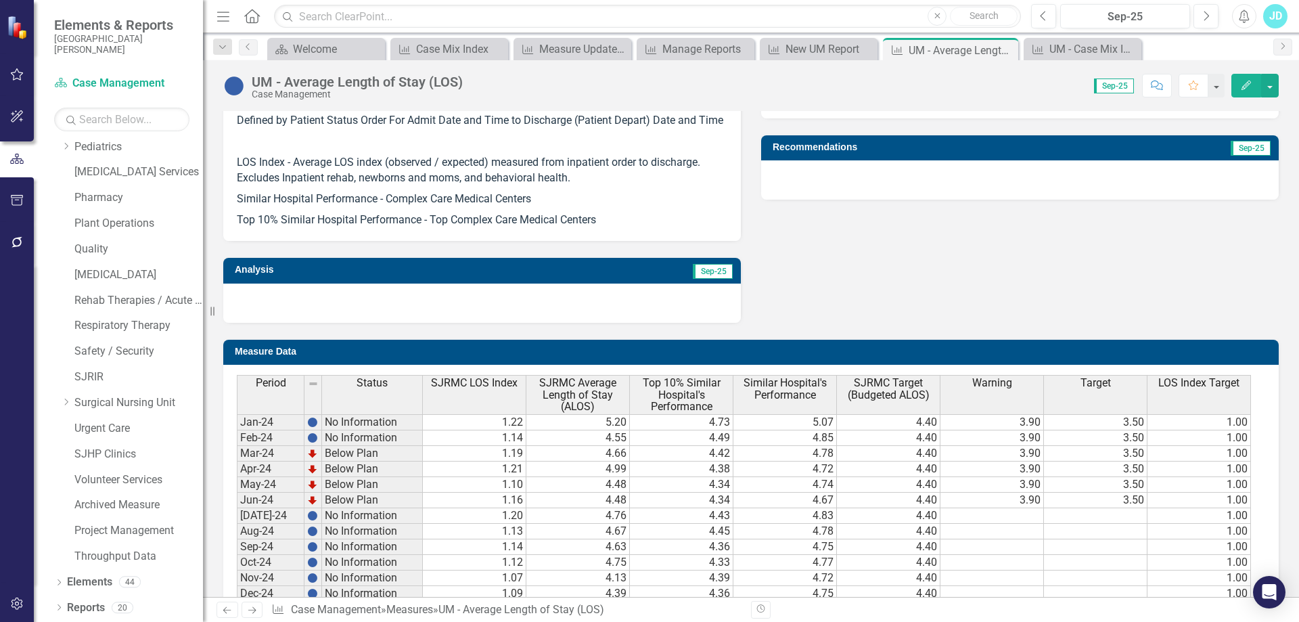
scroll to position [916, 0]
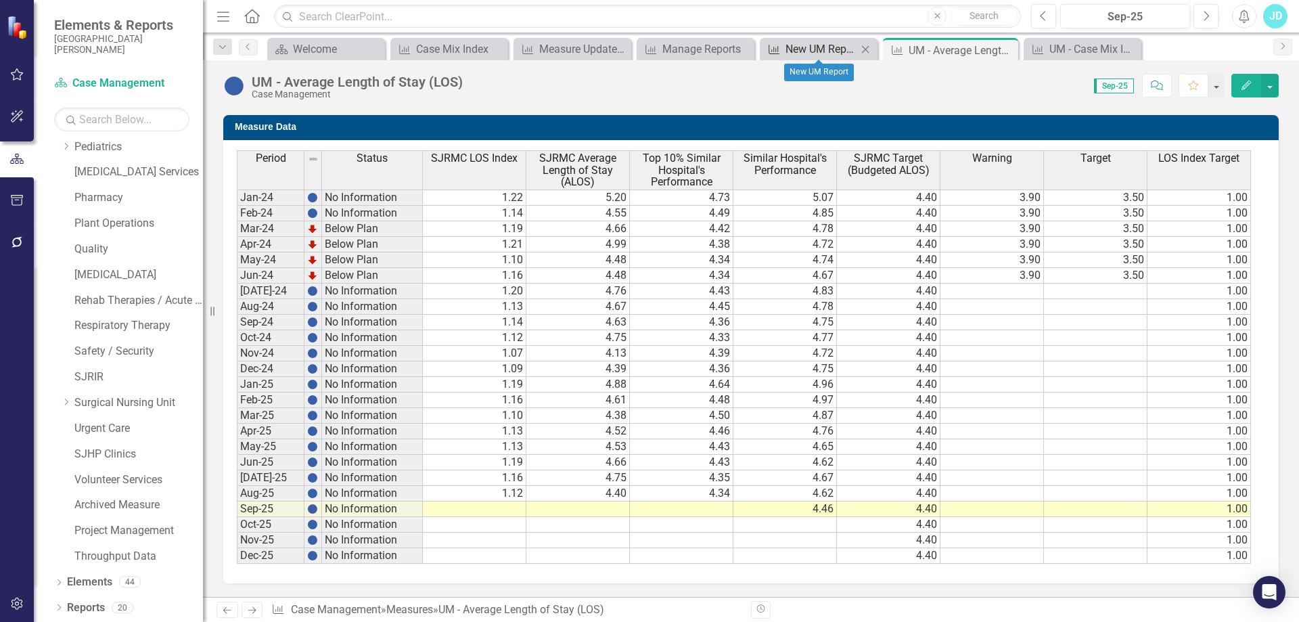
click at [789, 46] on div "New UM Report" at bounding box center [821, 49] width 72 height 17
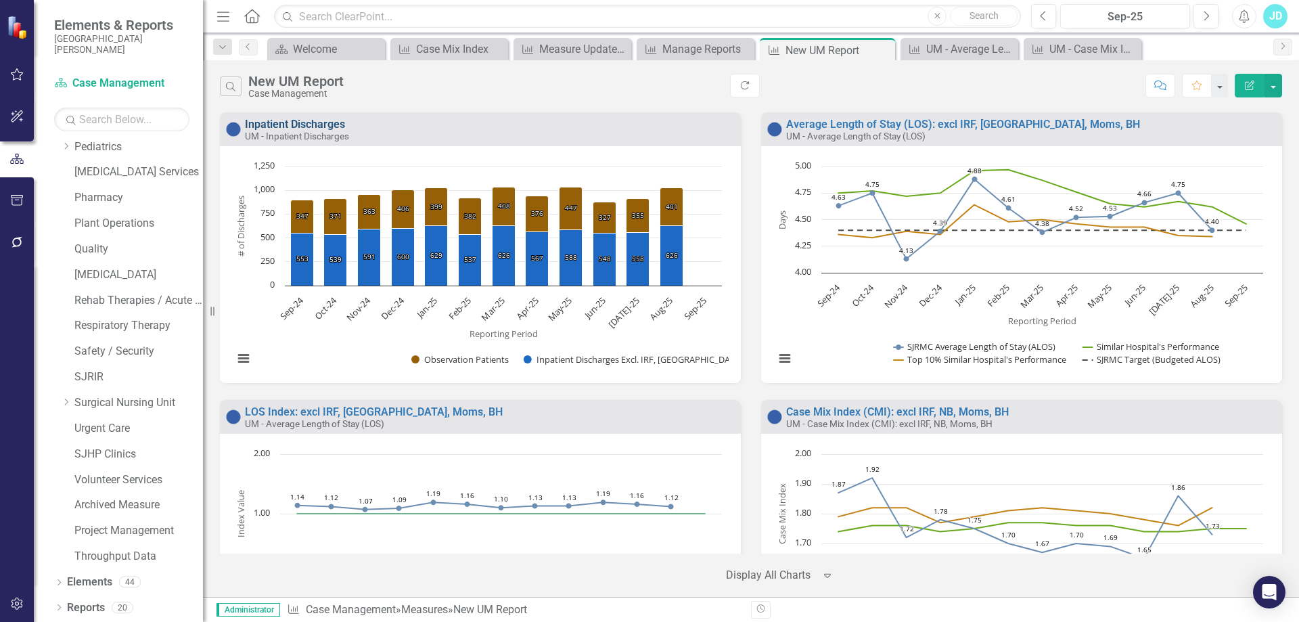
click at [305, 121] on link "Inpatient Discharges" at bounding box center [295, 124] width 100 height 13
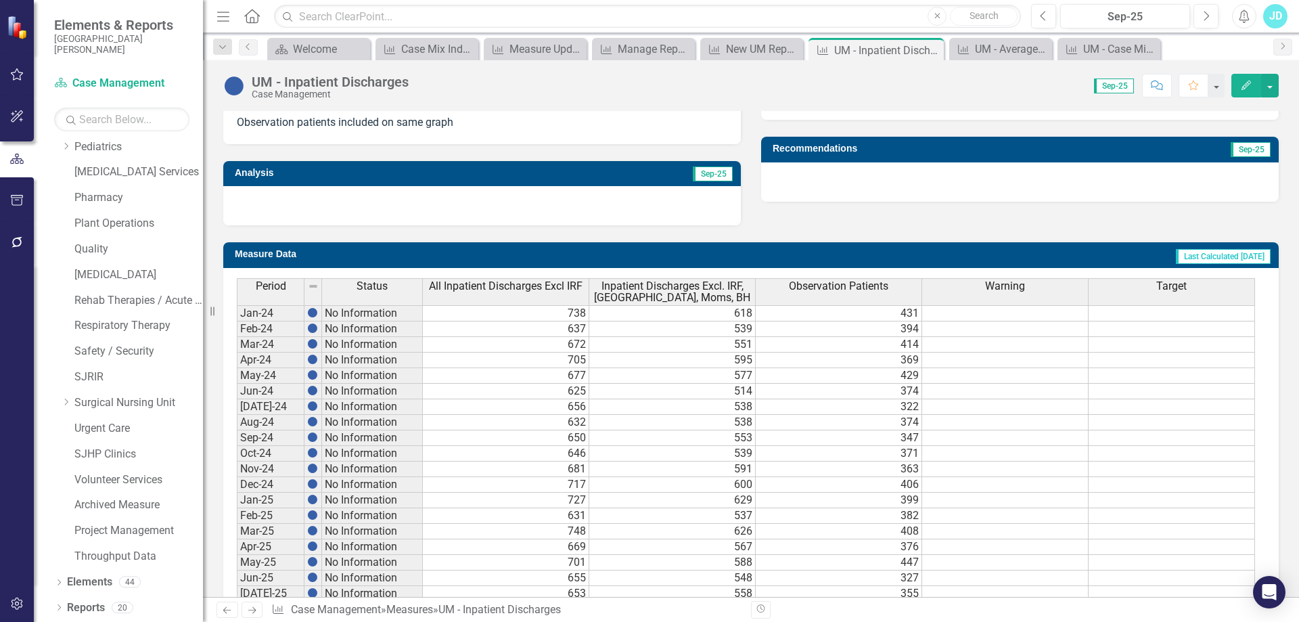
scroll to position [521, 0]
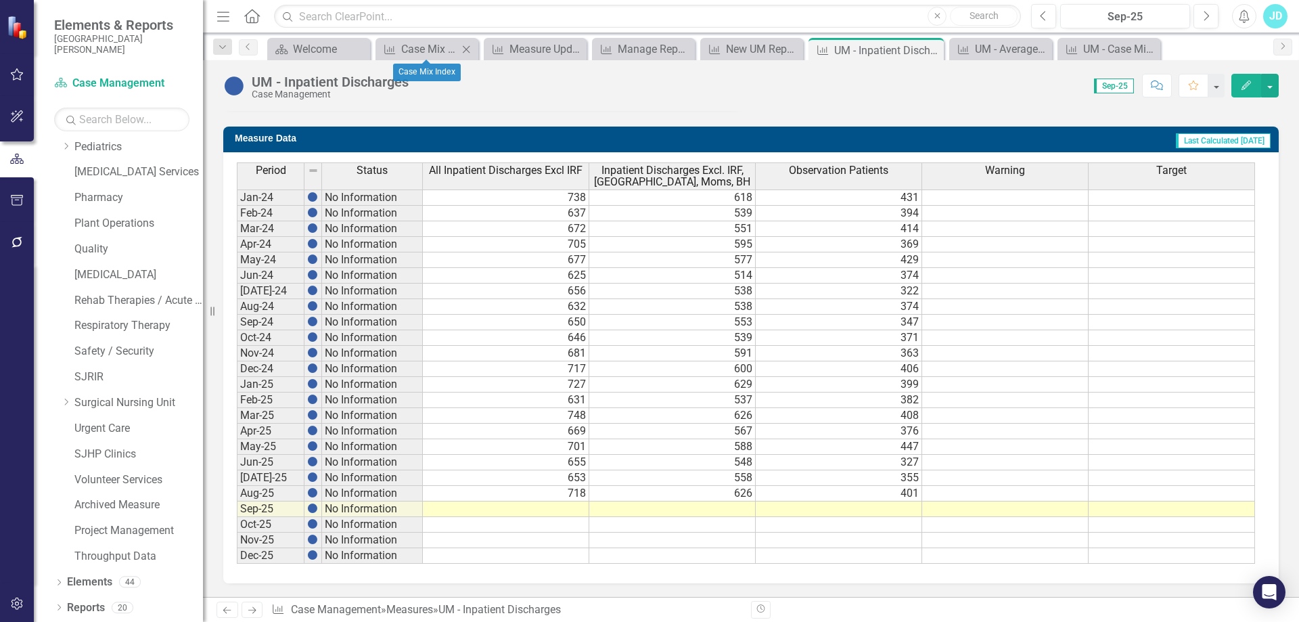
click at [467, 45] on icon "Close" at bounding box center [466, 49] width 14 height 11
click at [497, 47] on icon "Close" at bounding box center [496, 49] width 14 height 11
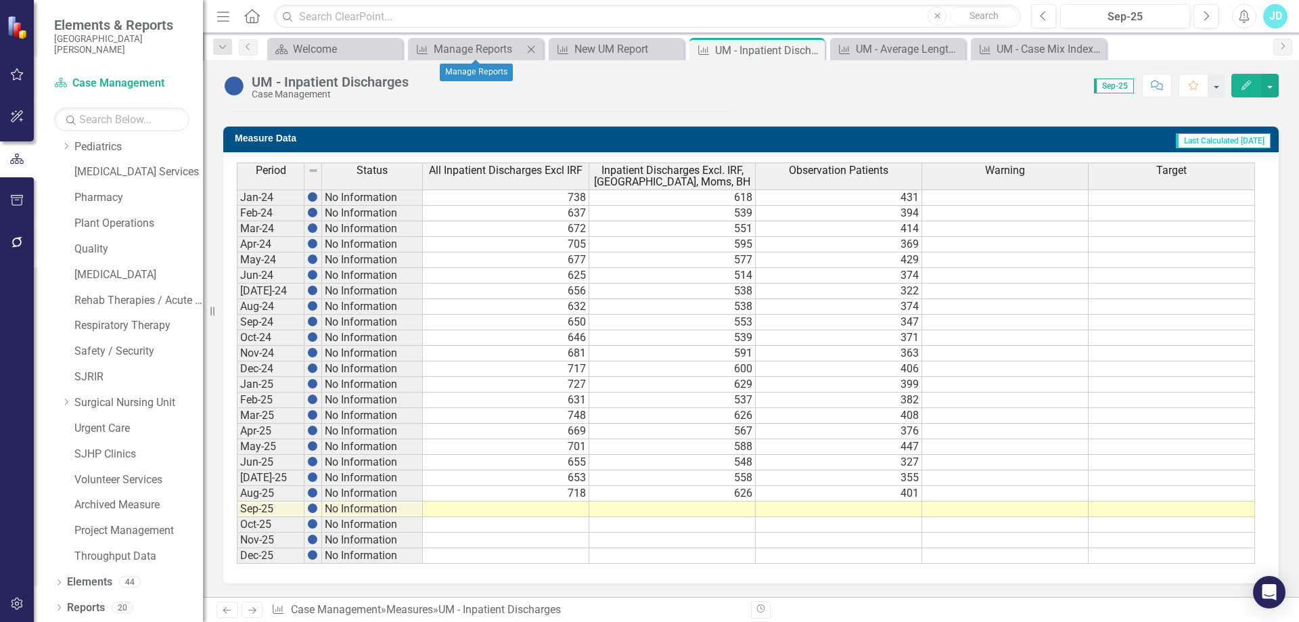
click at [531, 52] on icon "Close" at bounding box center [531, 49] width 14 height 11
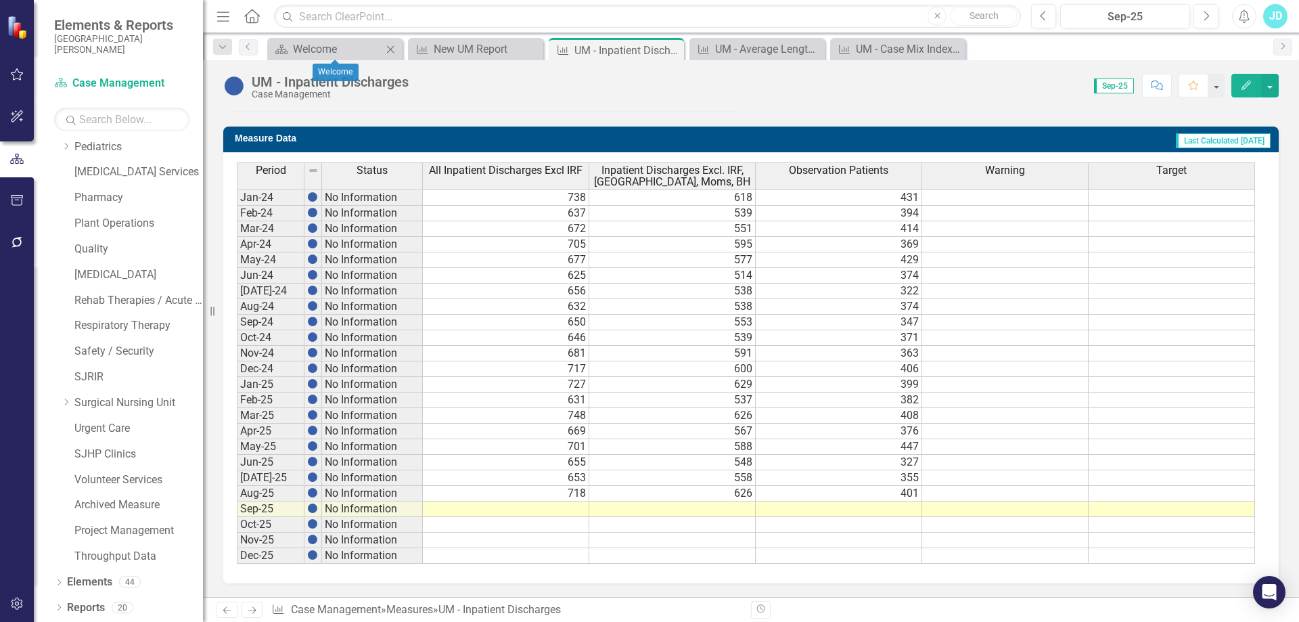
click at [390, 53] on icon "Close" at bounding box center [390, 49] width 14 height 11
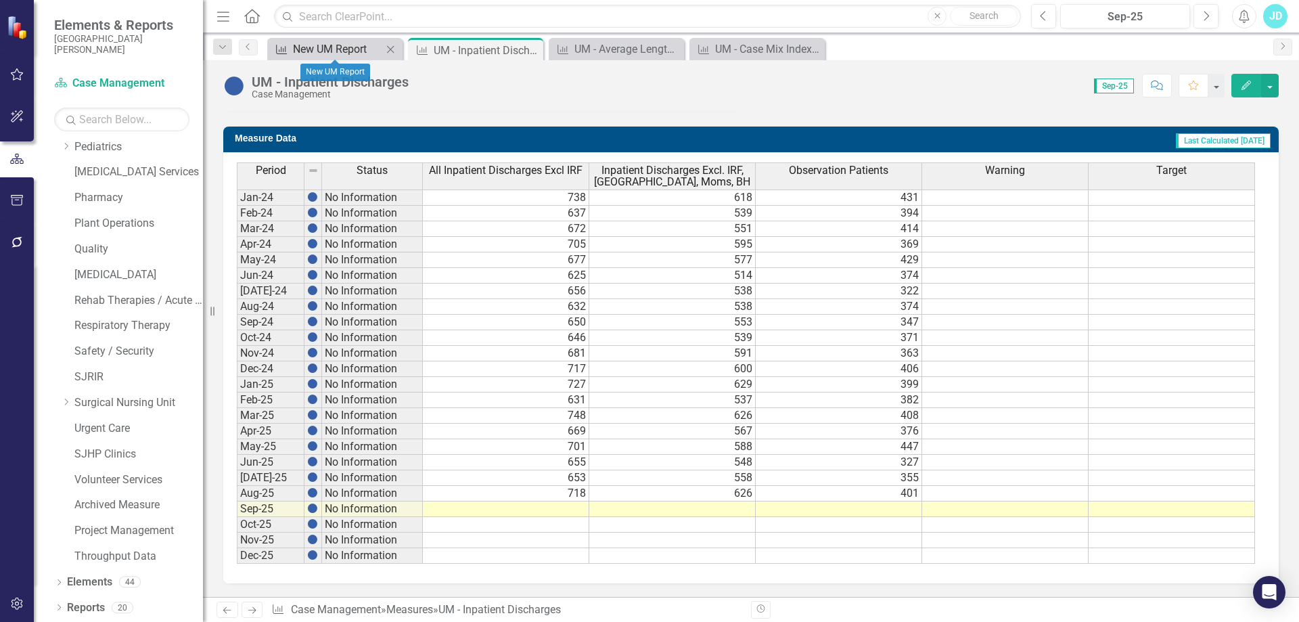
click at [350, 49] on div "New UM Report" at bounding box center [337, 49] width 89 height 17
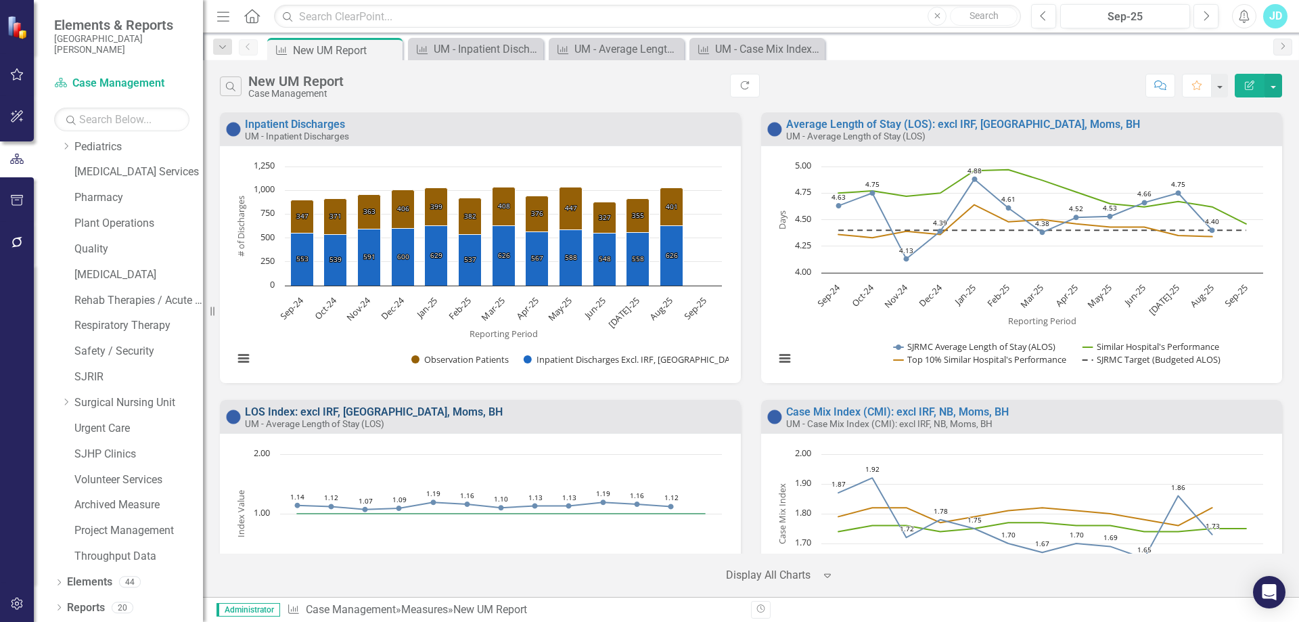
click at [350, 411] on link "LOS Index: excl IRF, [GEOGRAPHIC_DATA], Moms, BH" at bounding box center [374, 411] width 258 height 13
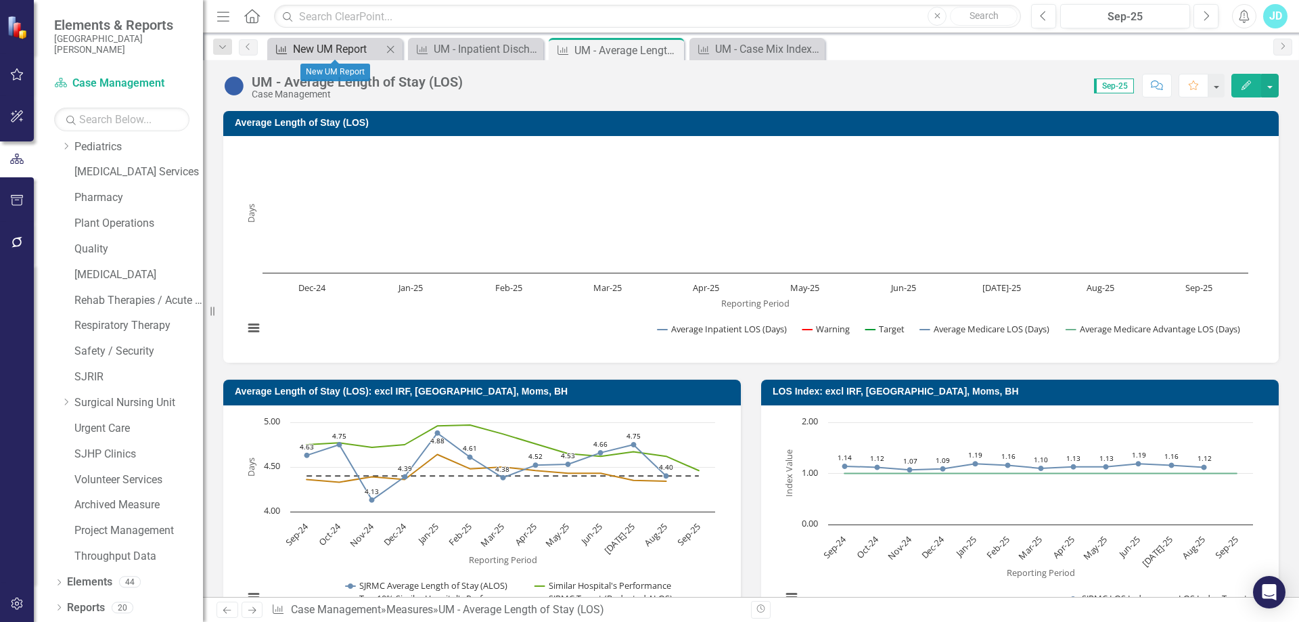
click at [321, 51] on div "New UM Report" at bounding box center [337, 49] width 89 height 17
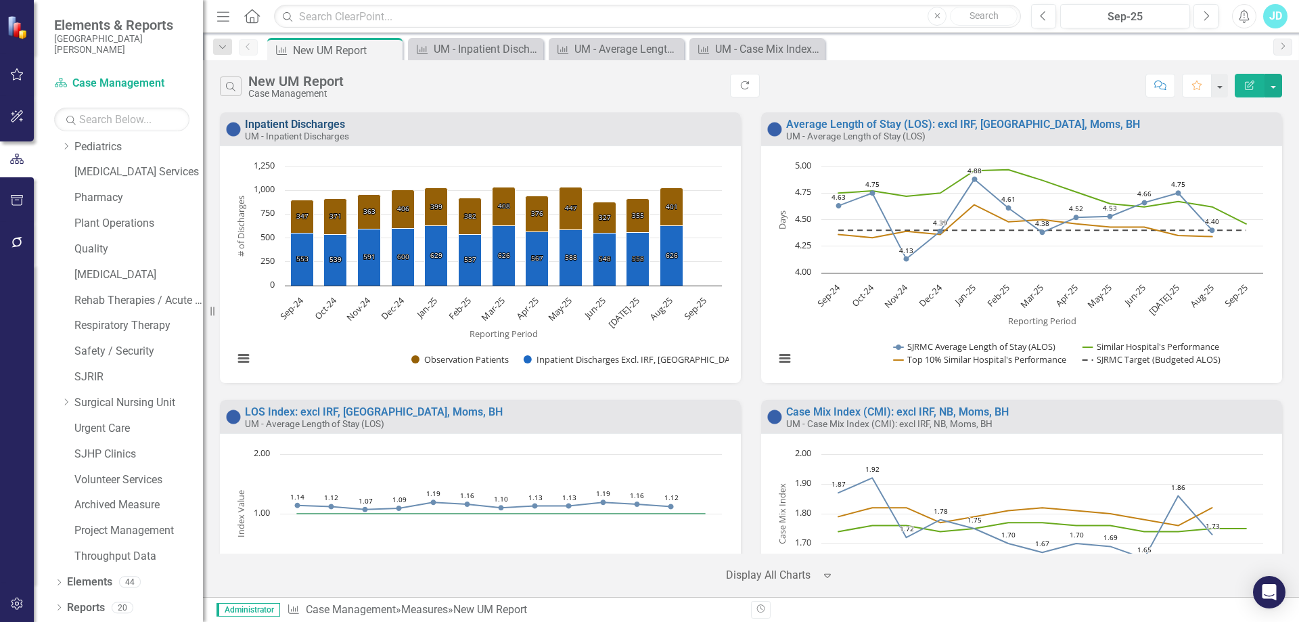
click at [309, 127] on link "Inpatient Discharges" at bounding box center [295, 124] width 100 height 13
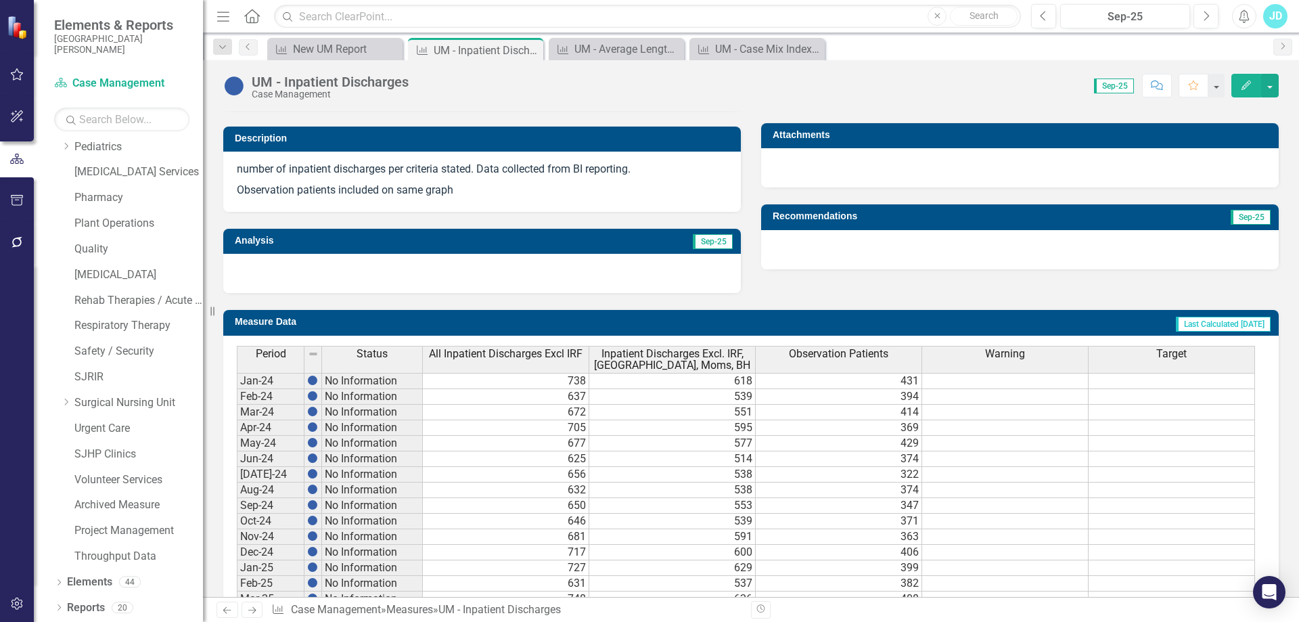
scroll to position [521, 0]
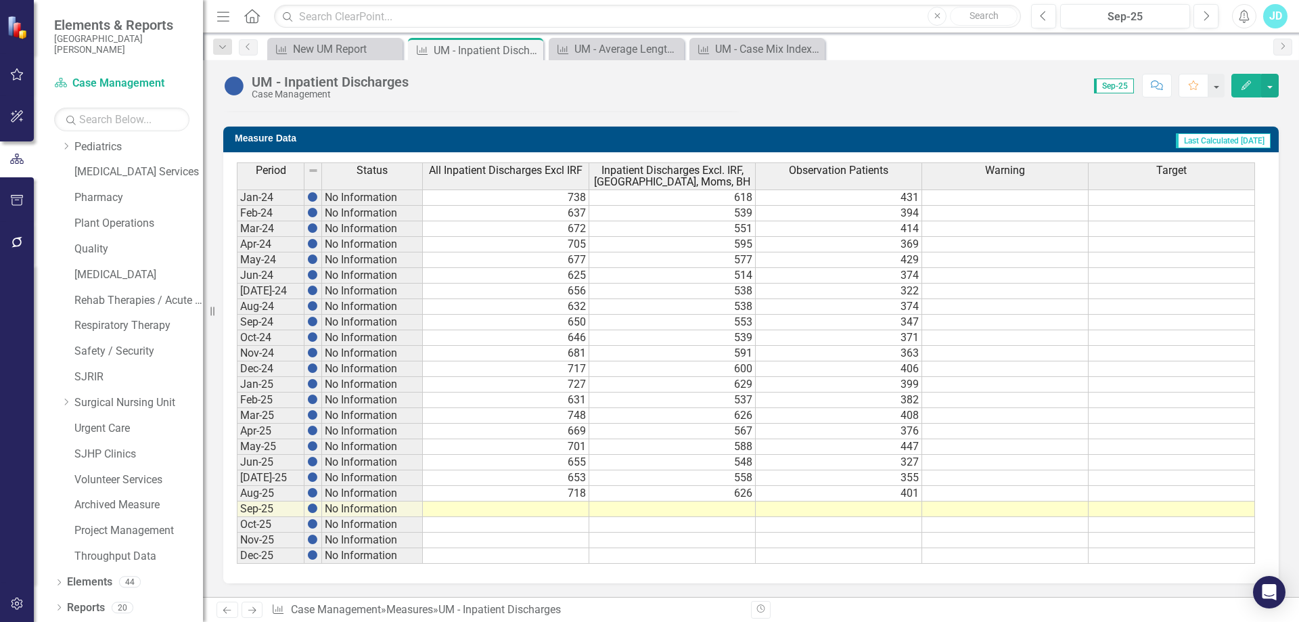
click at [523, 480] on td "653" at bounding box center [506, 478] width 166 height 16
click at [528, 493] on td "718" at bounding box center [506, 494] width 166 height 16
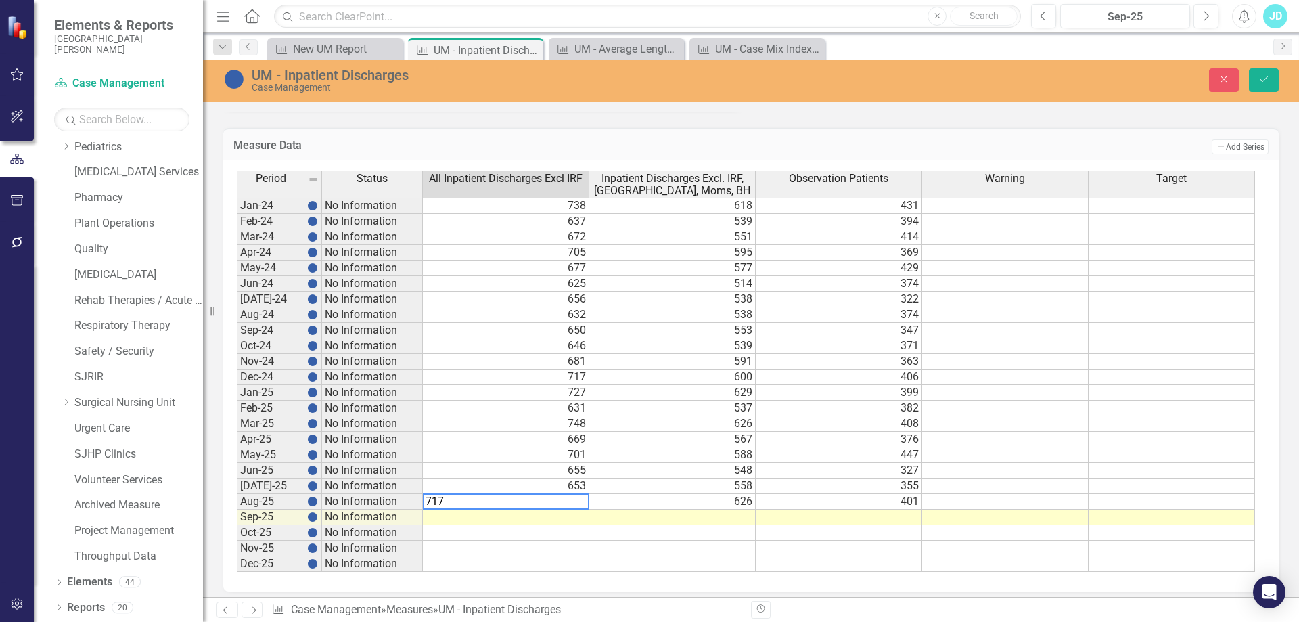
type textarea "717"
click at [530, 515] on td at bounding box center [506, 517] width 166 height 16
type textarea "697"
click at [724, 487] on td "558" at bounding box center [672, 486] width 166 height 16
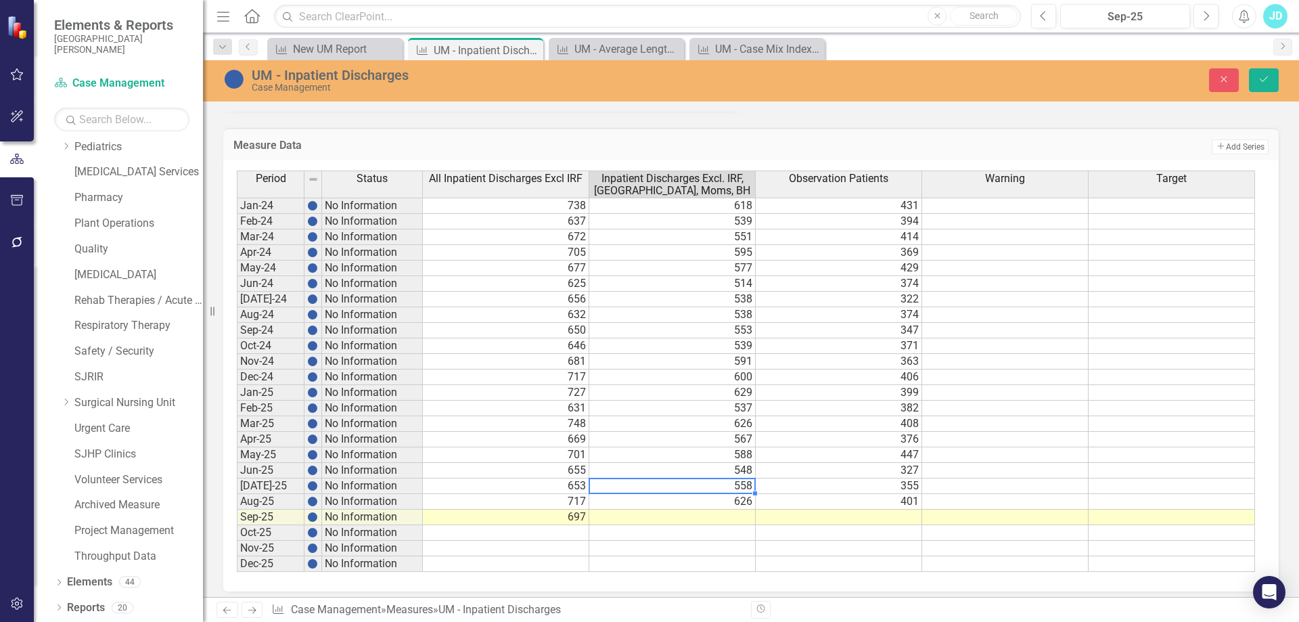
click at [722, 507] on td "626" at bounding box center [672, 502] width 166 height 16
type textarea "625"
type textarea "612"
click at [1270, 84] on button "Save" at bounding box center [1264, 80] width 30 height 24
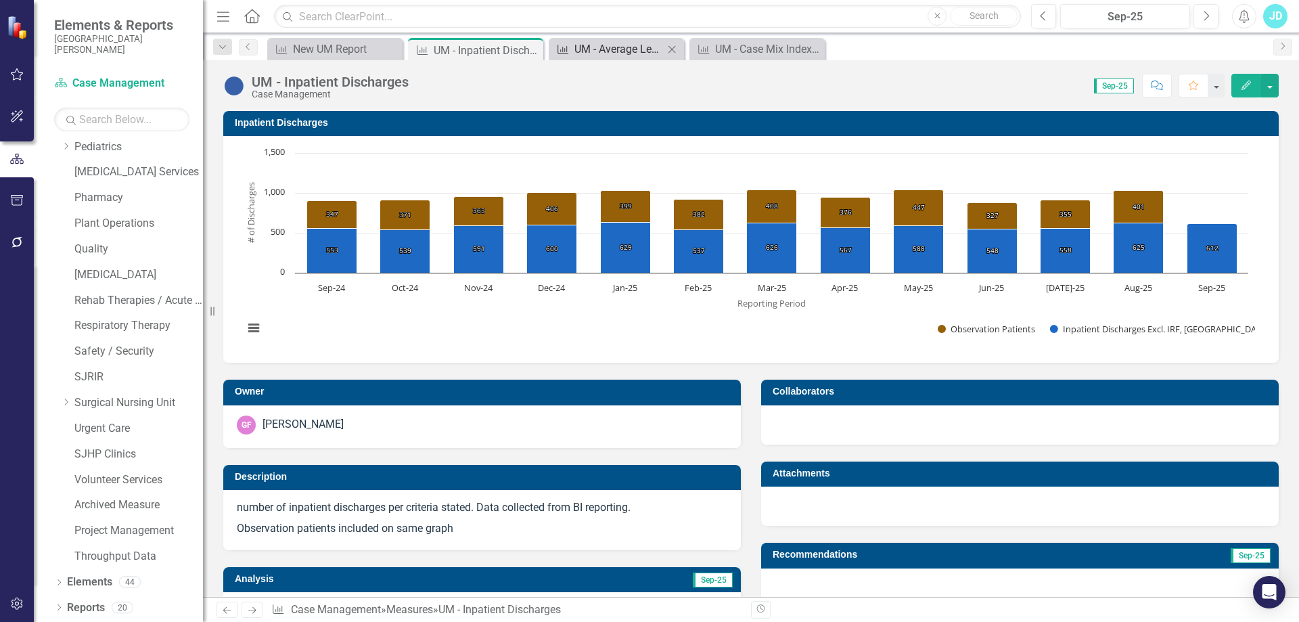
click at [613, 53] on div "UM - Average Length of Stay (LOS)" at bounding box center [618, 49] width 89 height 17
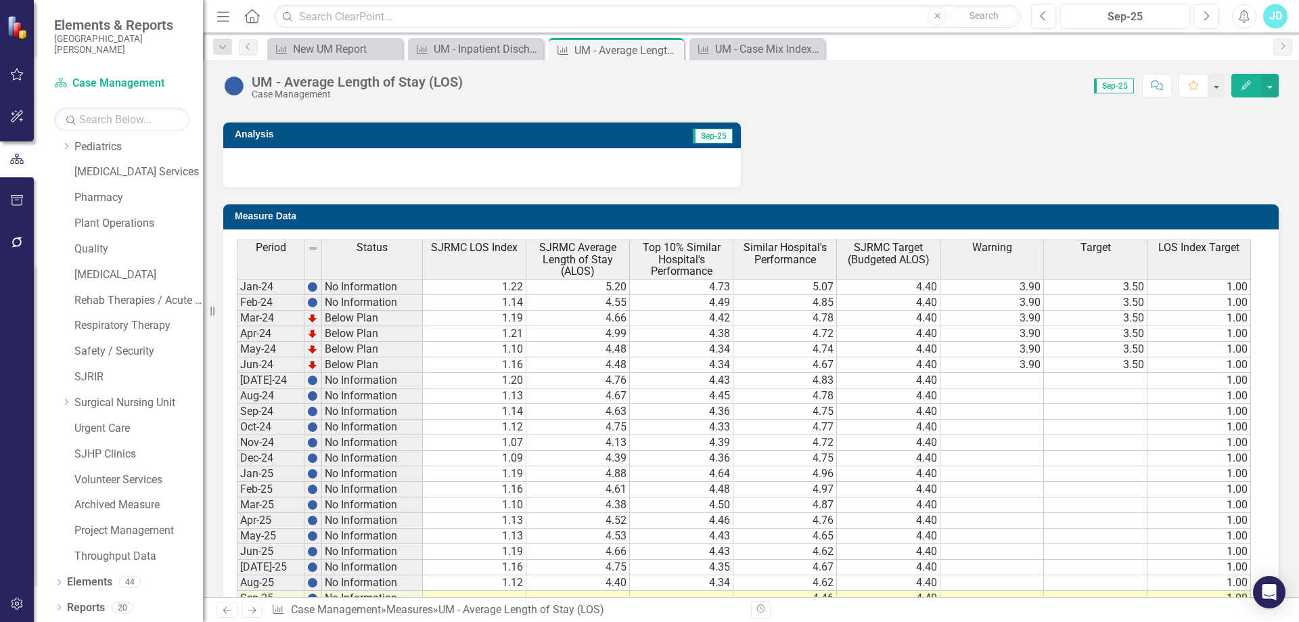
scroll to position [916, 0]
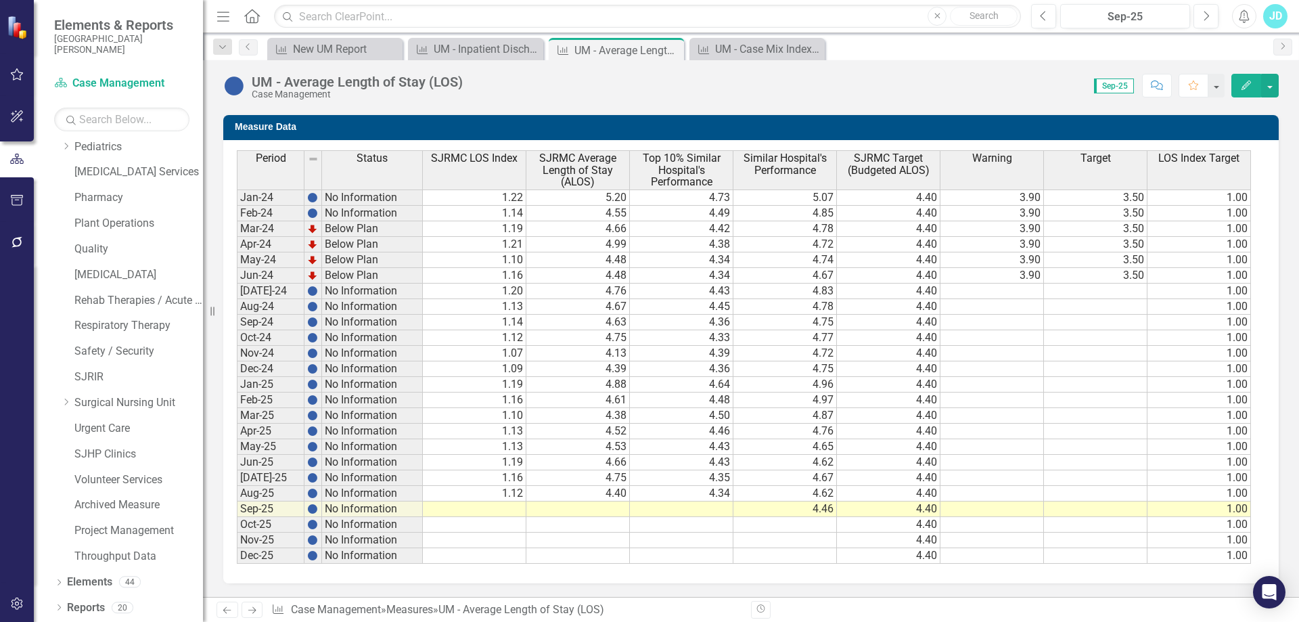
click at [598, 479] on td "4.75" at bounding box center [577, 478] width 103 height 16
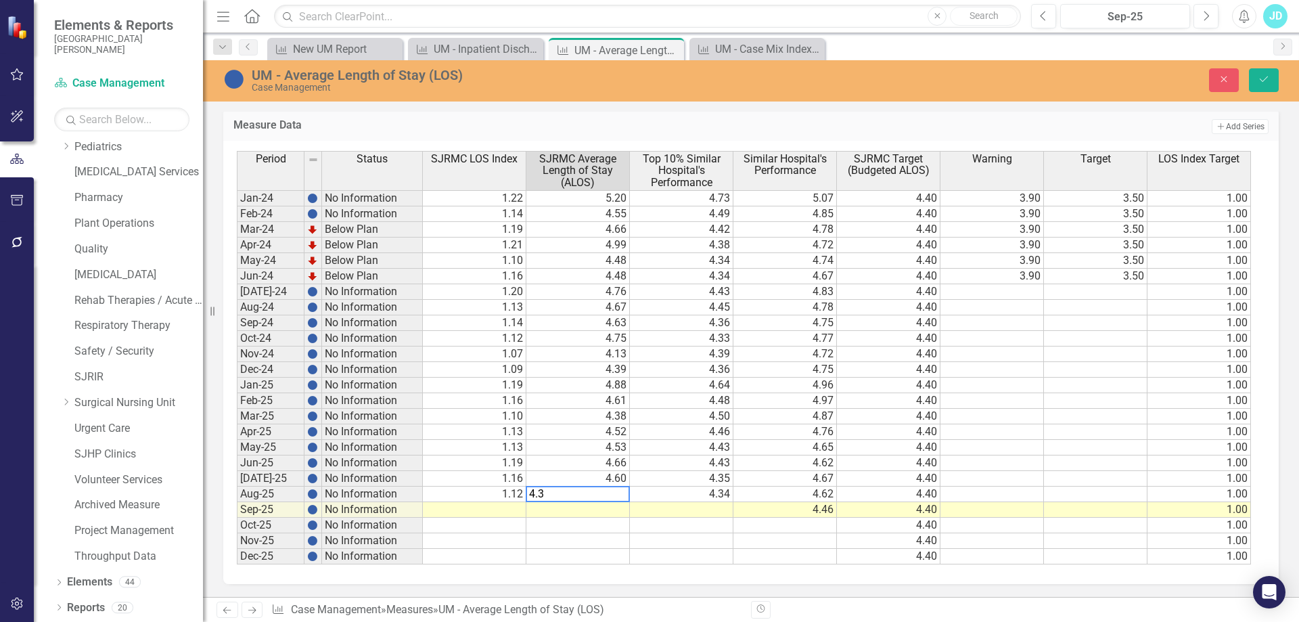
type textarea "4.32"
type textarea "4.89"
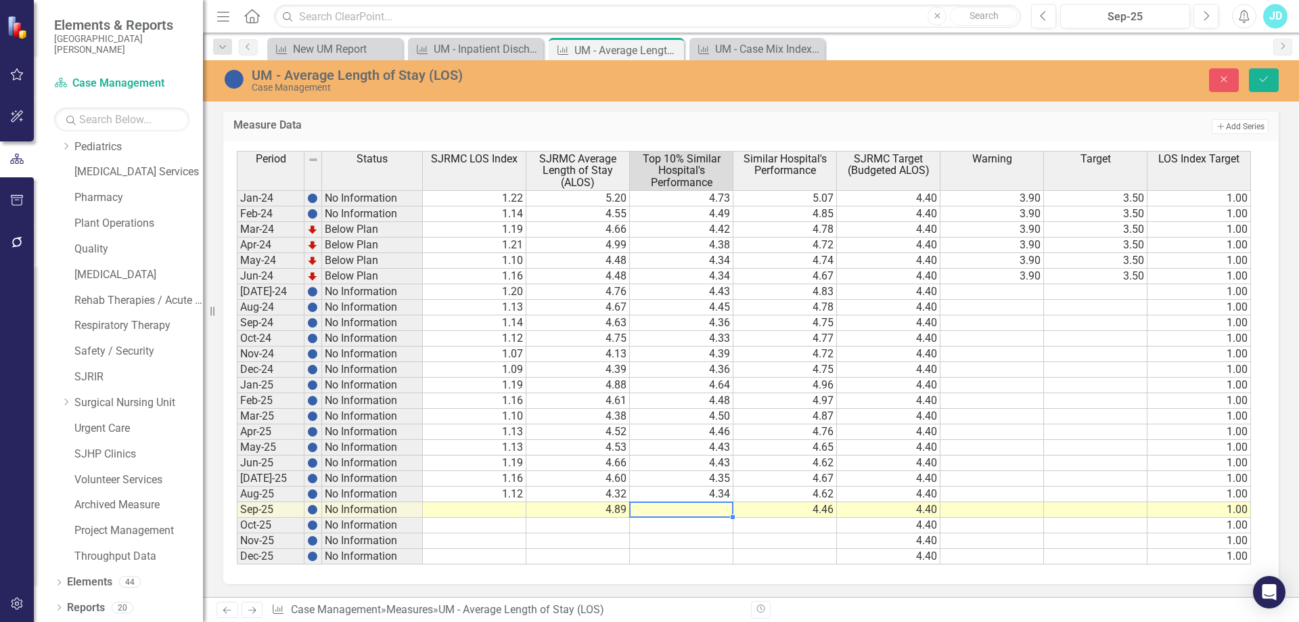
click at [444, 486] on td "1.16" at bounding box center [474, 479] width 103 height 16
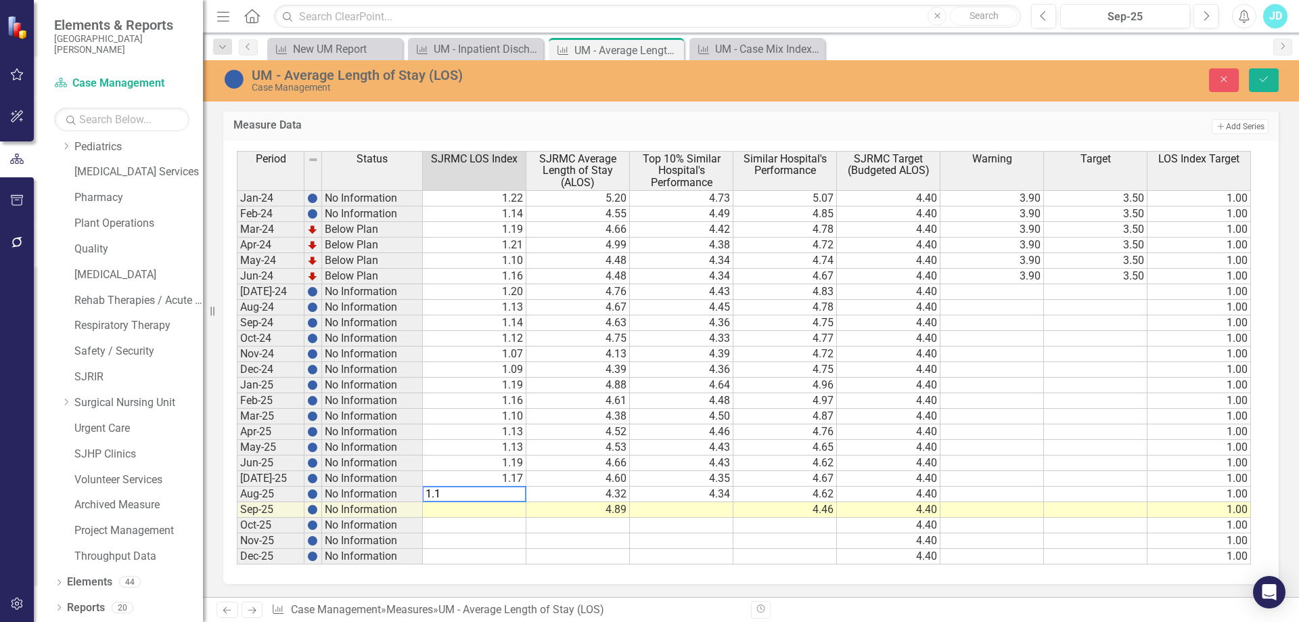
type textarea "1.14"
type textarea "1.3"
click at [1255, 78] on button "Save" at bounding box center [1264, 80] width 30 height 24
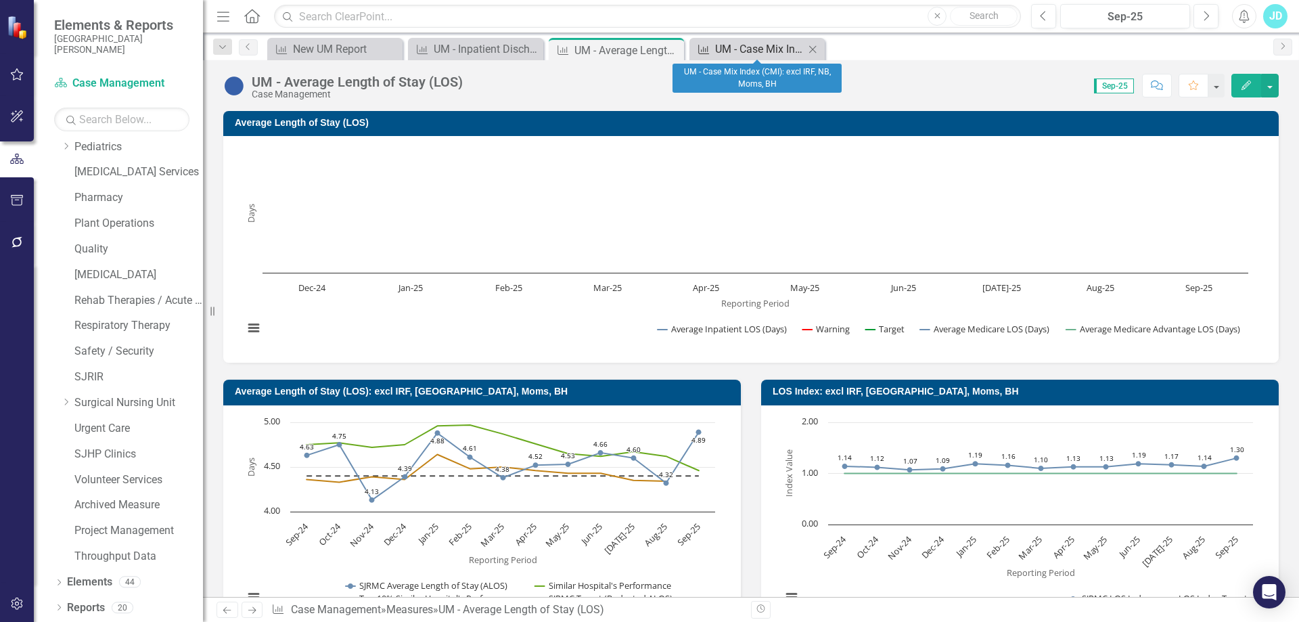
click at [757, 50] on div "UM - Case Mix Index (CMI): excl IRF, NB, Moms, BH" at bounding box center [759, 49] width 89 height 17
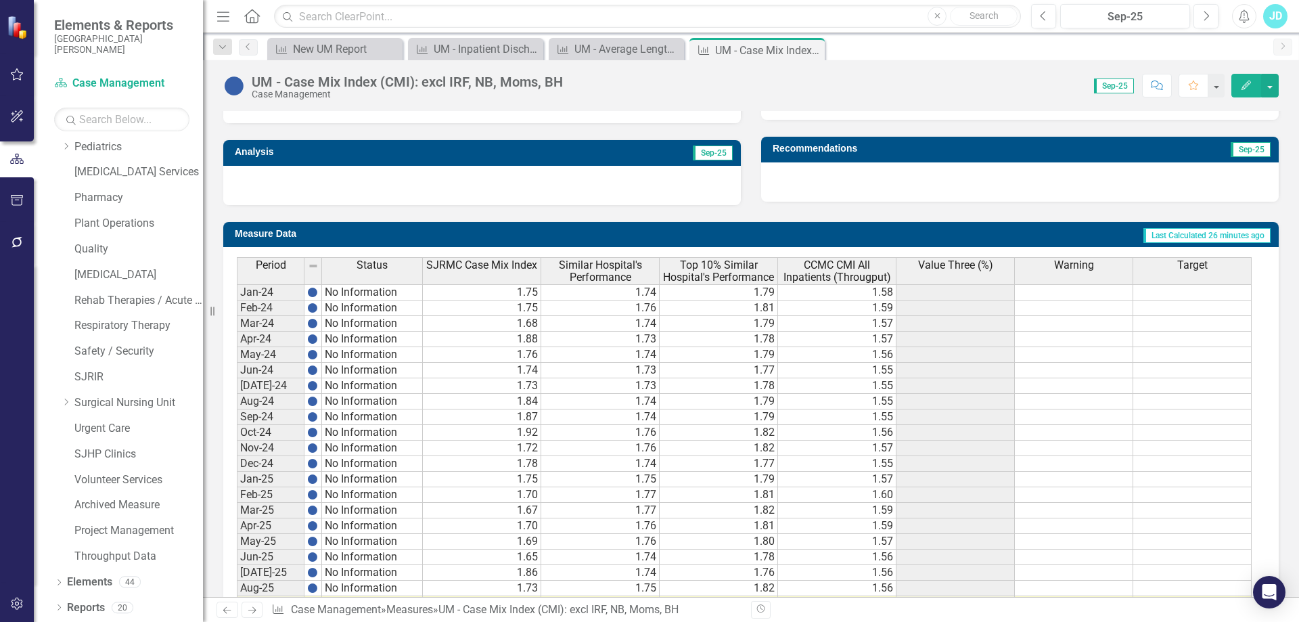
scroll to position [500, 0]
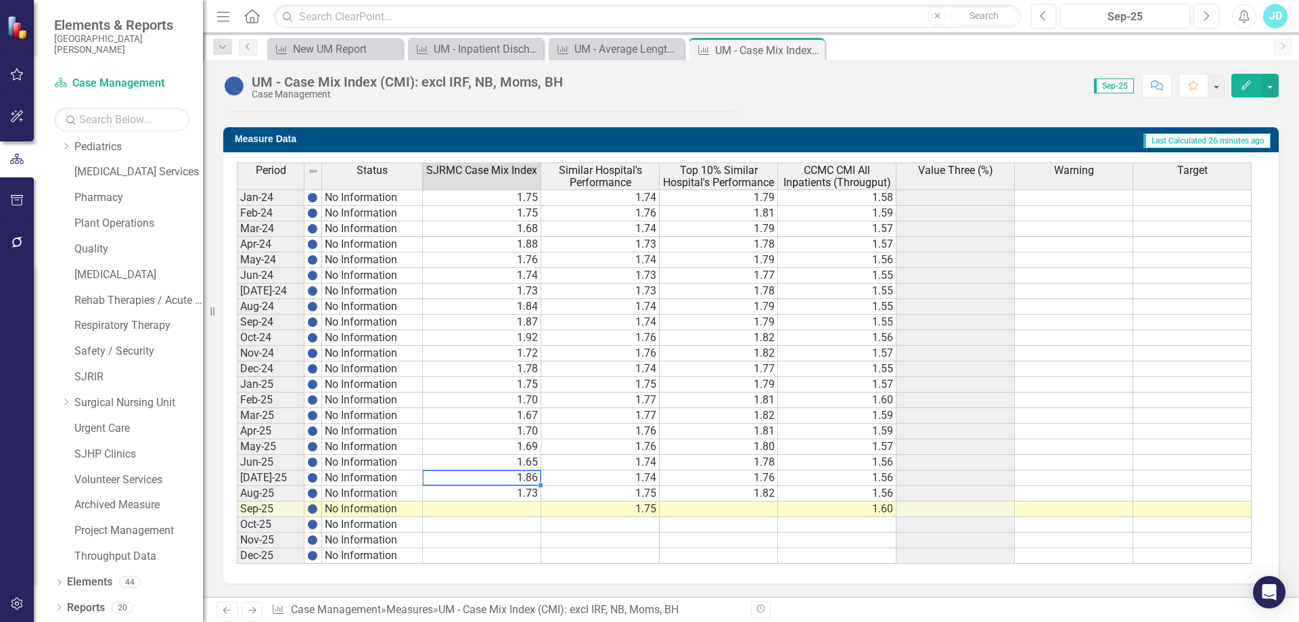
click at [494, 471] on td "1.86" at bounding box center [482, 478] width 118 height 16
click at [500, 496] on td "1.73" at bounding box center [482, 494] width 118 height 16
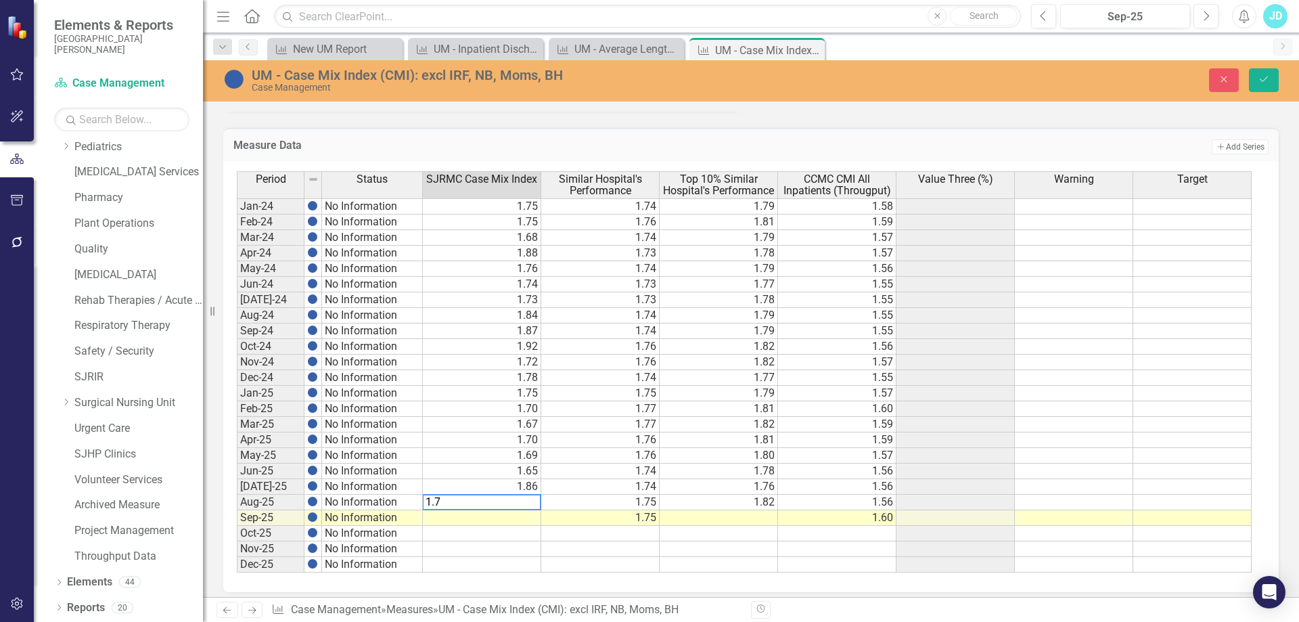
type textarea "1.74"
type textarea "1.75"
click at [1260, 80] on icon "Save" at bounding box center [1263, 78] width 12 height 9
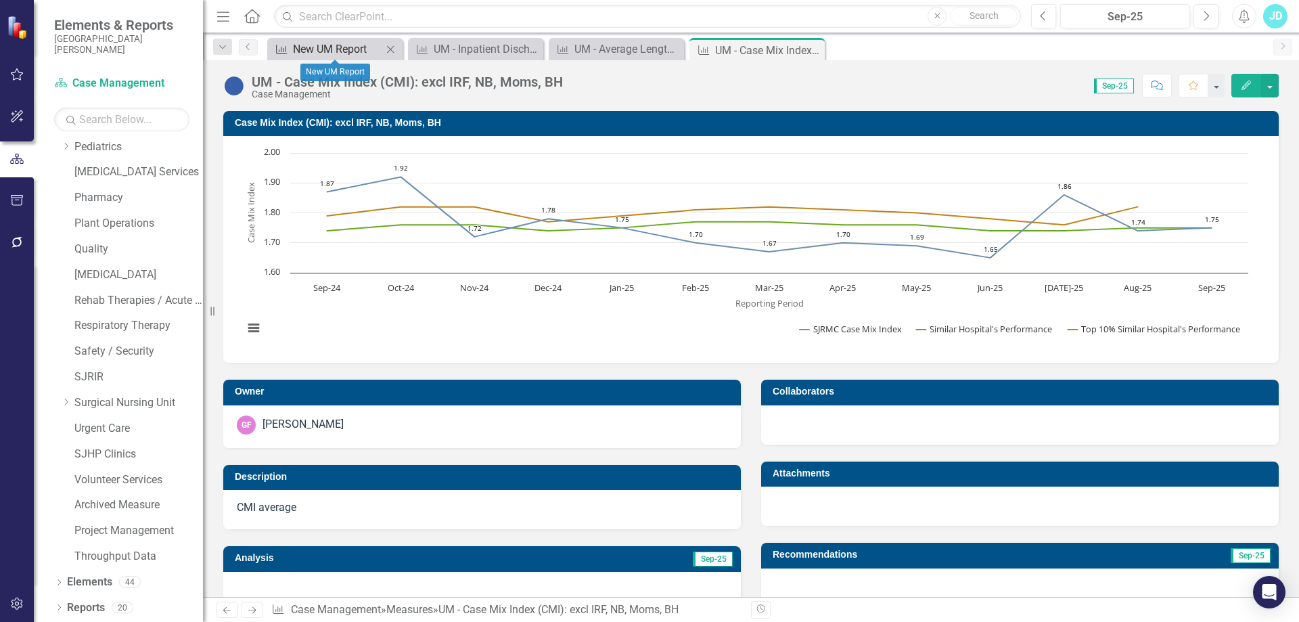
click at [341, 45] on div "New UM Report" at bounding box center [337, 49] width 89 height 17
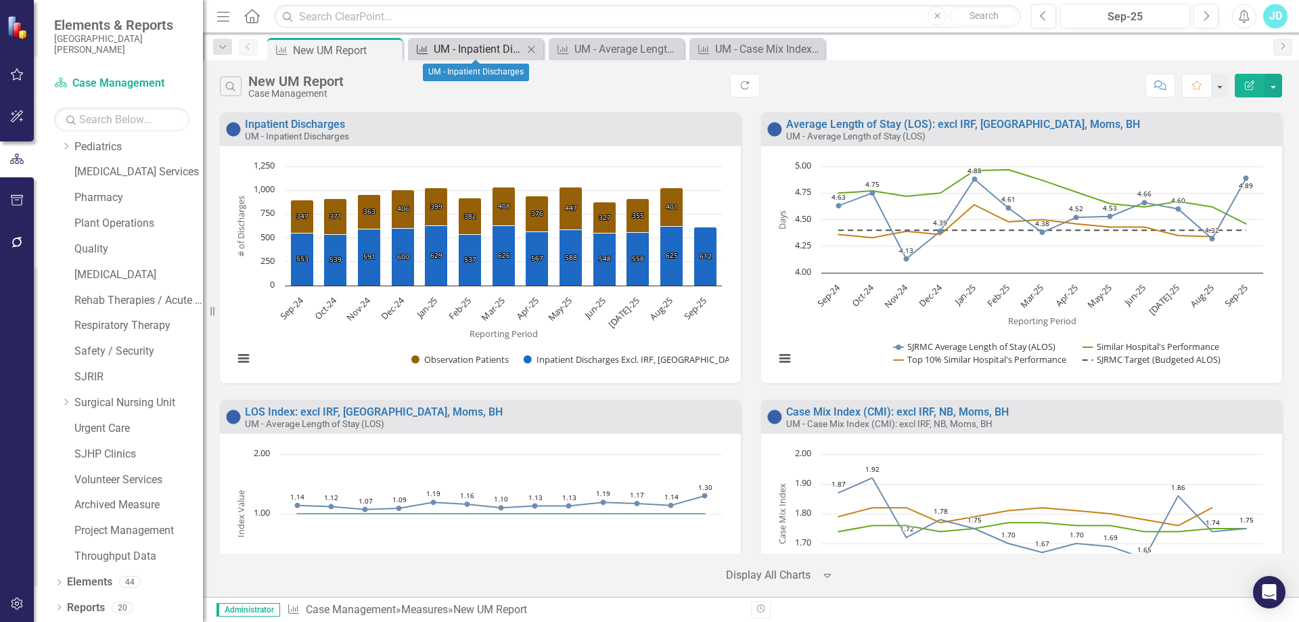
click at [488, 45] on div "UM - Inpatient Discharges" at bounding box center [478, 49] width 89 height 17
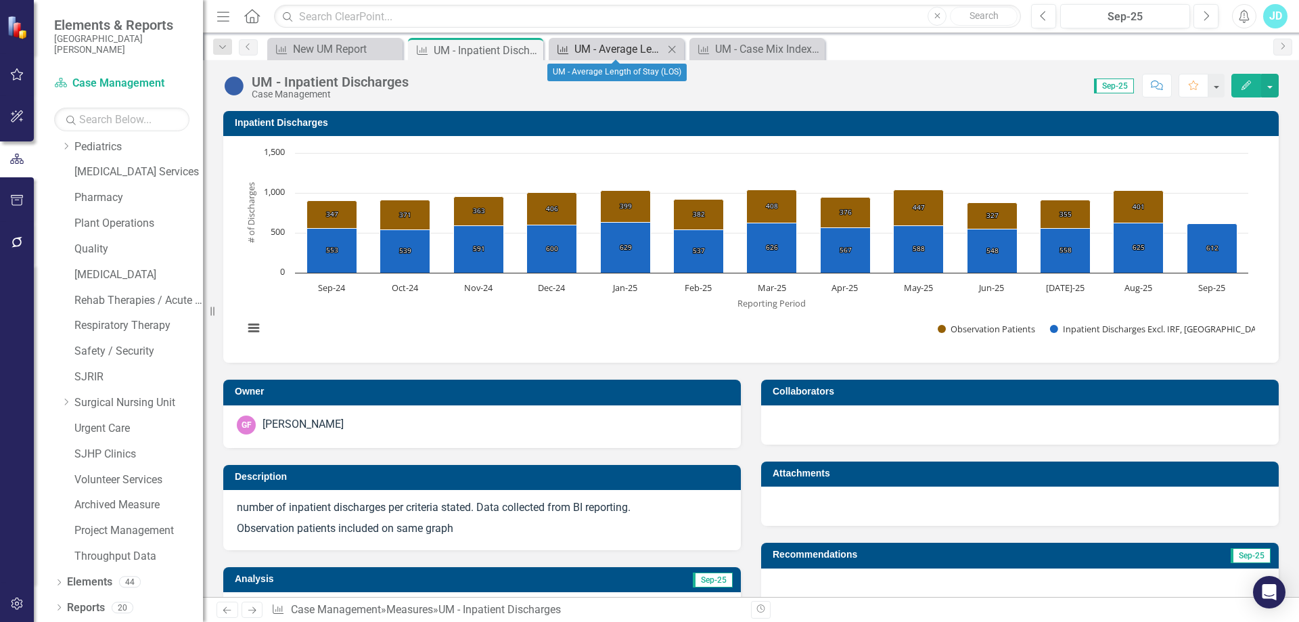
click at [624, 43] on div "UM - Average Length of Stay (LOS)" at bounding box center [618, 49] width 89 height 17
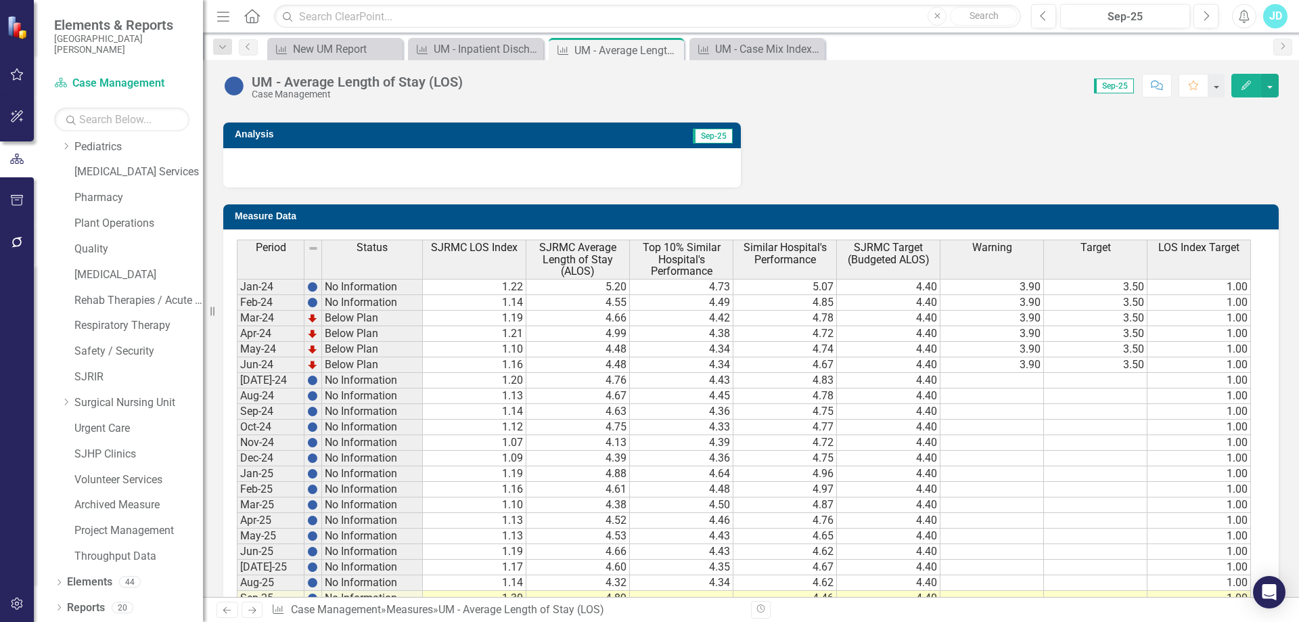
scroll to position [916, 0]
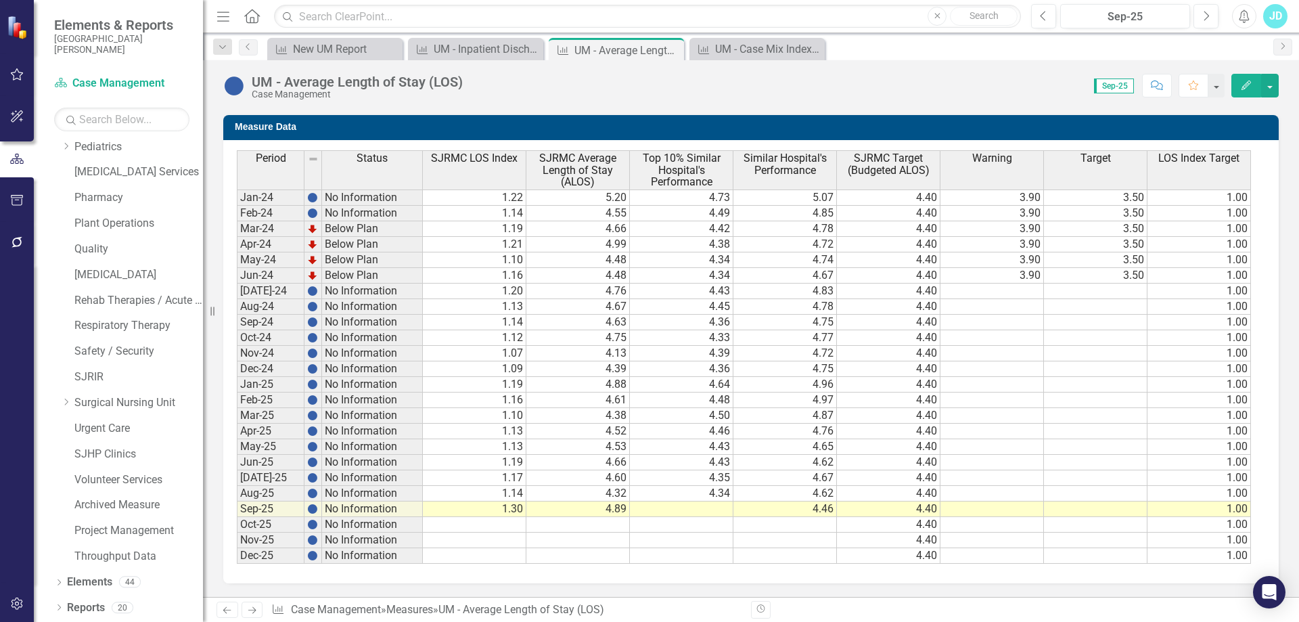
click at [463, 383] on td "1.19" at bounding box center [474, 385] width 103 height 16
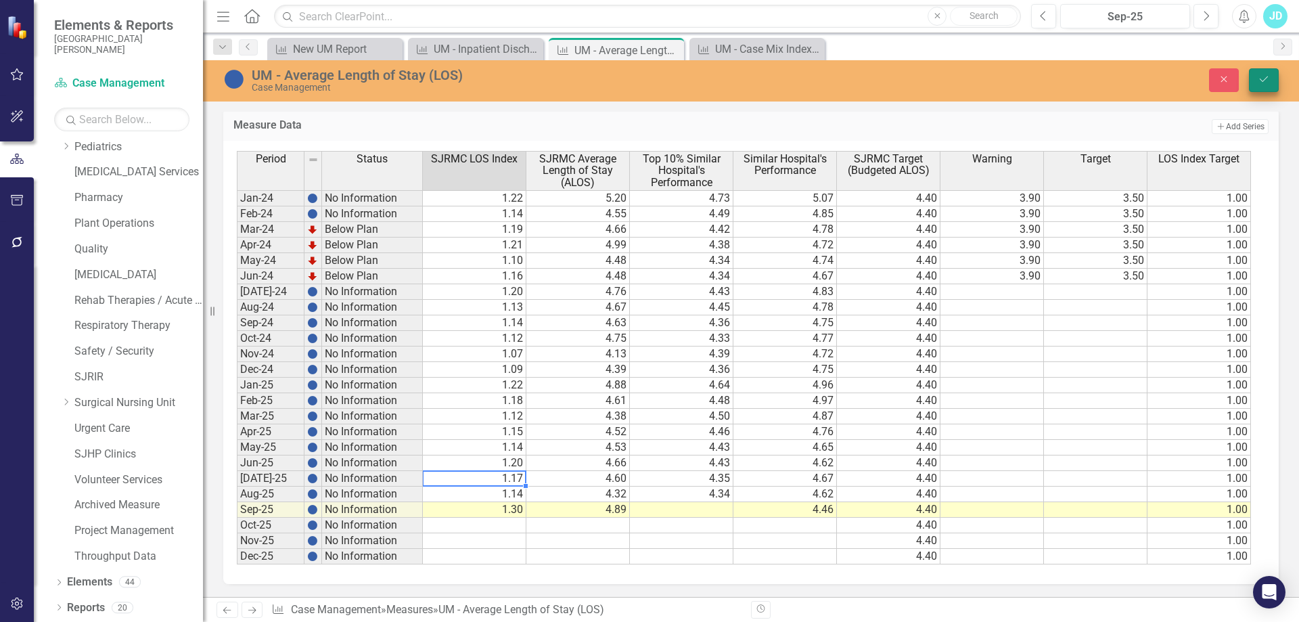
type textarea "1.17"
click at [1263, 78] on icon "Save" at bounding box center [1263, 78] width 12 height 9
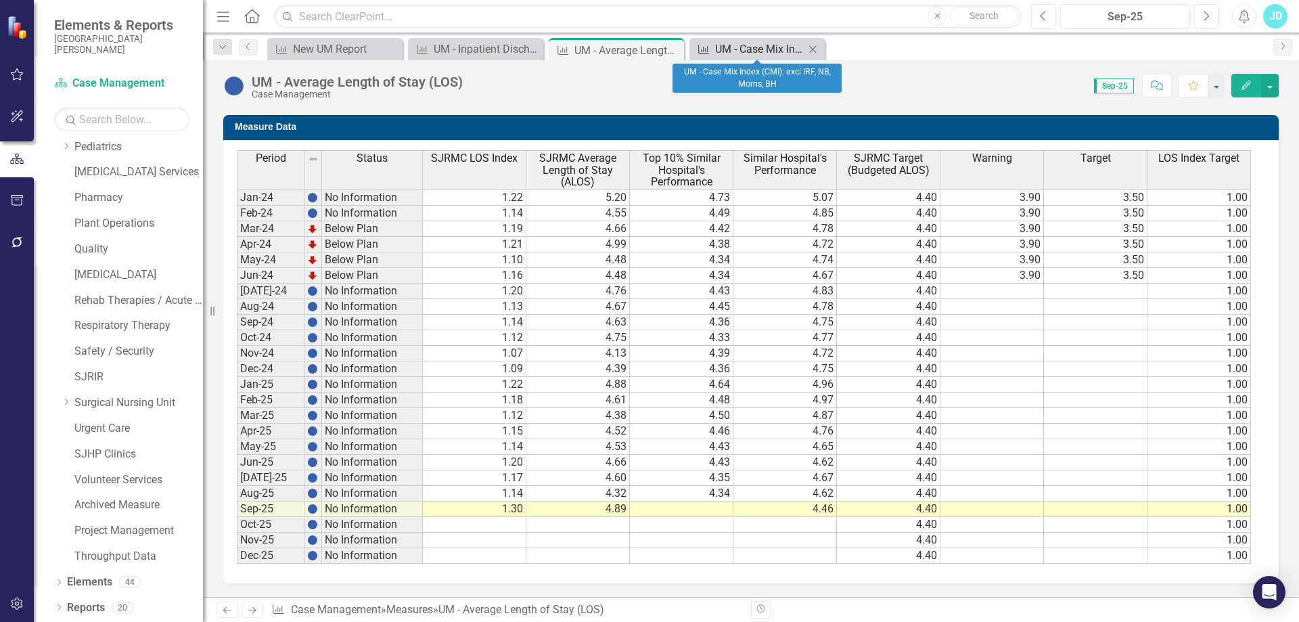
click at [748, 51] on div "UM - Case Mix Index (CMI): excl IRF, NB, Moms, BH" at bounding box center [759, 49] width 89 height 17
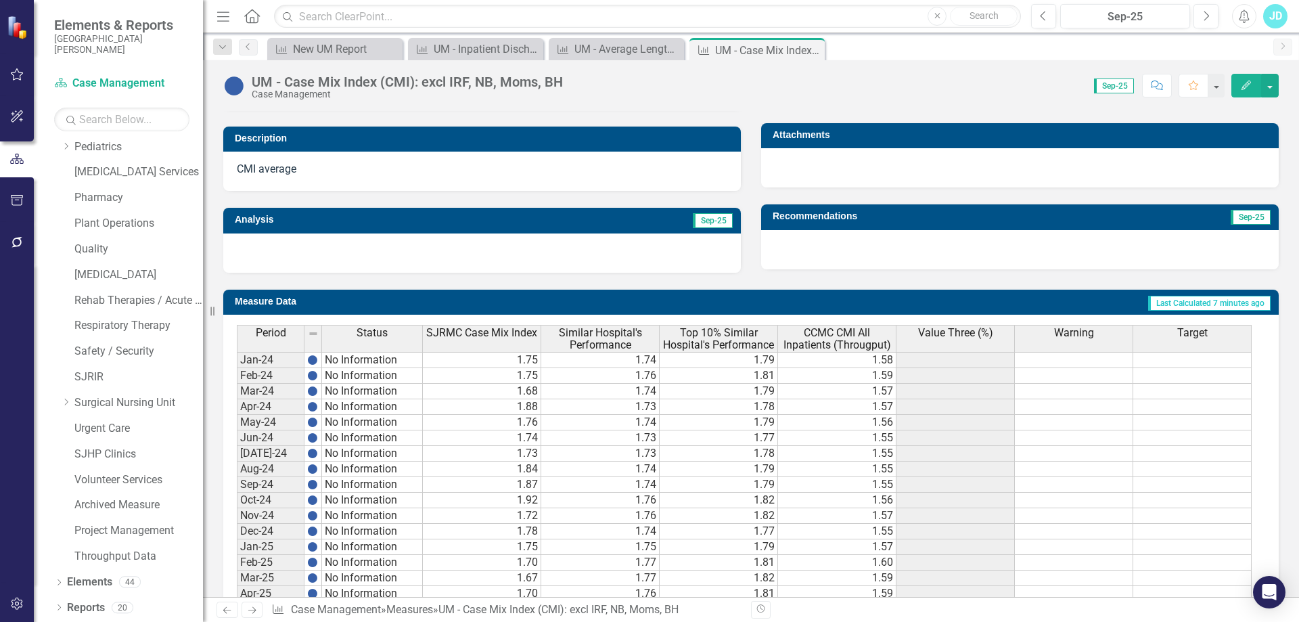
scroll to position [500, 0]
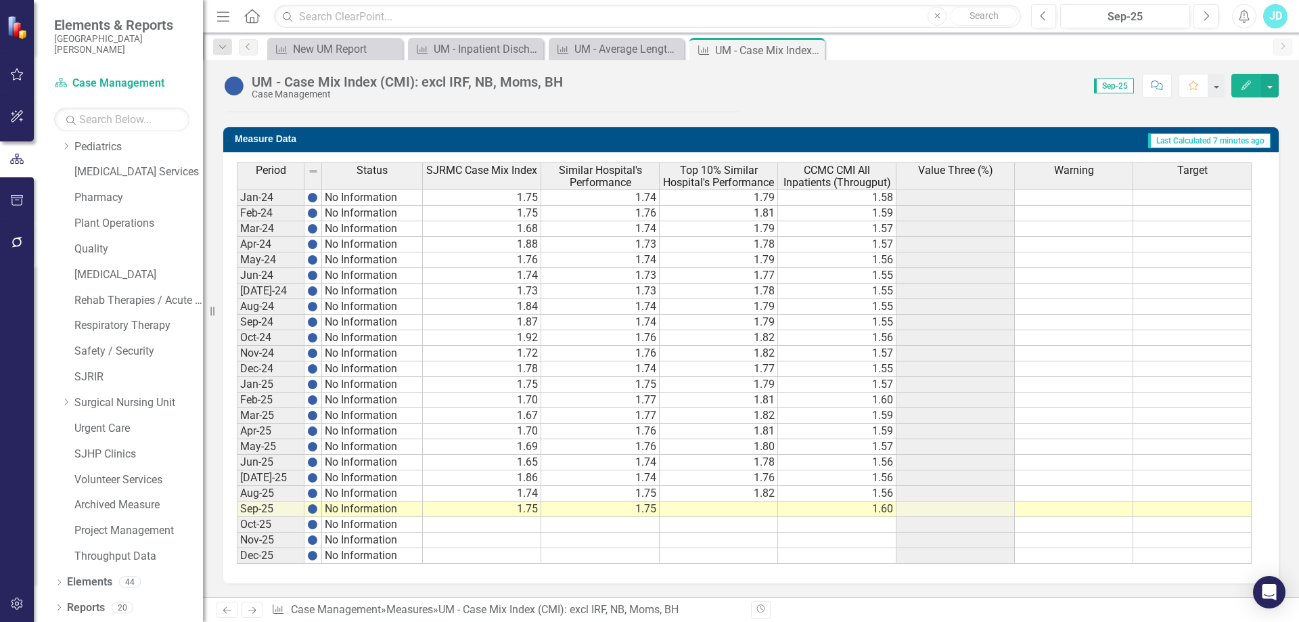
click at [490, 386] on td "1.75" at bounding box center [482, 385] width 118 height 16
click at [490, 378] on td "1.75" at bounding box center [482, 385] width 118 height 16
click at [509, 397] on td "1.70" at bounding box center [482, 400] width 118 height 16
click at [500, 386] on td "1.75" at bounding box center [482, 385] width 118 height 16
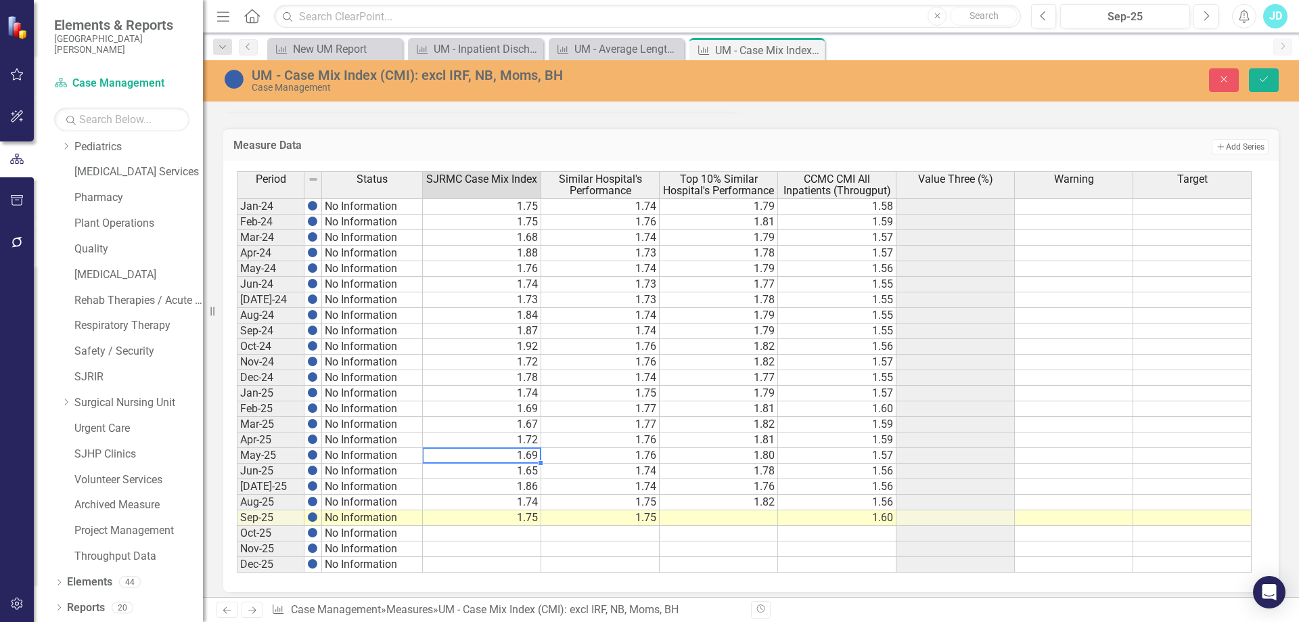
type textarea "1.69"
click at [1271, 81] on button "Save" at bounding box center [1264, 80] width 30 height 24
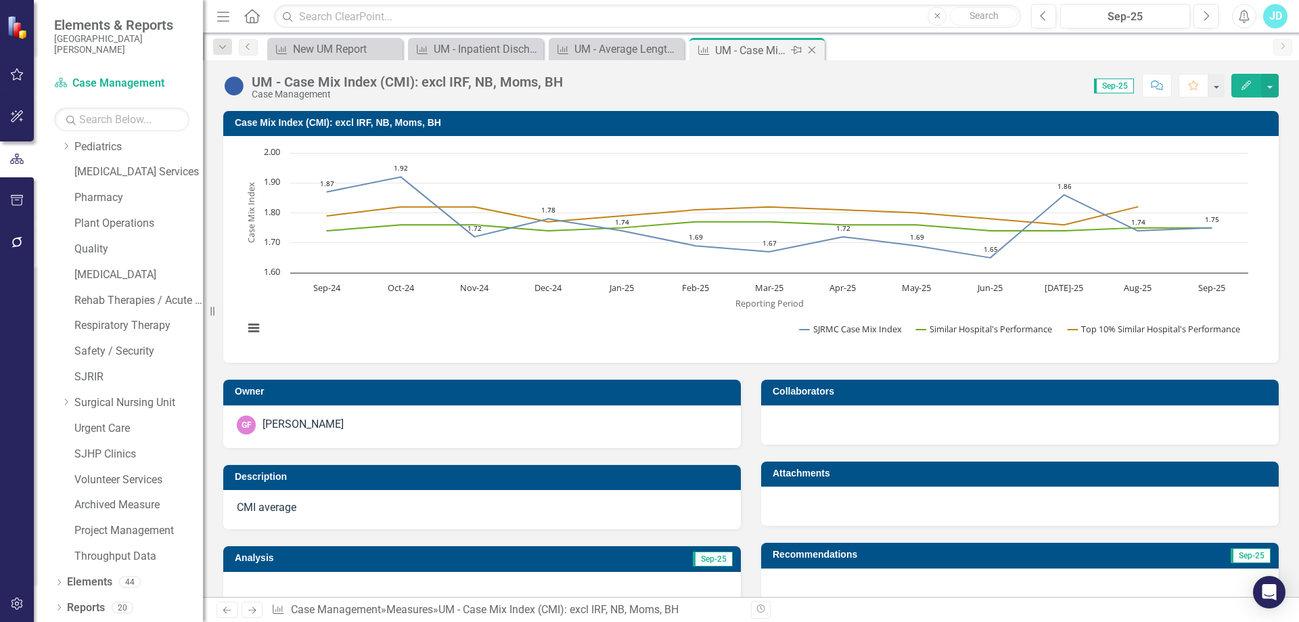
click at [808, 49] on icon "Close" at bounding box center [812, 50] width 14 height 11
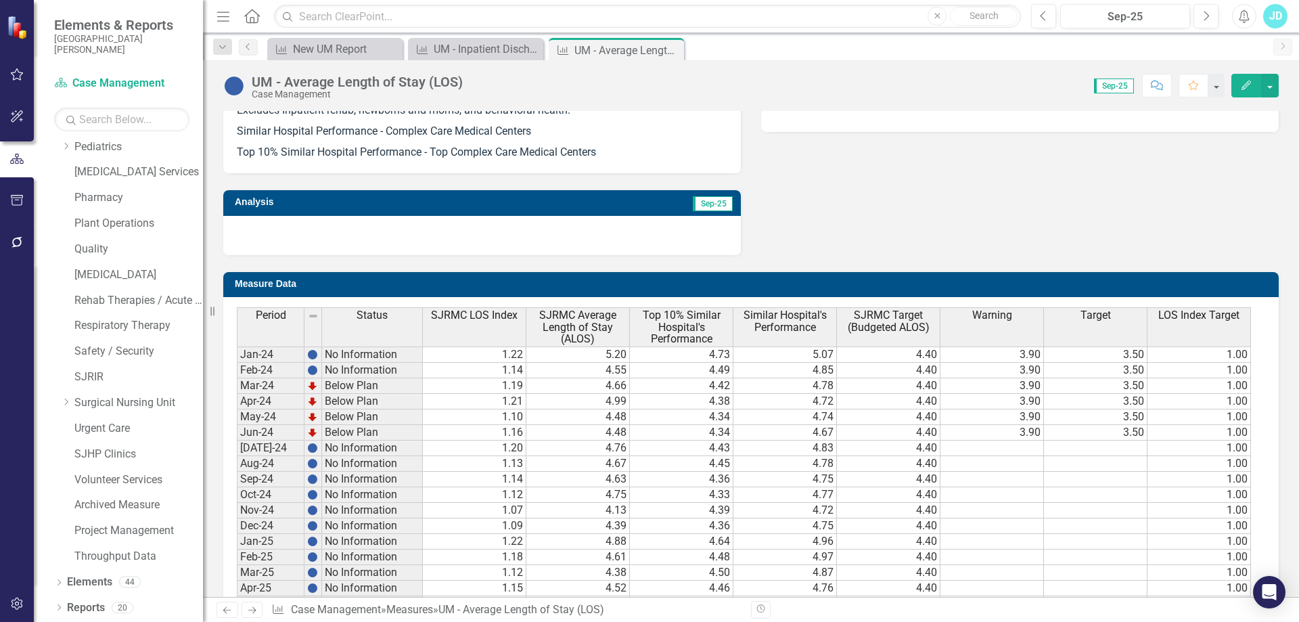
scroll to position [916, 0]
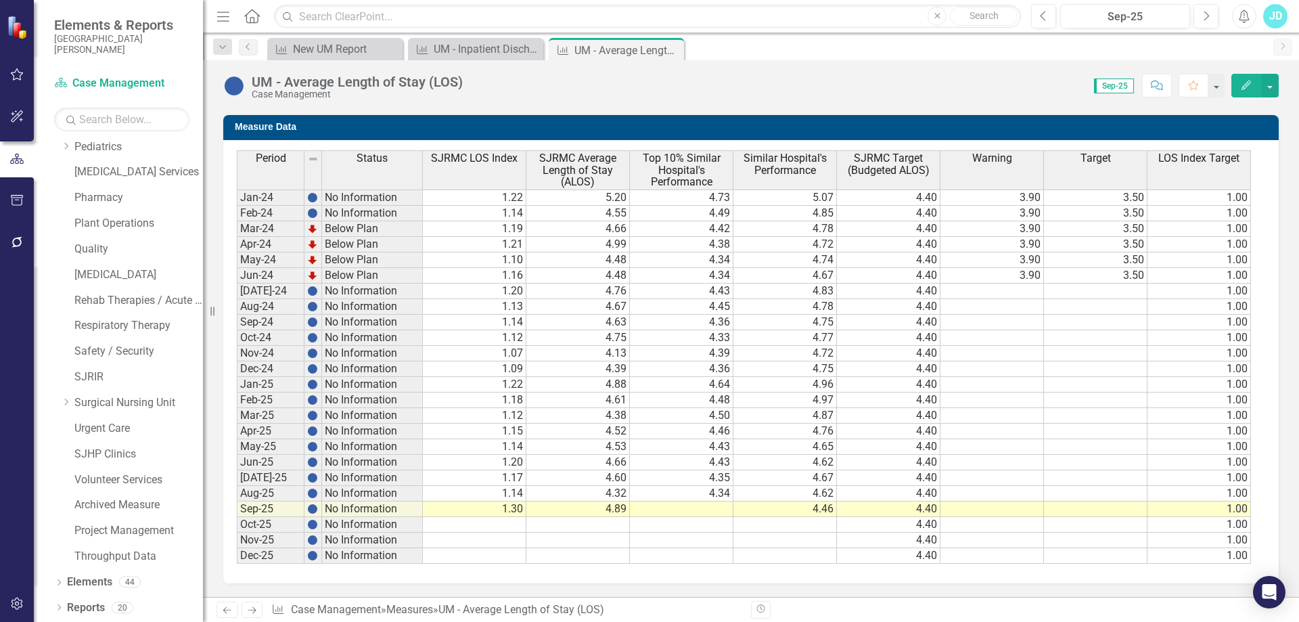
click at [539, 383] on td "4.88" at bounding box center [577, 385] width 103 height 16
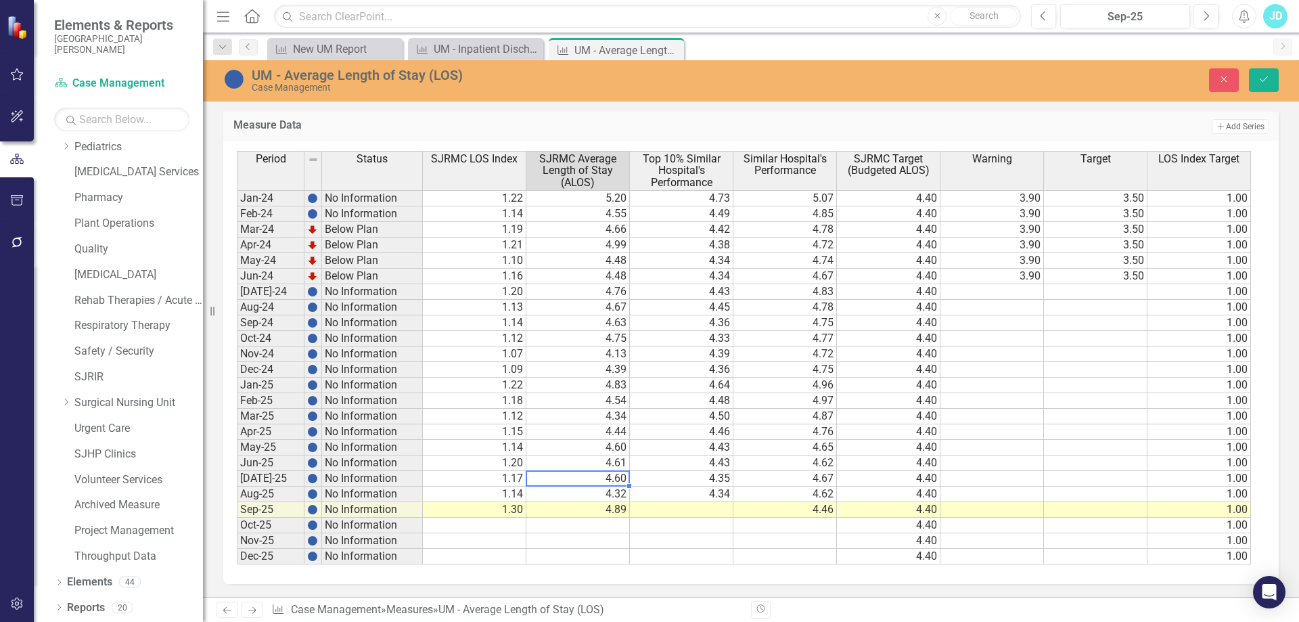
type textarea "4.6"
click at [1263, 85] on button "Save" at bounding box center [1264, 80] width 30 height 24
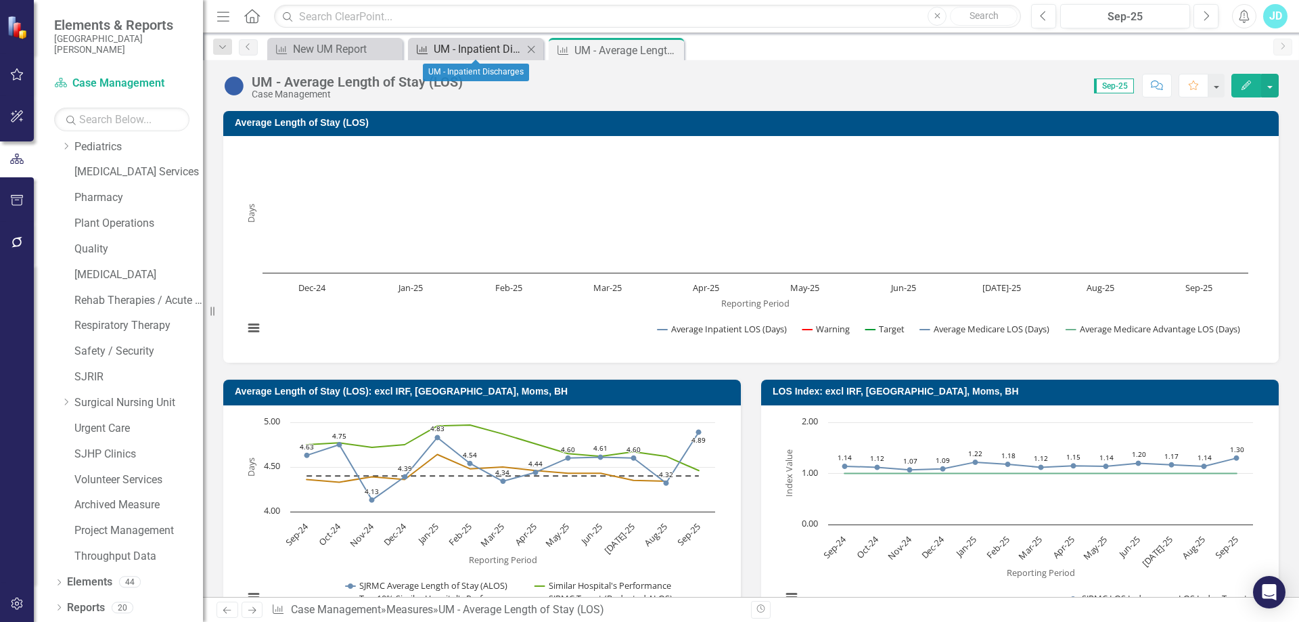
click at [482, 49] on div "UM - Inpatient Discharges" at bounding box center [478, 49] width 89 height 17
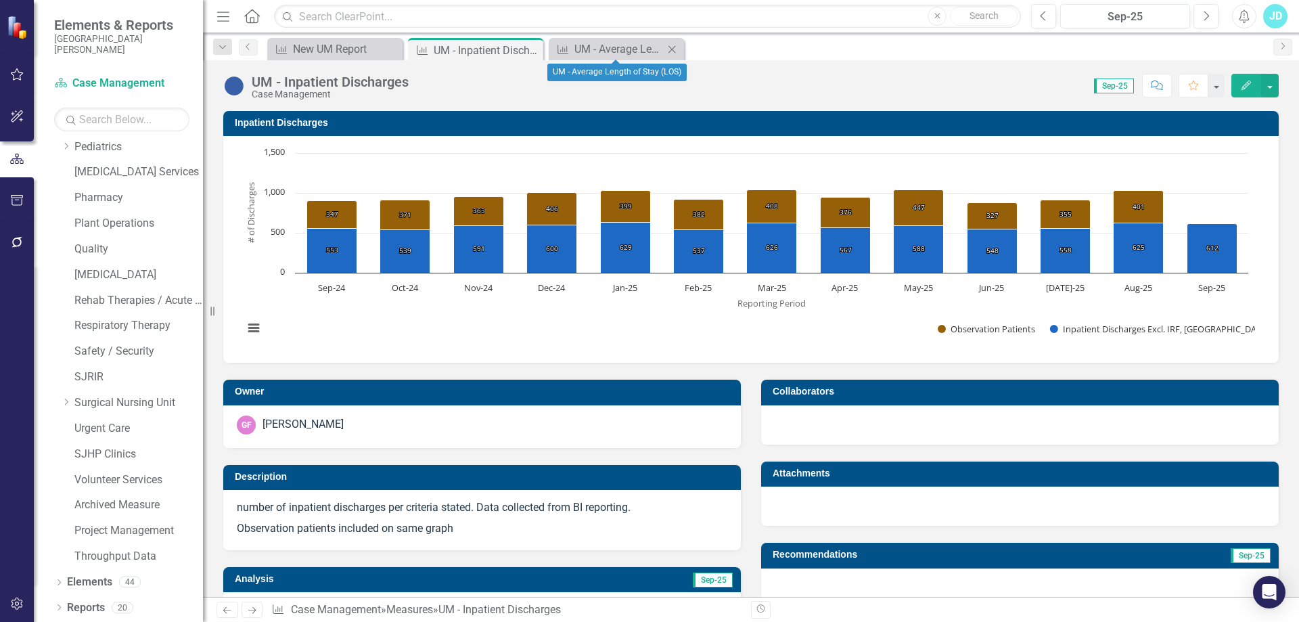
click at [672, 45] on icon "Close" at bounding box center [672, 49] width 14 height 11
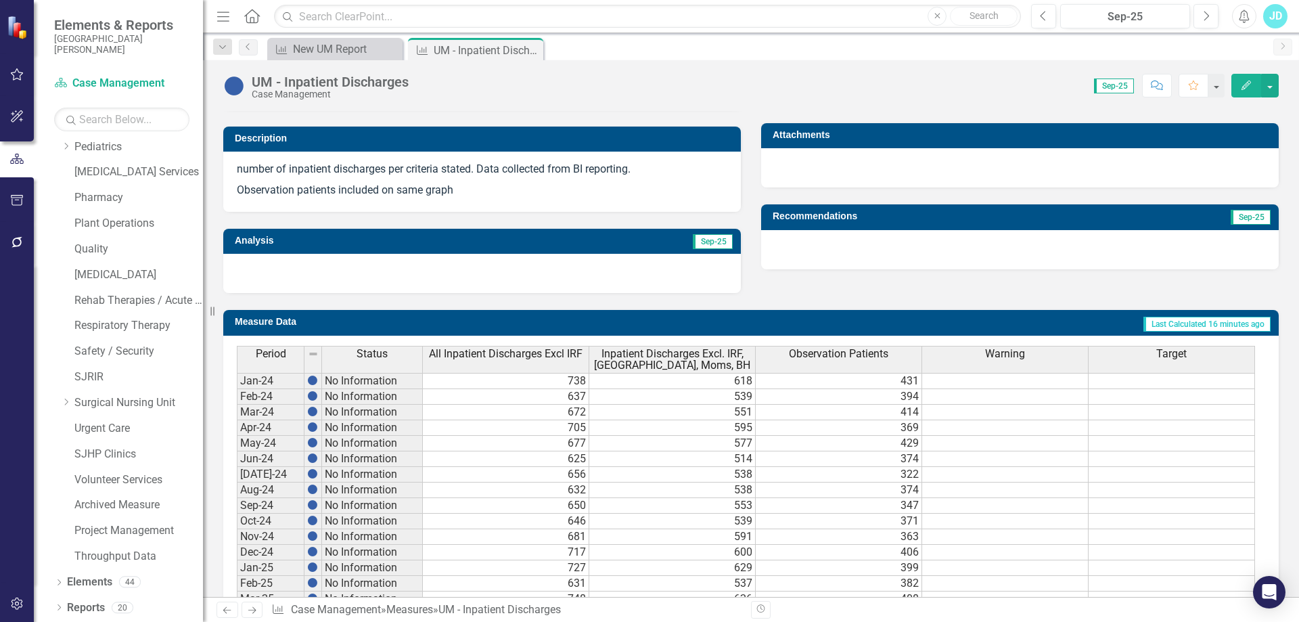
scroll to position [521, 0]
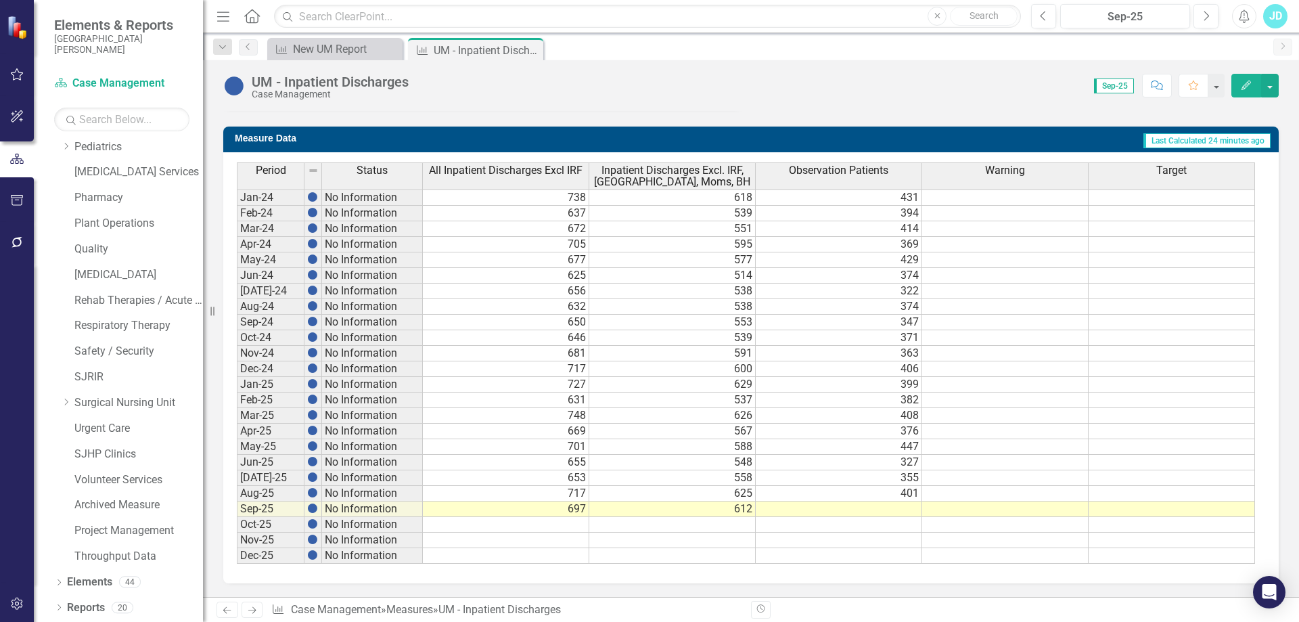
click at [811, 430] on td "376" at bounding box center [838, 431] width 166 height 16
click at [822, 446] on td "447" at bounding box center [838, 447] width 166 height 16
click at [237, 469] on div "Period Status All Inpatient Discharges Excl IRF Inpatient Discharges Excl. IRF,…" at bounding box center [237, 362] width 0 height 401
click at [831, 482] on td "355" at bounding box center [838, 478] width 166 height 16
click at [835, 493] on td "401" at bounding box center [838, 494] width 166 height 16
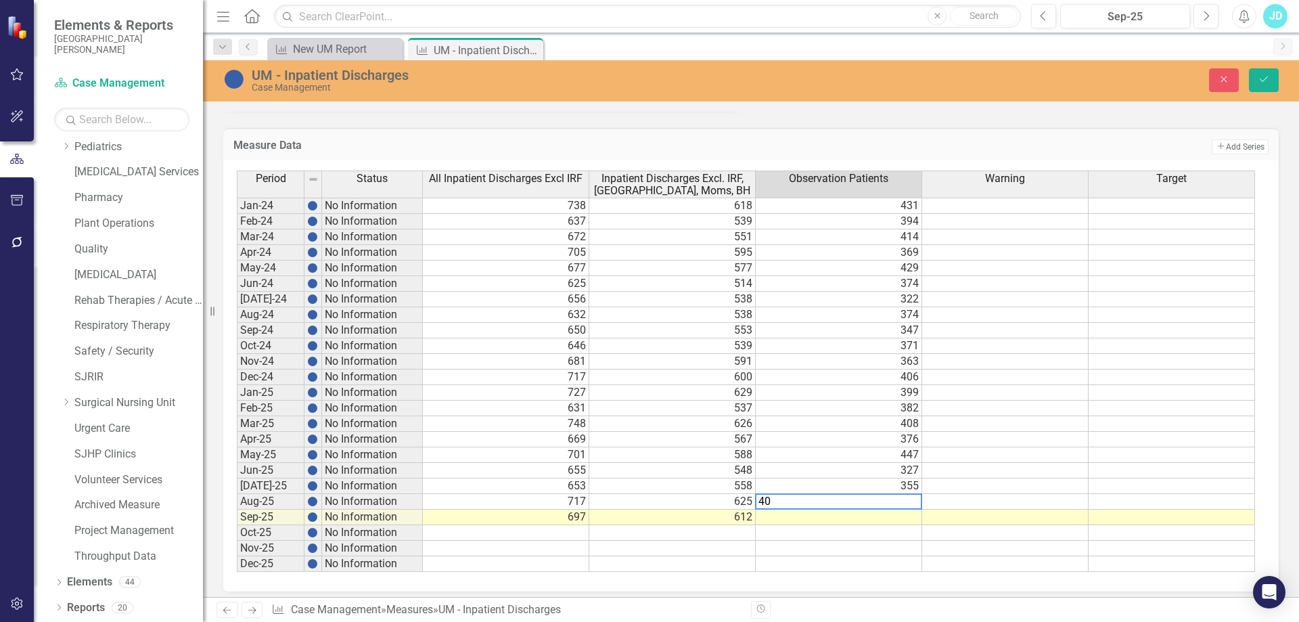
type textarea "402"
type textarea "328"
click at [1267, 80] on icon "Save" at bounding box center [1263, 78] width 12 height 9
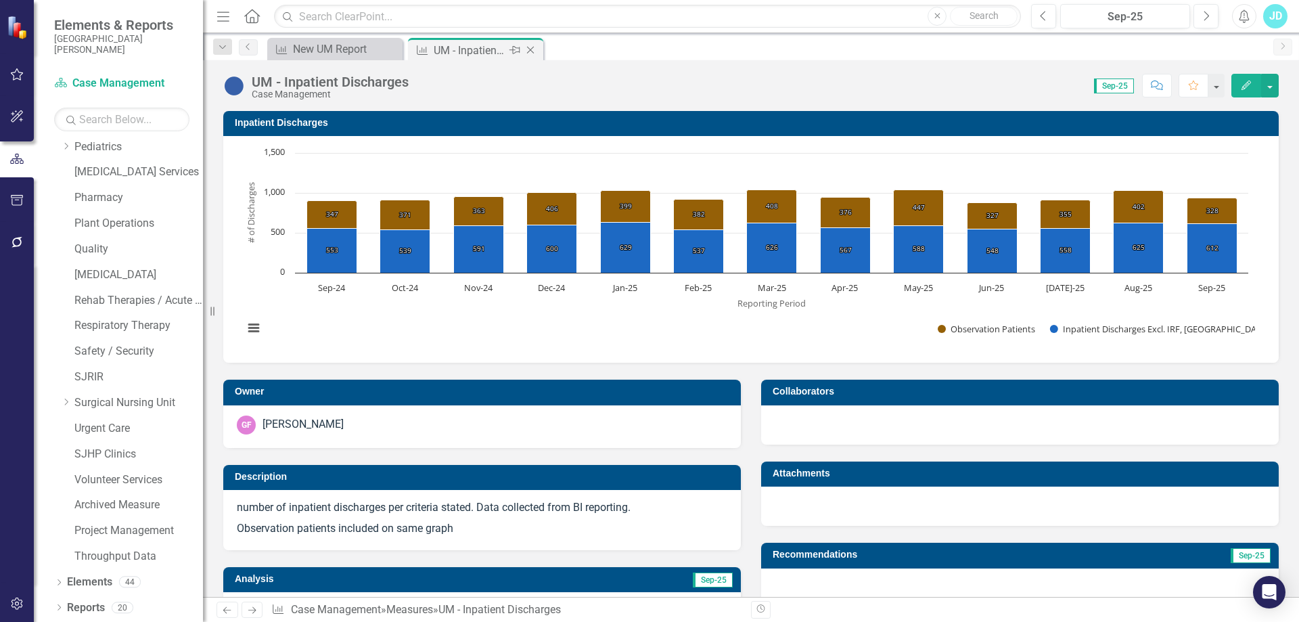
click at [530, 49] on icon at bounding box center [530, 50] width 7 height 7
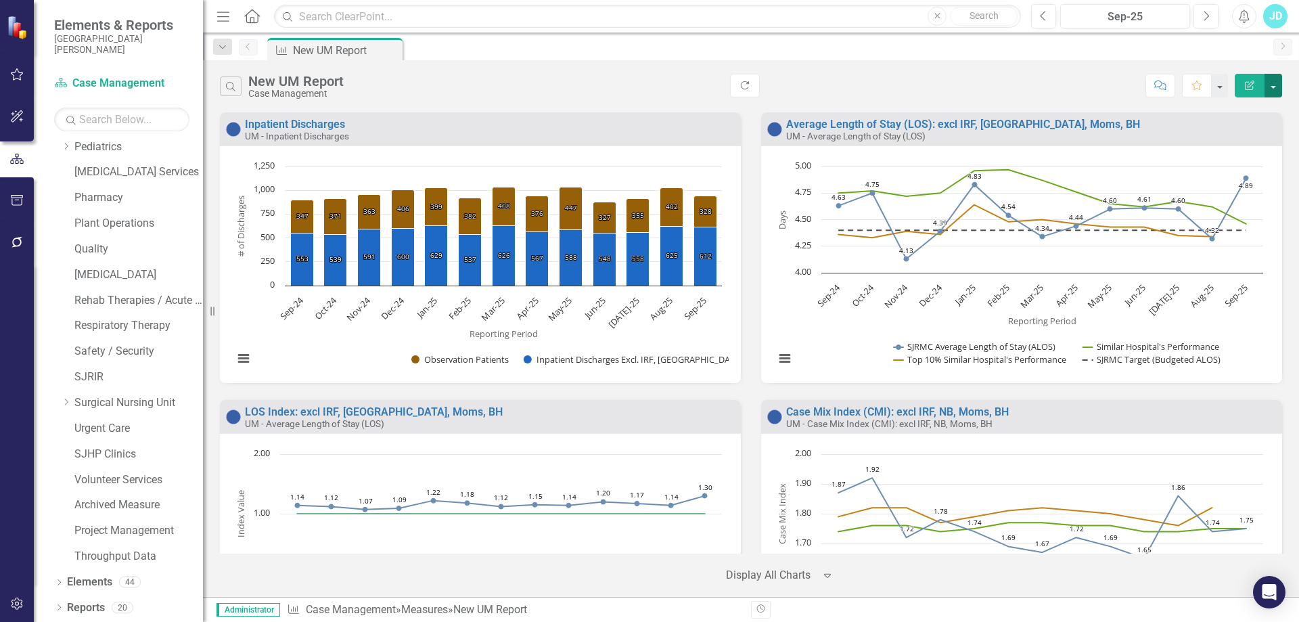
click at [1276, 92] on button "button" at bounding box center [1273, 86] width 18 height 24
click at [1226, 180] on link "Email Email Page" at bounding box center [1214, 187] width 133 height 25
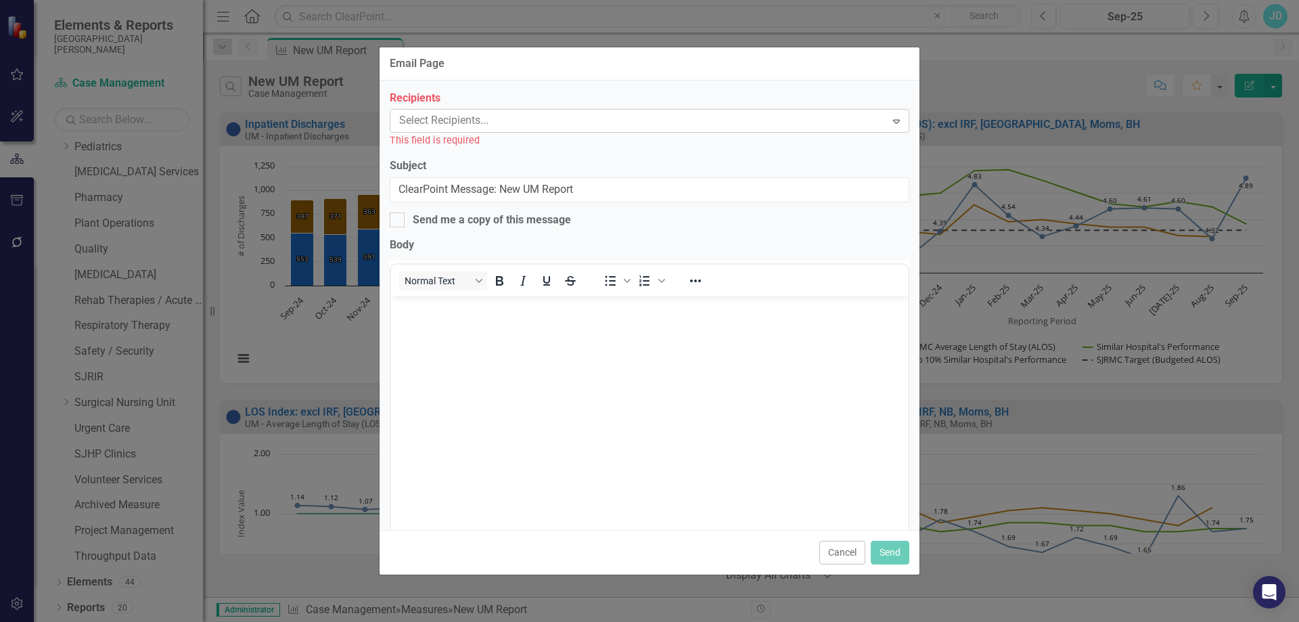
click at [502, 121] on div at bounding box center [640, 121] width 492 height 18
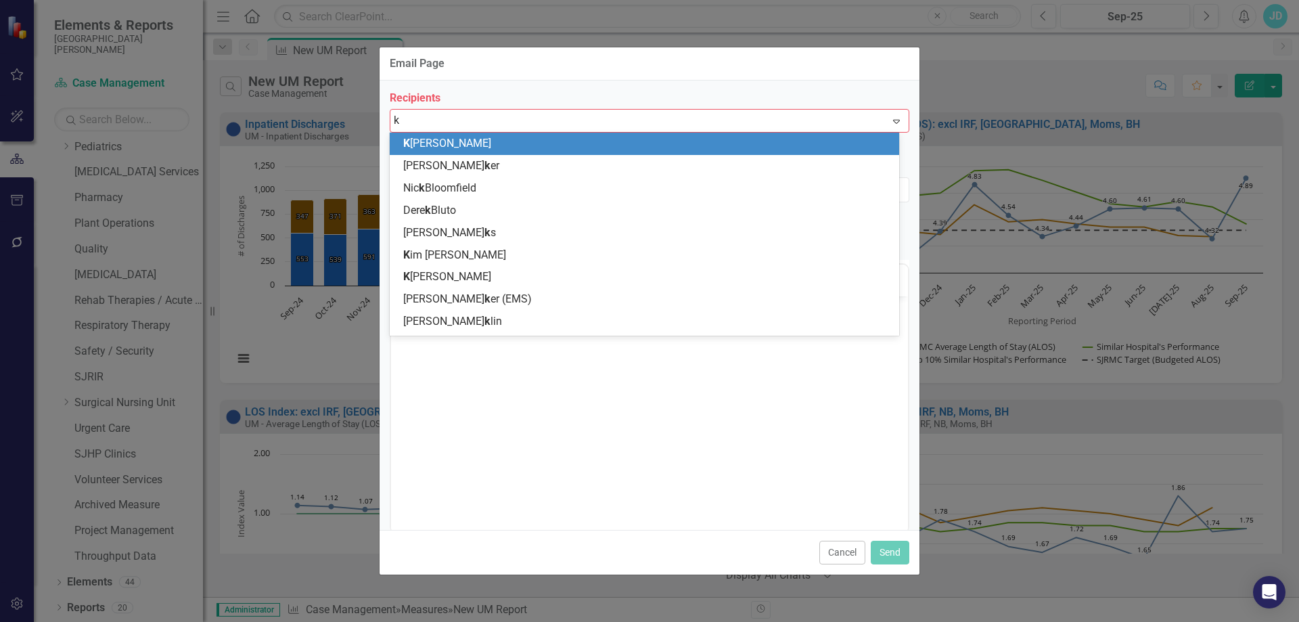
type input "kr"
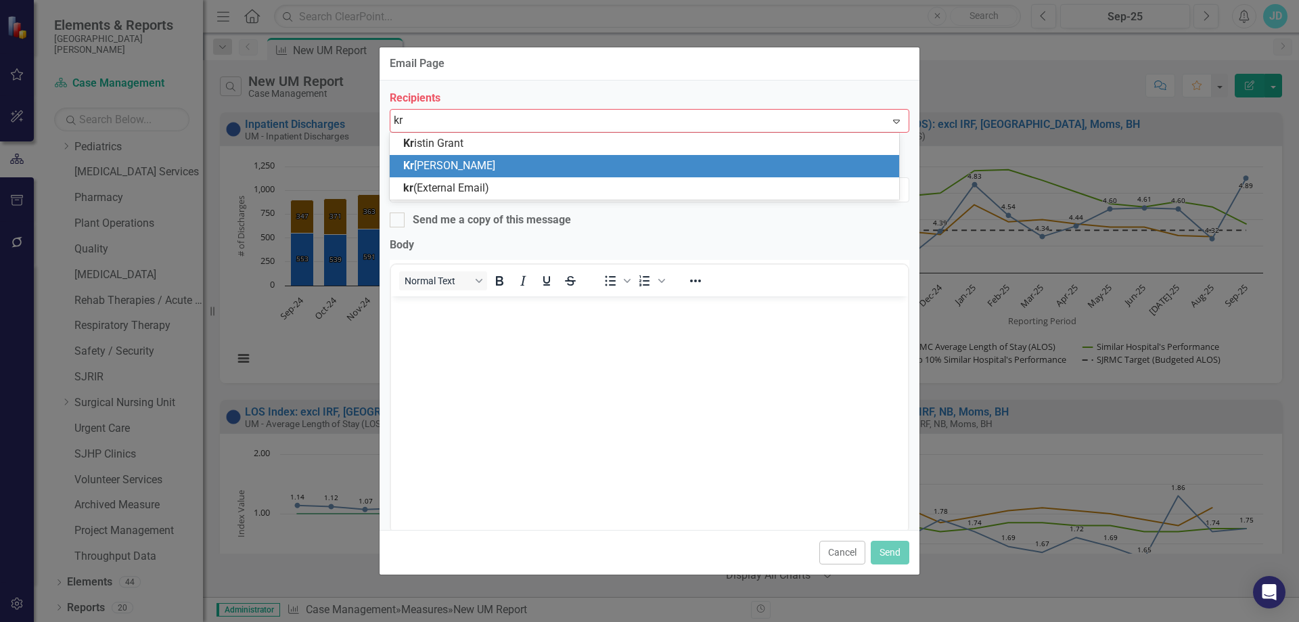
click at [496, 156] on div "Kr ysta [PERSON_NAME]" at bounding box center [644, 166] width 509 height 22
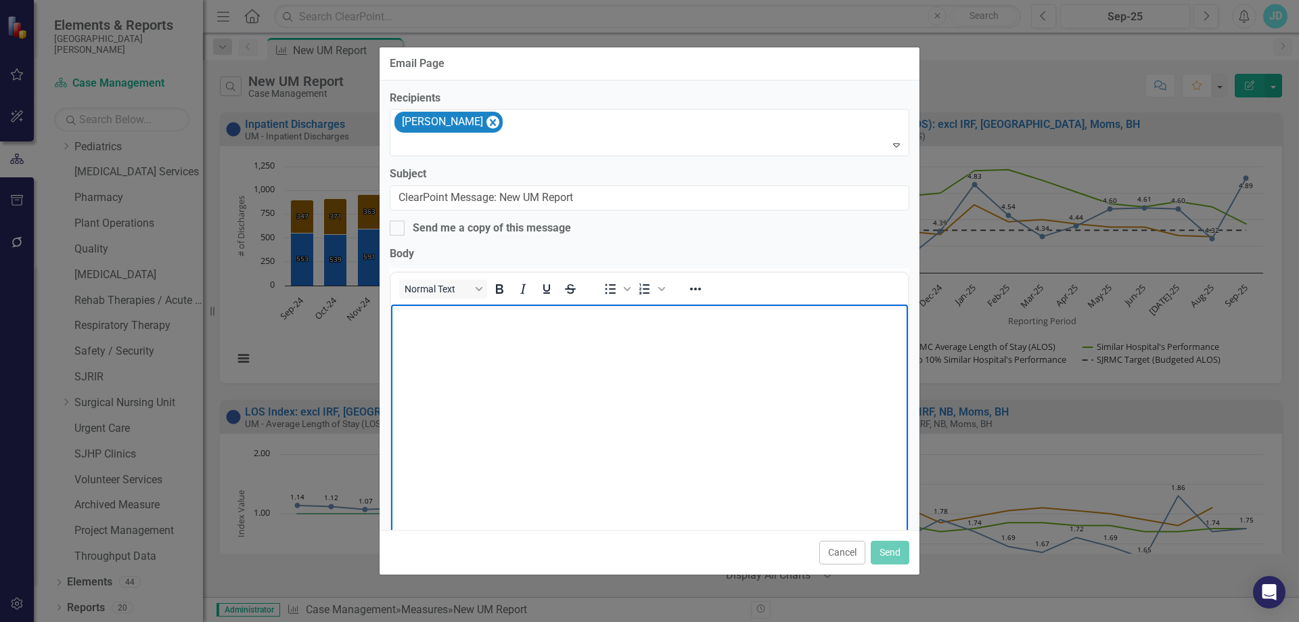
click at [495, 325] on body "Rich Text Area. Press ALT-0 for help." at bounding box center [649, 405] width 517 height 203
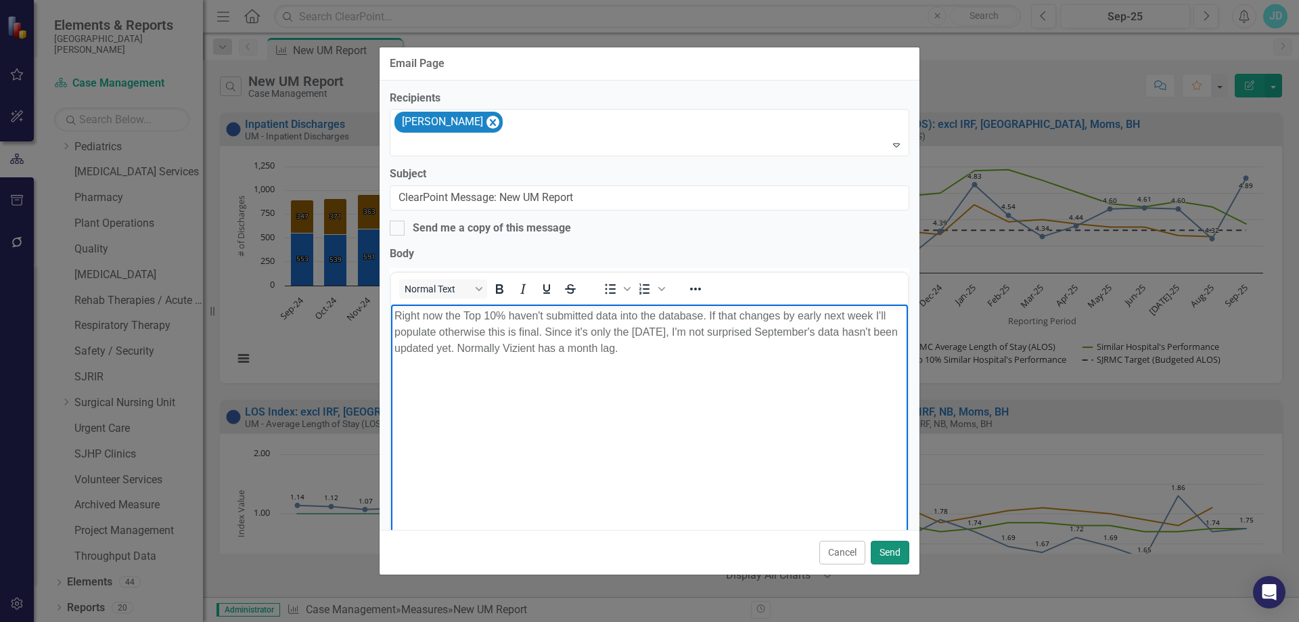
click at [886, 553] on button "Send" at bounding box center [889, 552] width 39 height 24
